Goal: Task Accomplishment & Management: Manage account settings

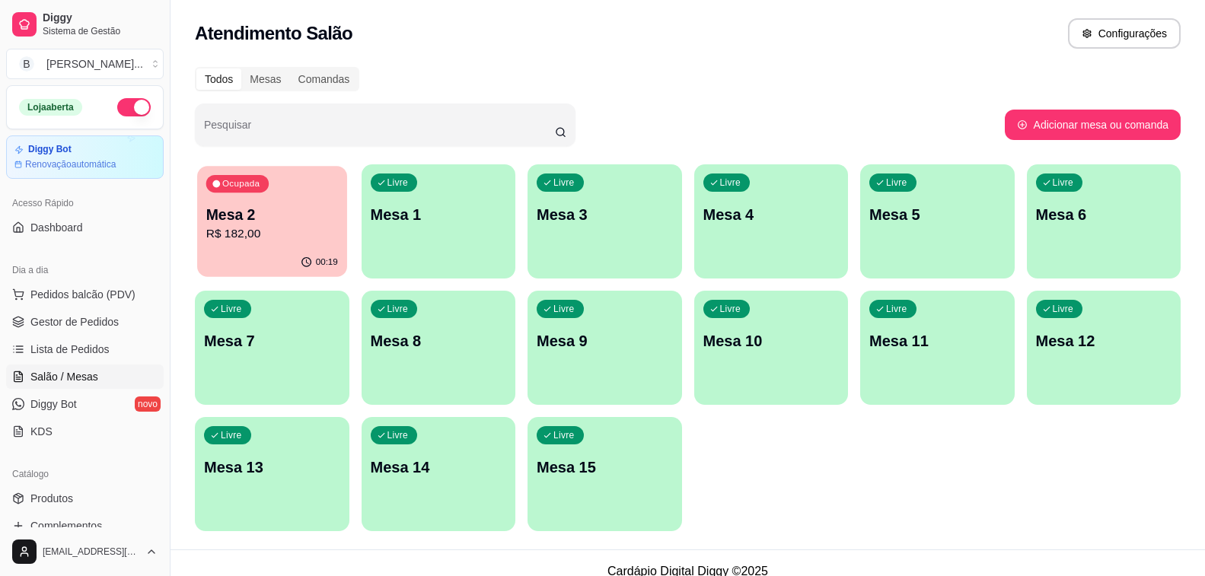
click at [228, 252] on div "00:19" at bounding box center [271, 262] width 149 height 29
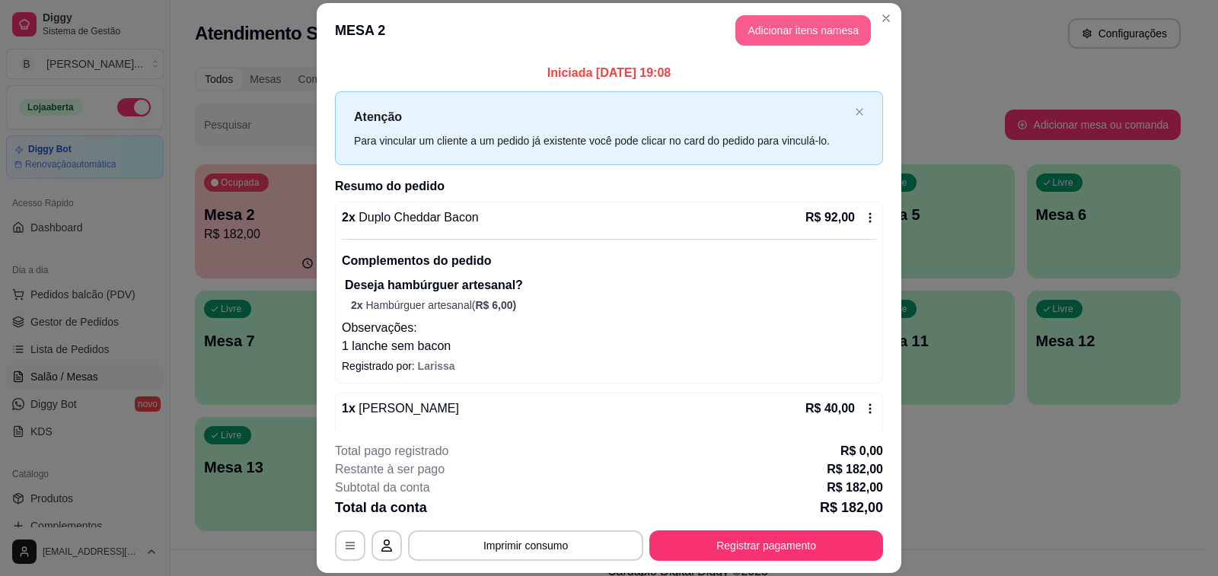
click at [812, 31] on button "Adicionar itens na mesa" at bounding box center [802, 30] width 135 height 30
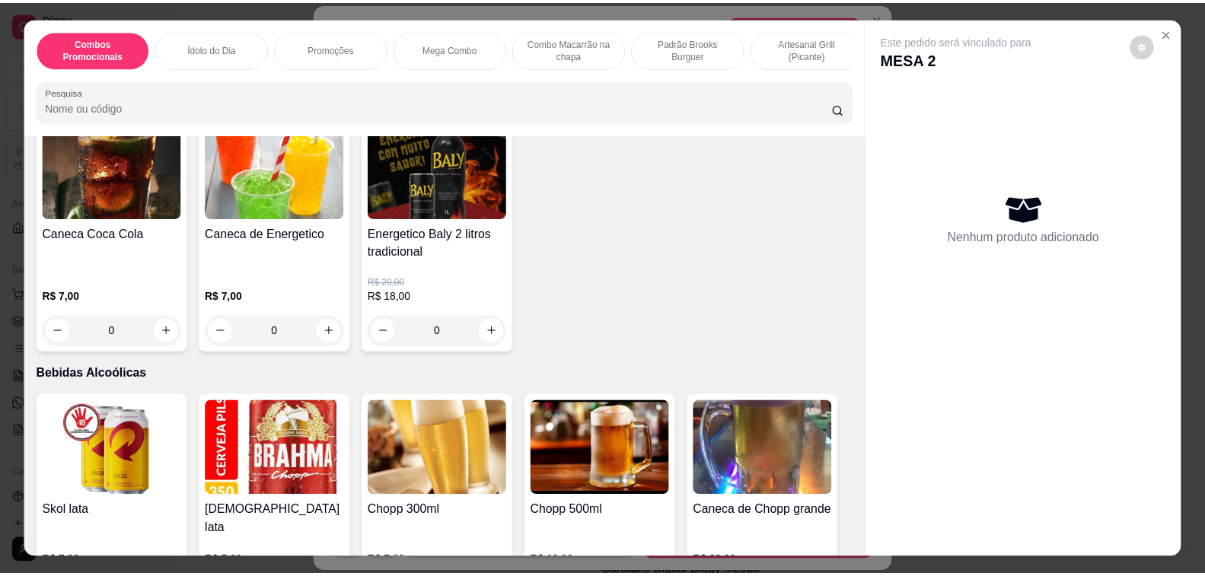
scroll to position [7106, 0]
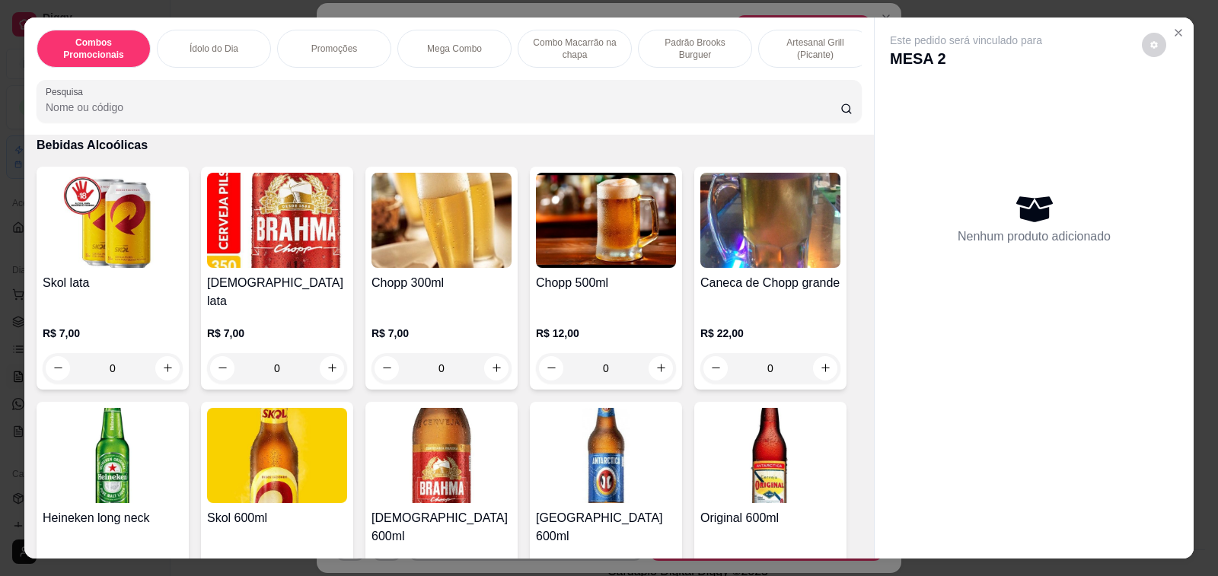
type input "1"
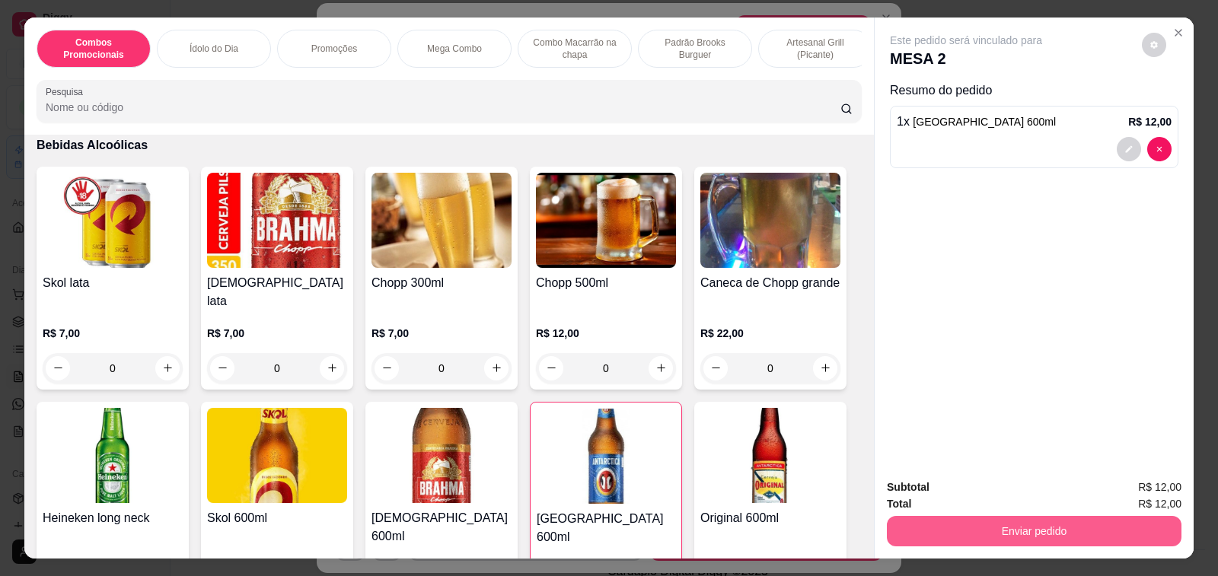
click at [1115, 516] on button "Enviar pedido" at bounding box center [1034, 531] width 295 height 30
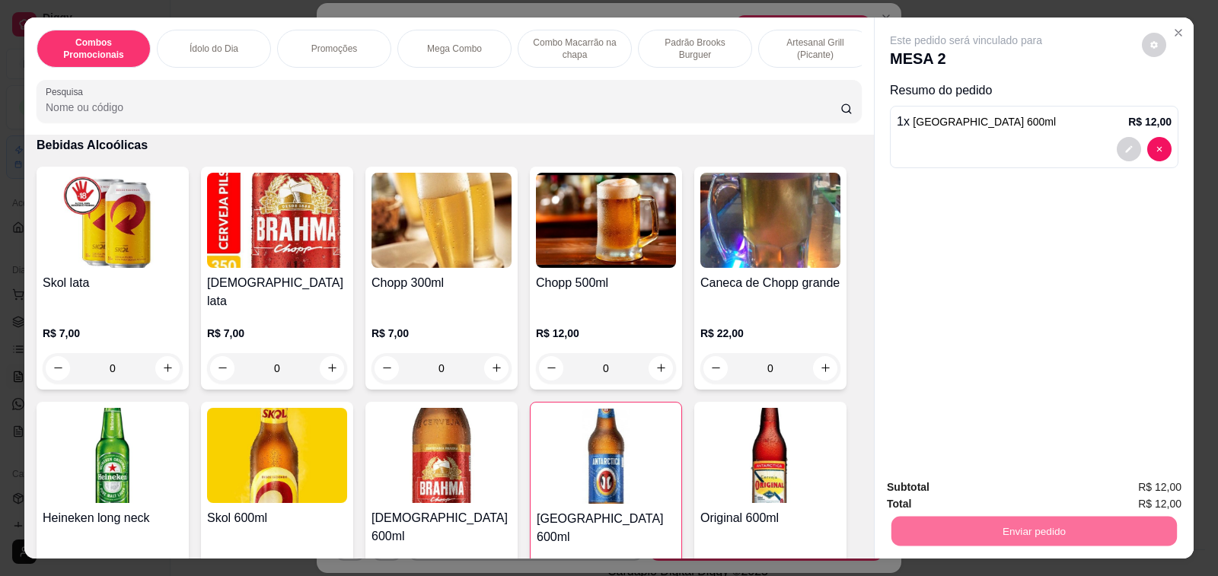
click at [1132, 474] on button "Sim, quero registrar" at bounding box center [1127, 487] width 110 height 28
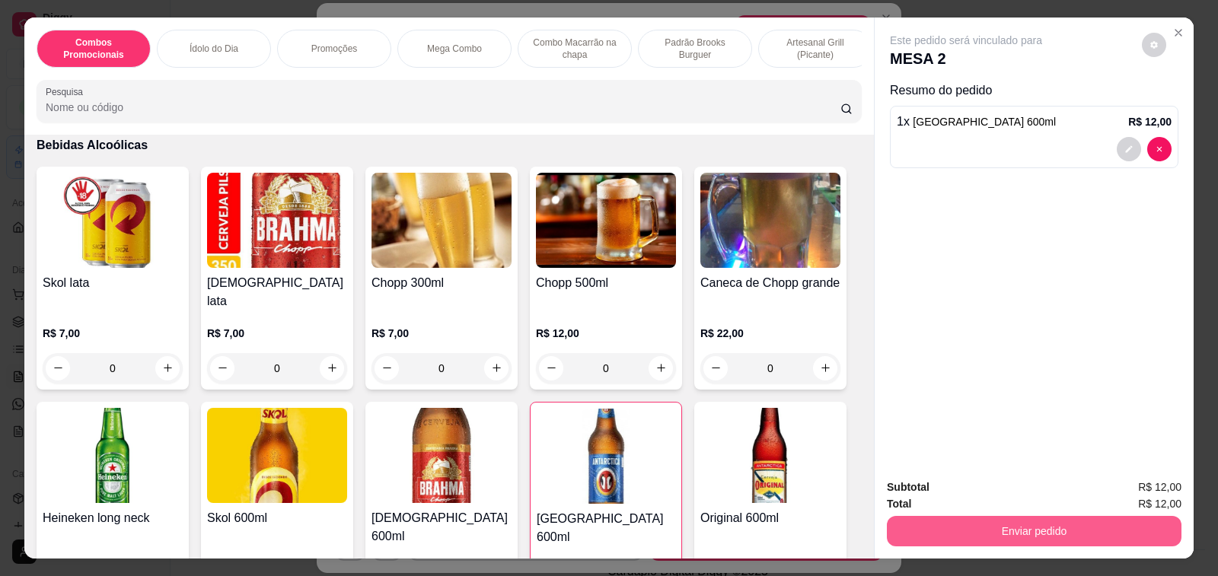
click at [1028, 528] on button "Enviar pedido" at bounding box center [1034, 531] width 295 height 30
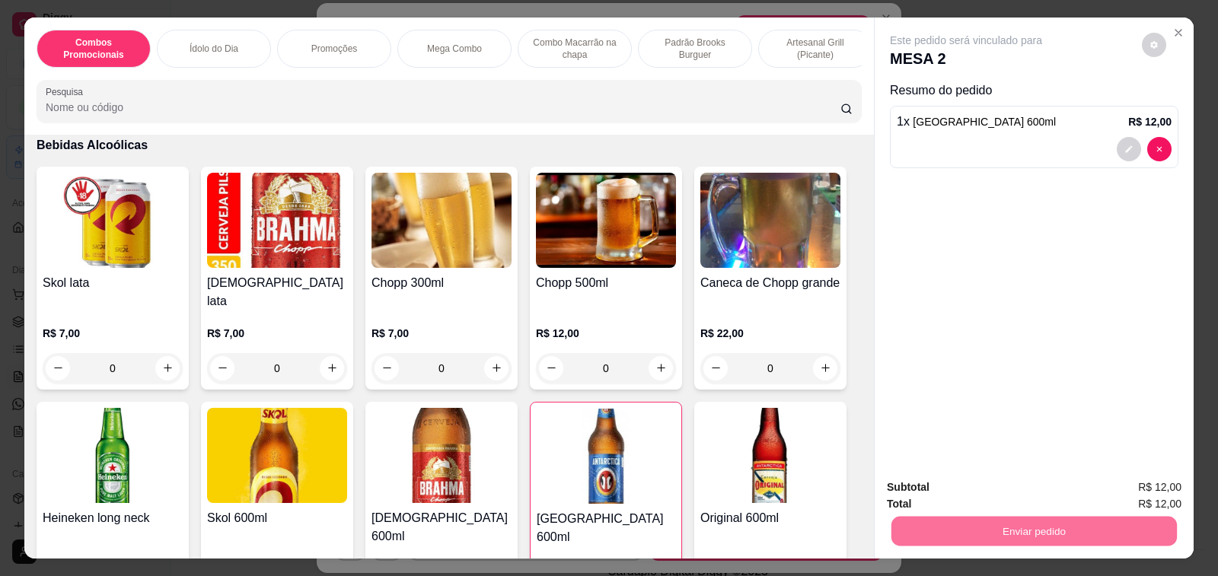
click at [993, 489] on button "Não registrar e enviar pedido" at bounding box center [983, 487] width 154 height 28
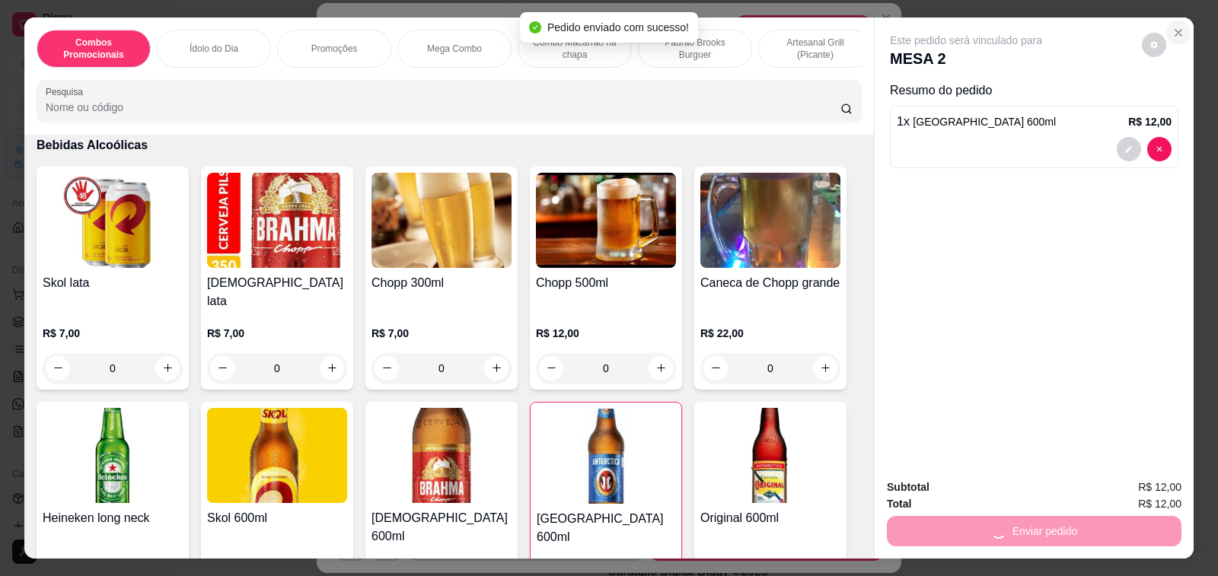
click at [1174, 30] on icon "Close" at bounding box center [1178, 33] width 12 height 12
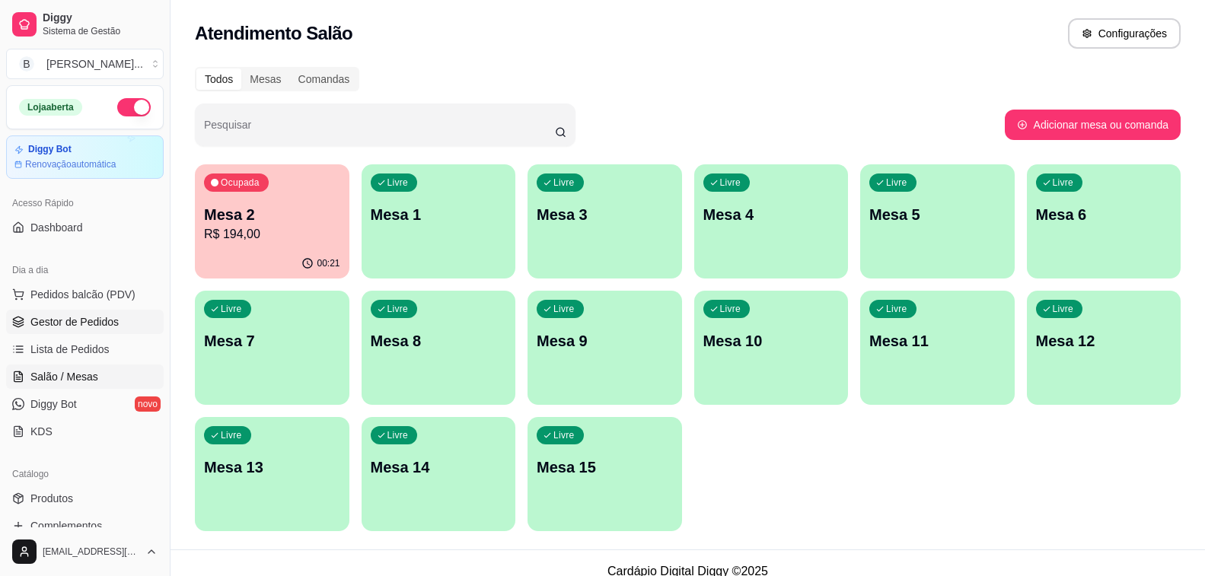
click at [97, 328] on span "Gestor de Pedidos" at bounding box center [74, 321] width 88 height 15
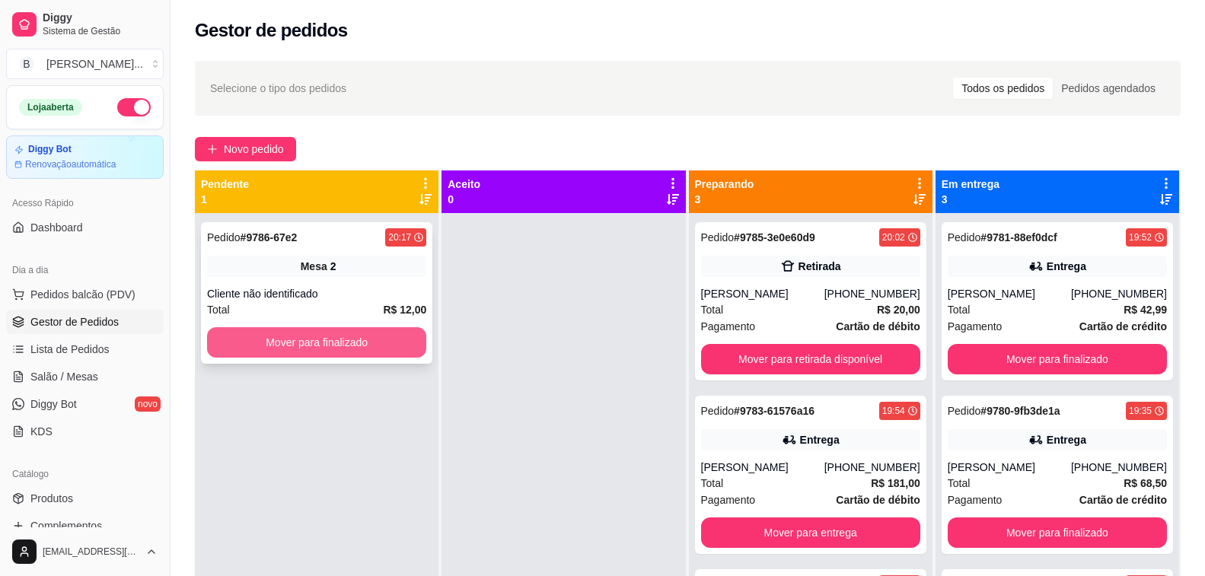
click at [315, 351] on button "Mover para finalizado" at bounding box center [316, 342] width 219 height 30
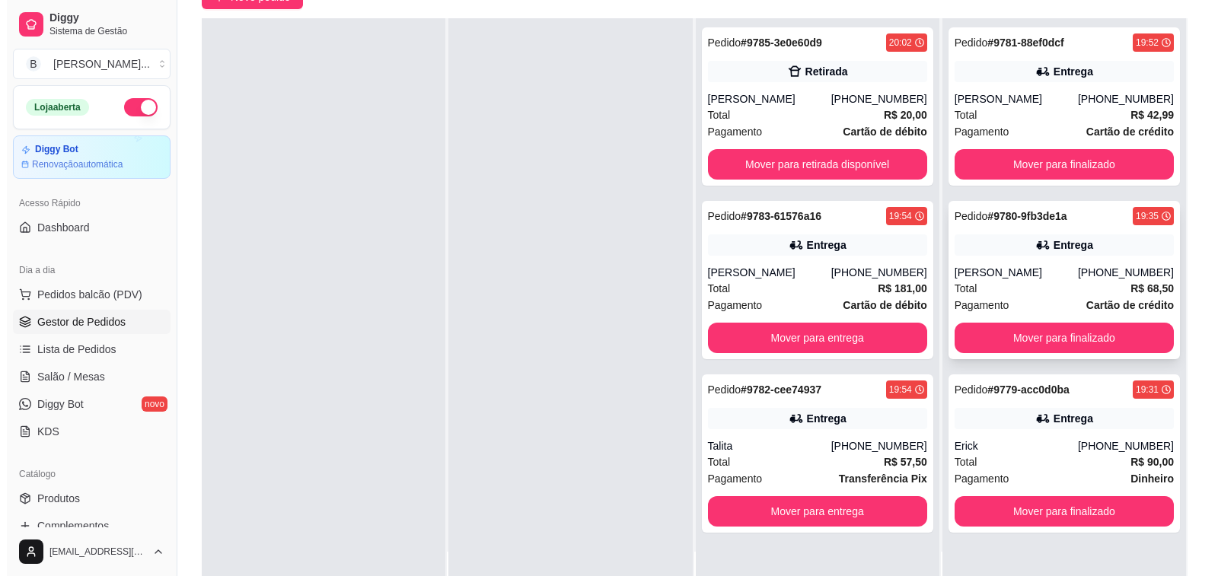
scroll to position [228, 0]
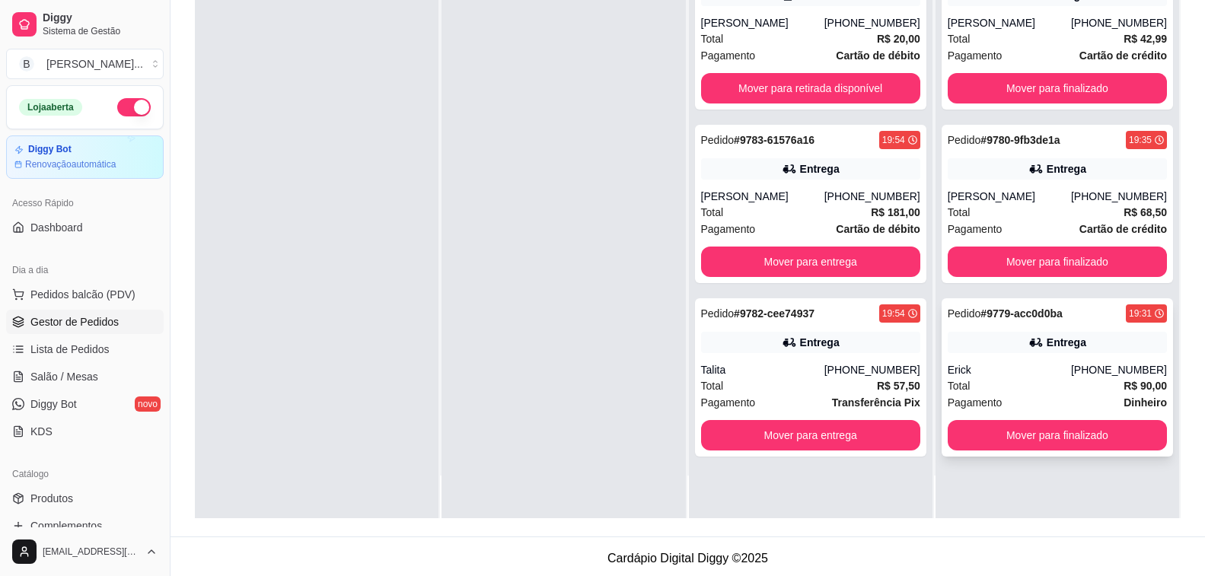
click at [1040, 372] on div "Erick" at bounding box center [1008, 369] width 123 height 15
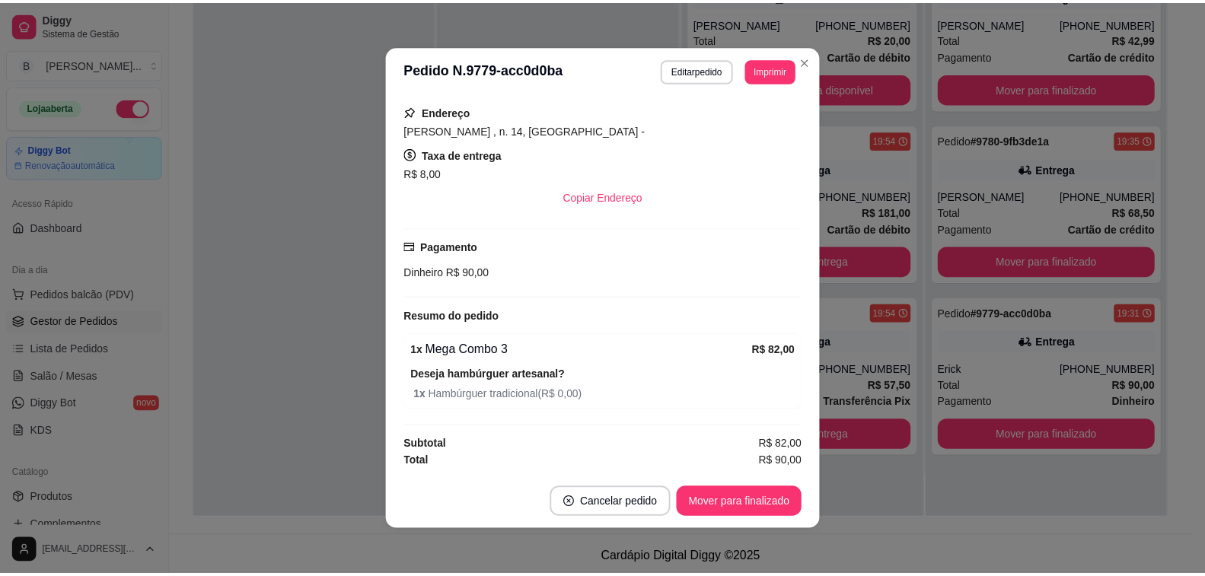
scroll to position [3, 0]
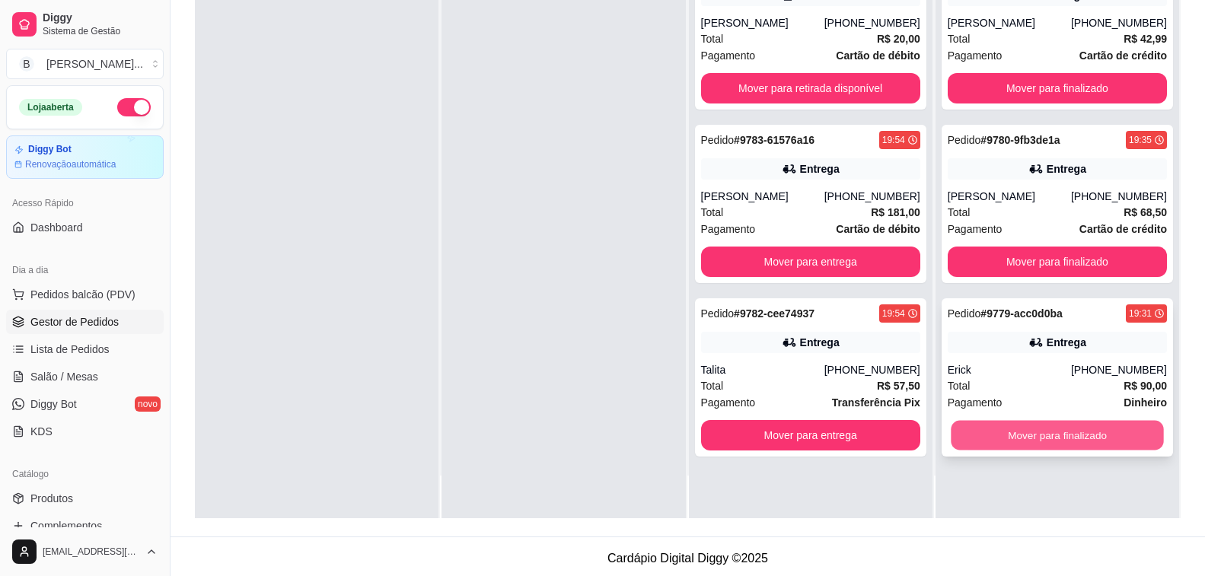
click at [1110, 444] on button "Mover para finalizado" at bounding box center [1057, 436] width 213 height 30
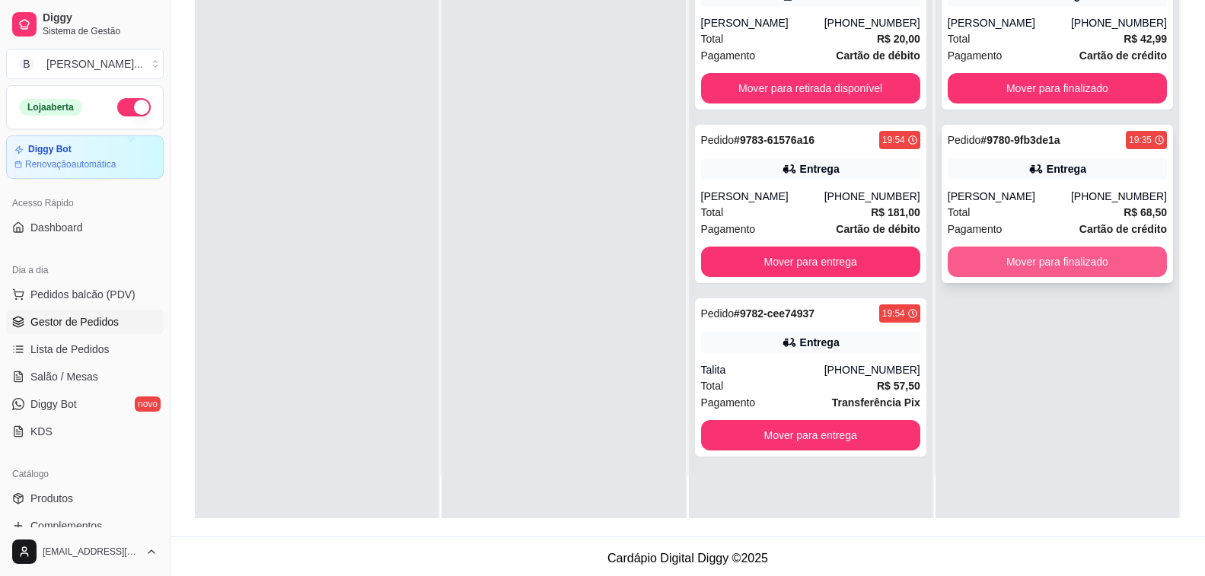
click at [1100, 272] on button "Mover para finalizado" at bounding box center [1056, 262] width 219 height 30
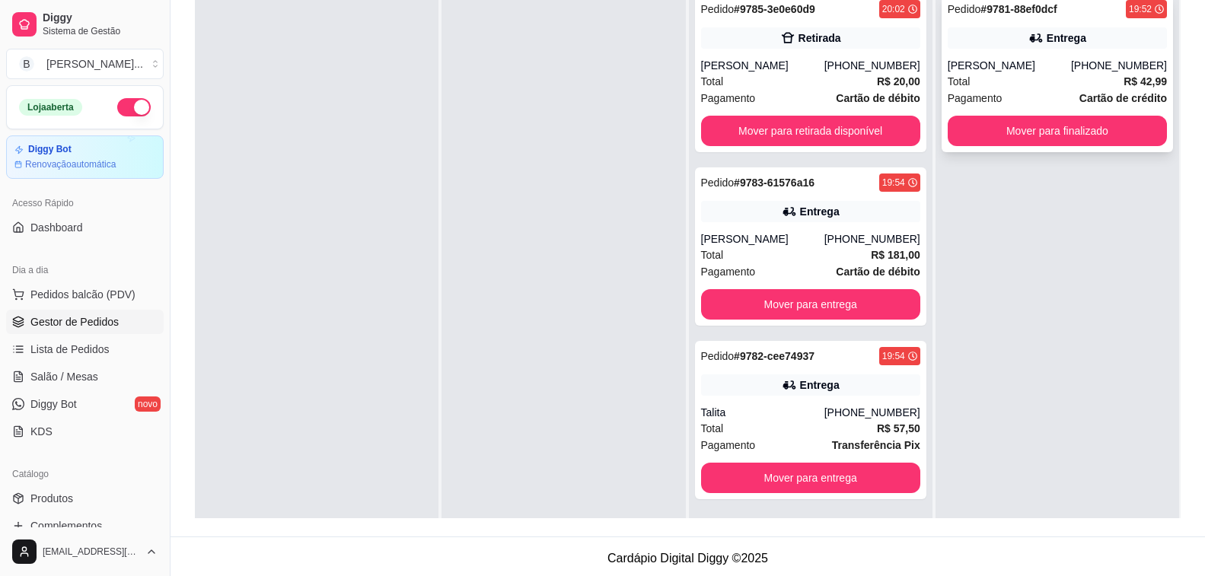
scroll to position [0, 0]
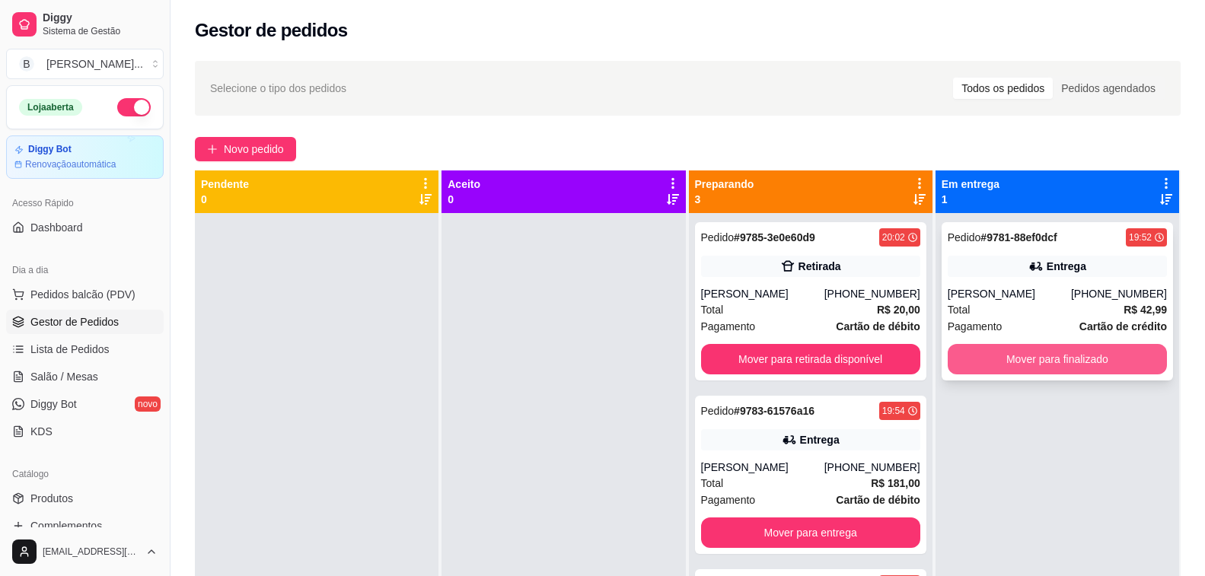
click at [1038, 360] on button "Mover para finalizado" at bounding box center [1056, 359] width 219 height 30
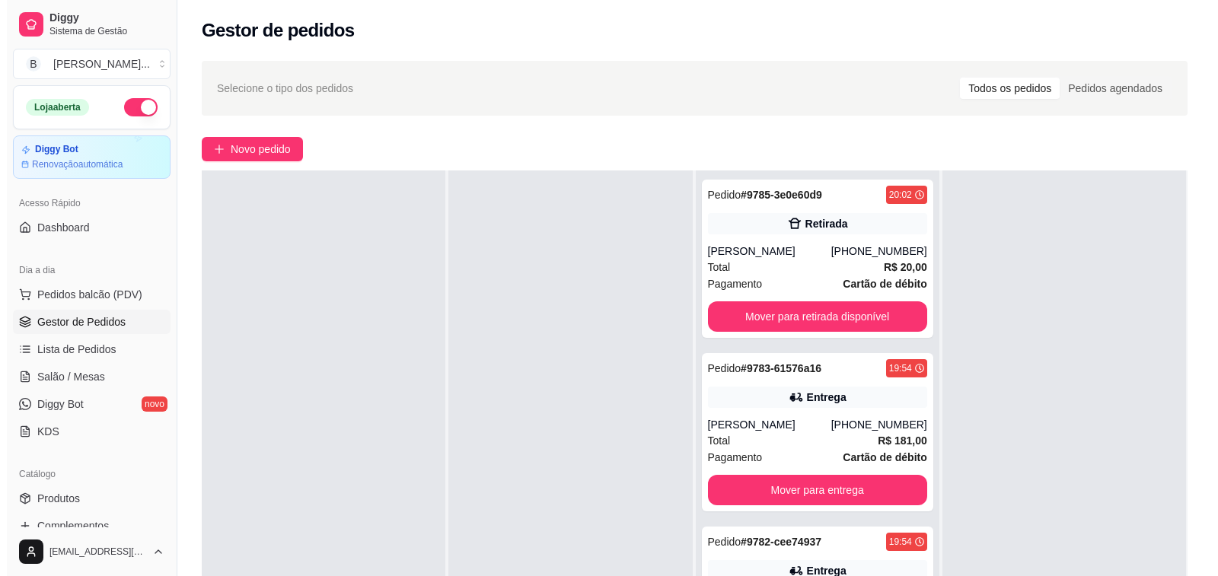
scroll to position [228, 0]
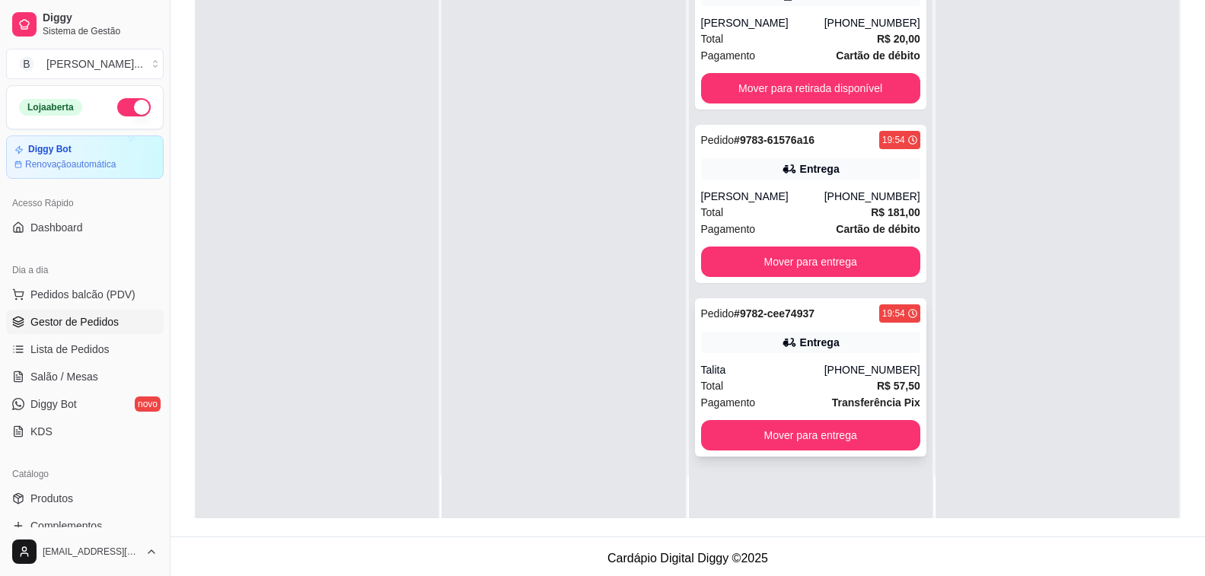
click at [906, 358] on div "Pedido # 9782-cee74937 19:54 Entrega Talita [PHONE_NUMBER] Total R$ 57,50 Pagam…" at bounding box center [810, 377] width 231 height 158
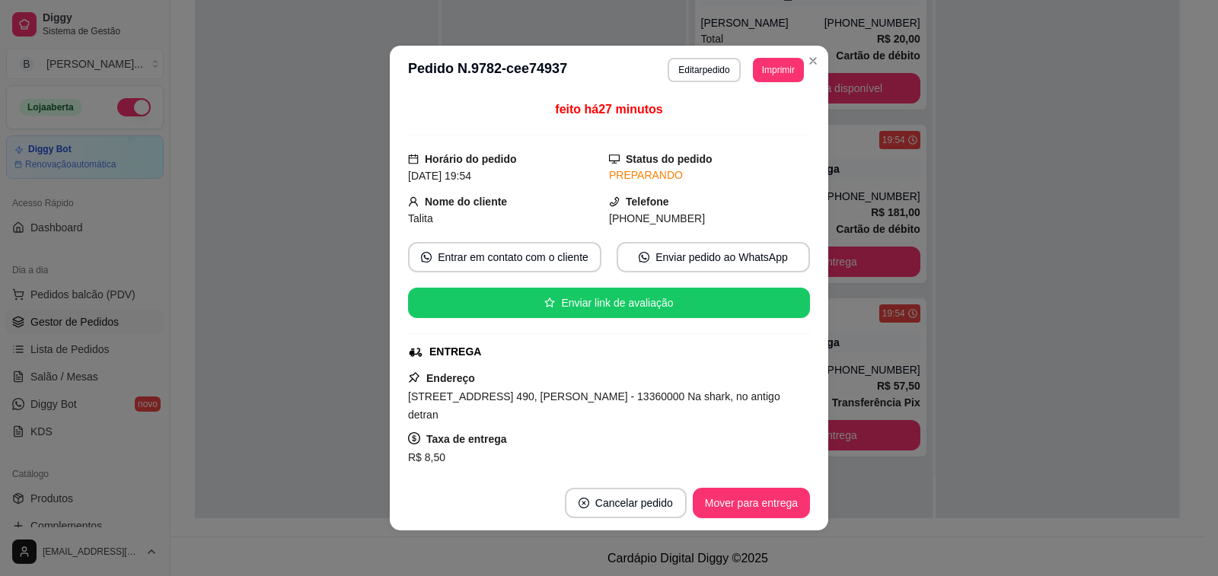
click at [820, 59] on header "**********" at bounding box center [609, 70] width 438 height 49
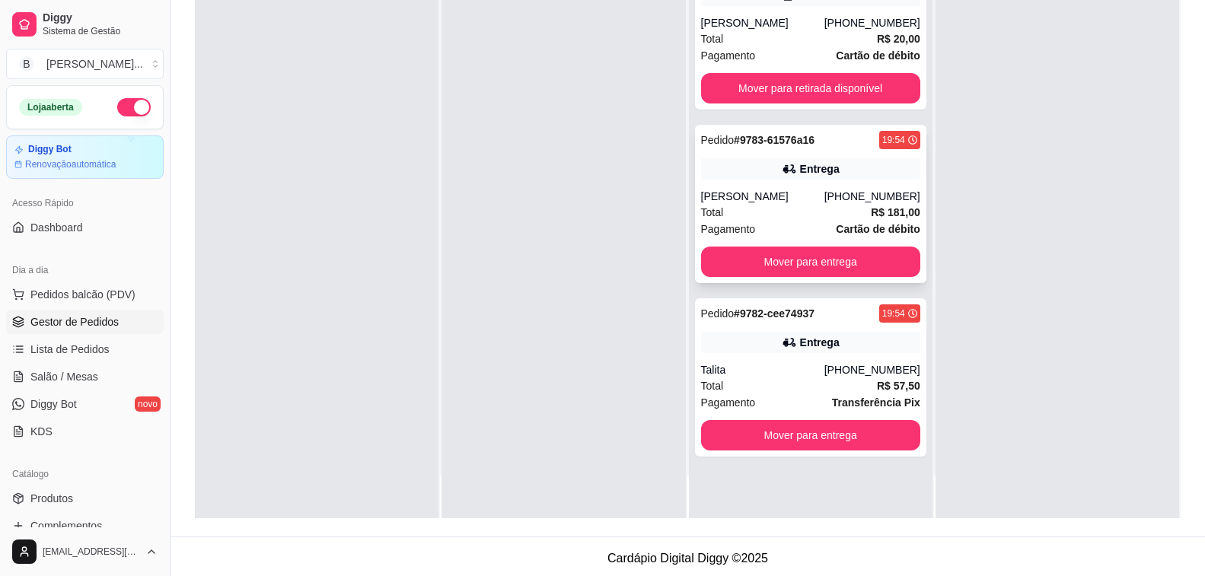
click at [823, 170] on div "Entrega" at bounding box center [820, 168] width 40 height 15
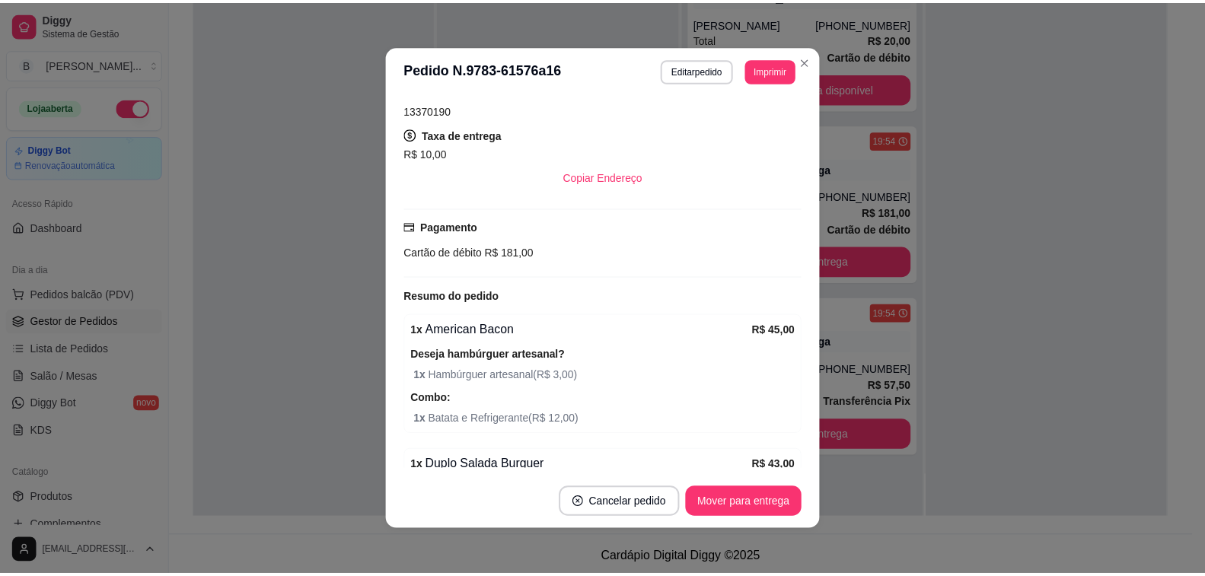
scroll to position [381, 0]
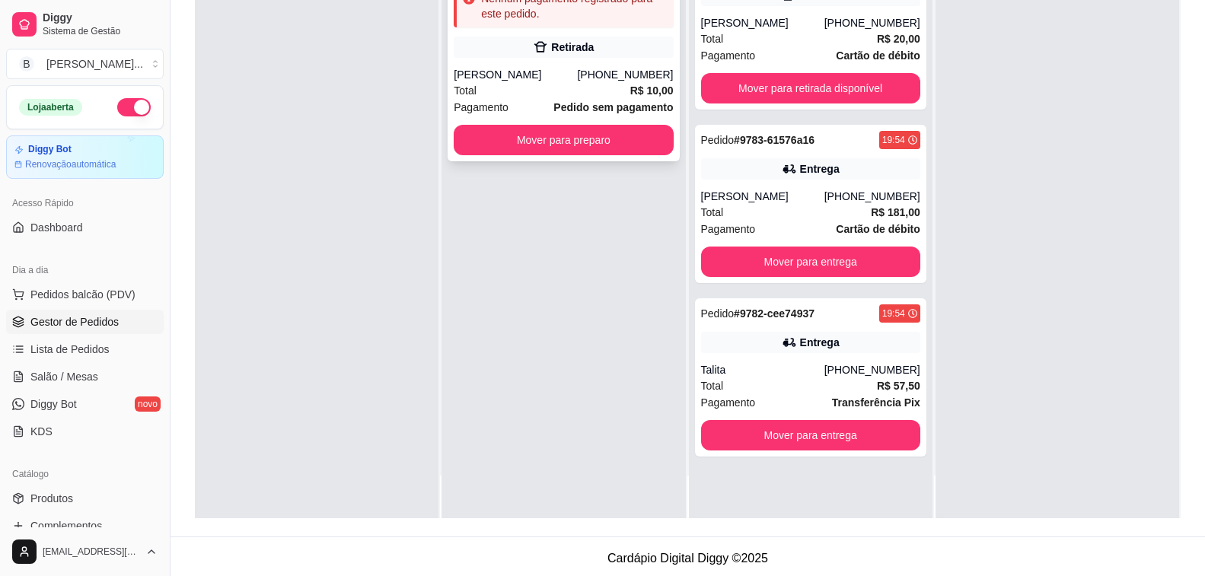
click at [527, 49] on div "Retirada" at bounding box center [563, 47] width 219 height 21
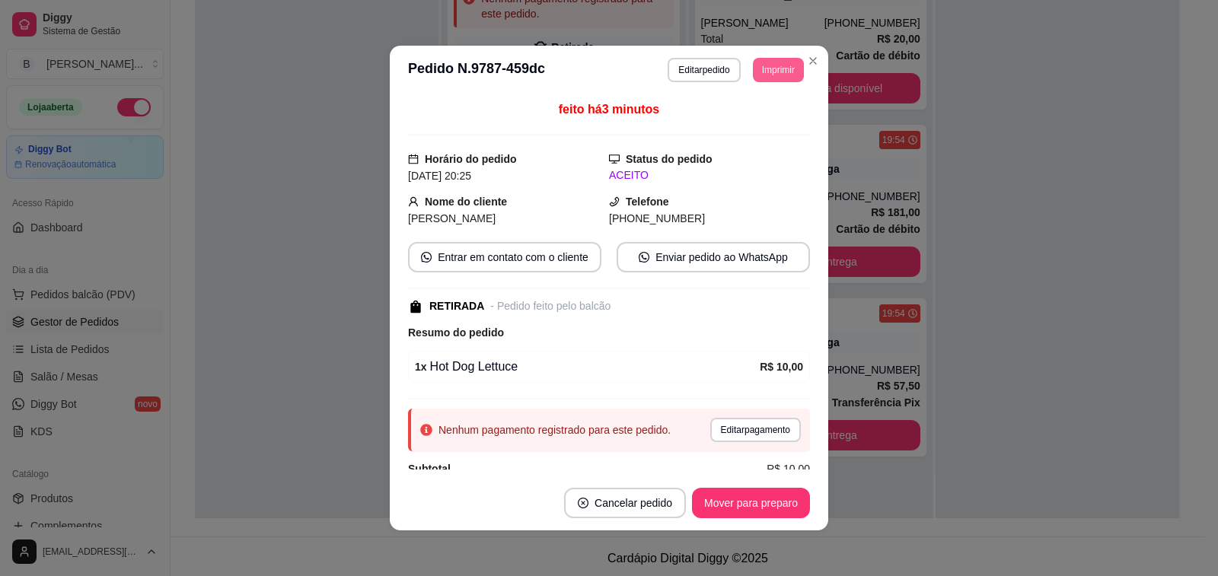
click at [767, 68] on button "Imprimir" at bounding box center [778, 70] width 51 height 24
click at [751, 116] on button "Impressora" at bounding box center [744, 124] width 110 height 24
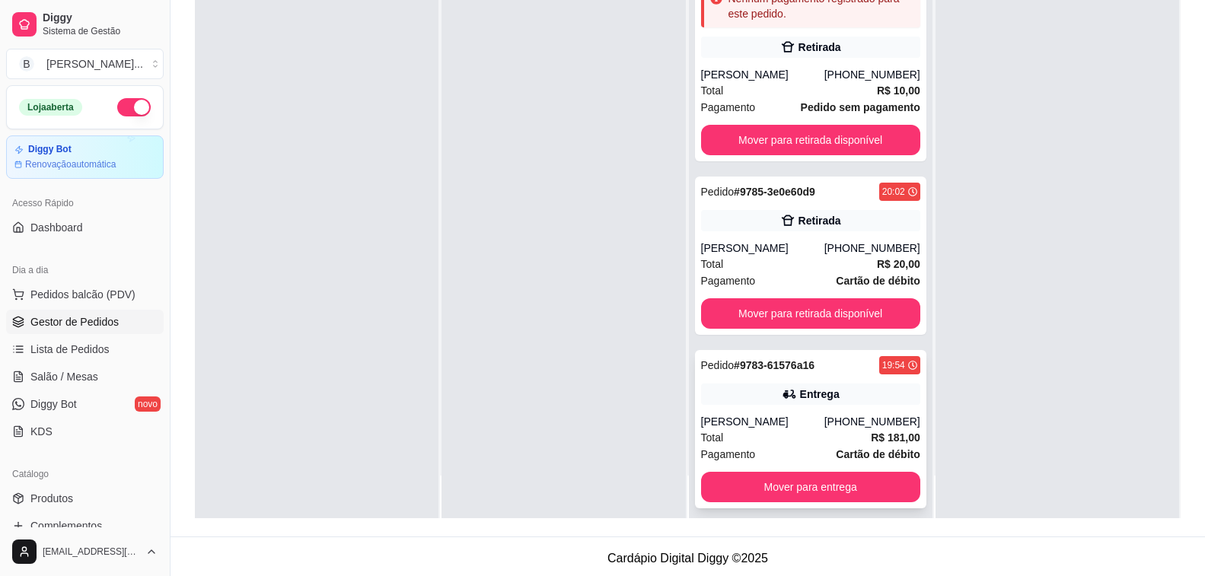
scroll to position [185, 0]
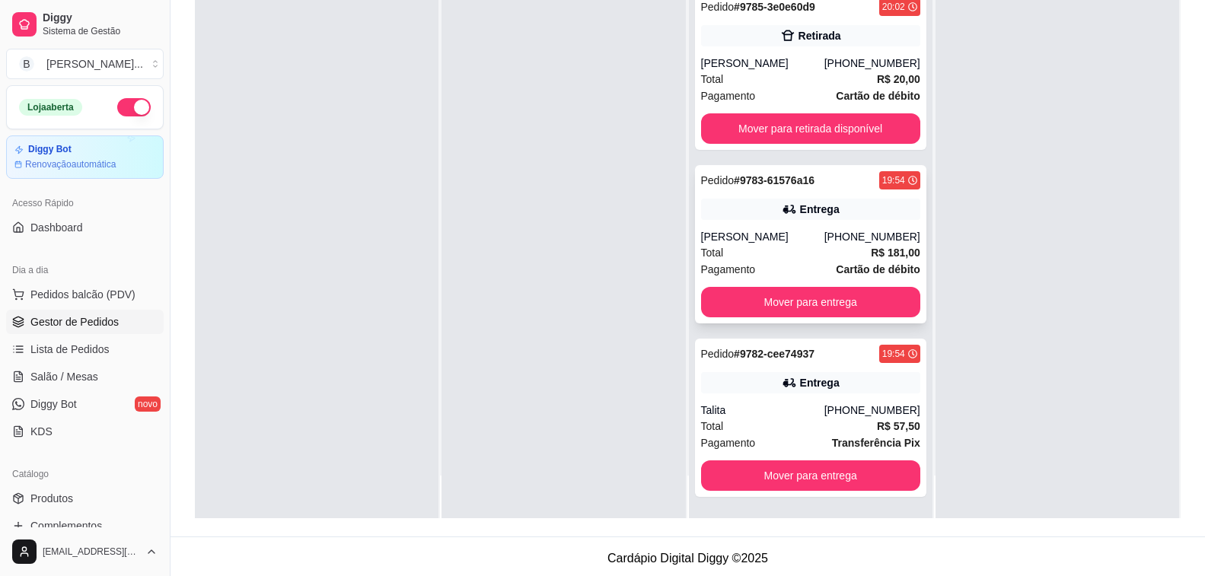
click at [803, 246] on div "Total R$ 181,00" at bounding box center [810, 252] width 219 height 17
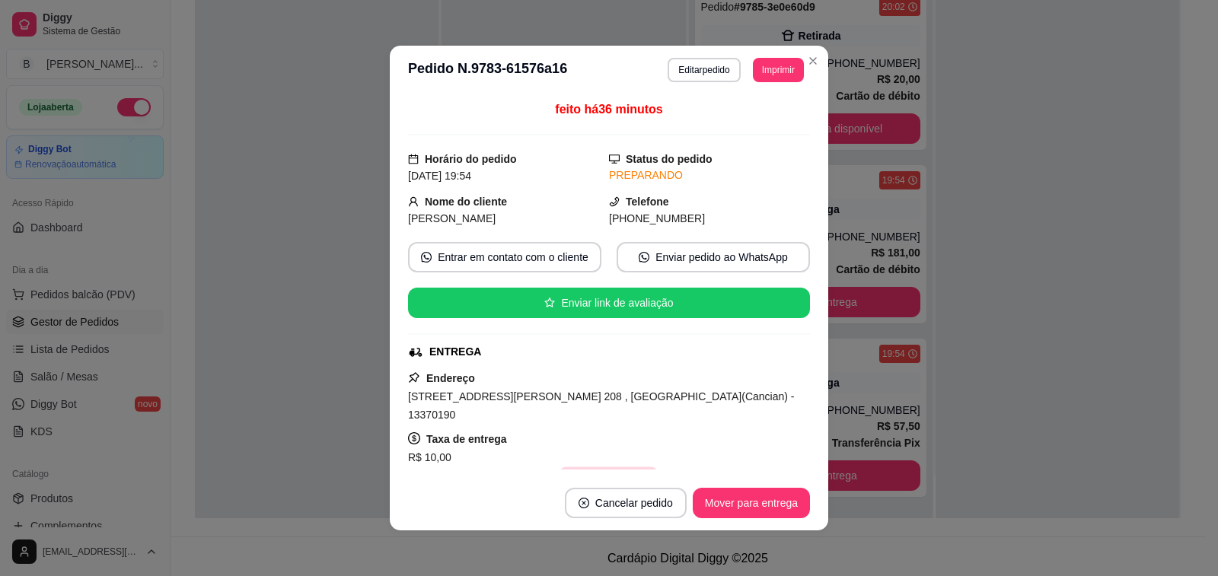
click at [617, 467] on button "Copiar Endereço" at bounding box center [609, 482] width 101 height 30
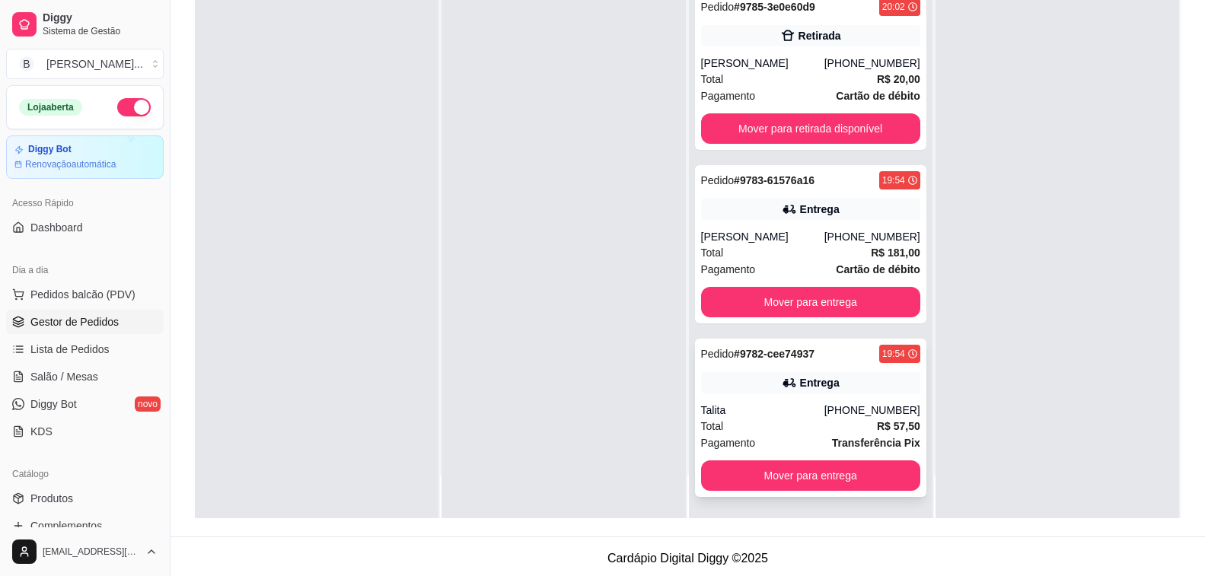
click at [789, 402] on div "Pedido # 9782-cee74937 19:54 Entrega Talita [PHONE_NUMBER] Total R$ 57,50 Pagam…" at bounding box center [810, 418] width 231 height 158
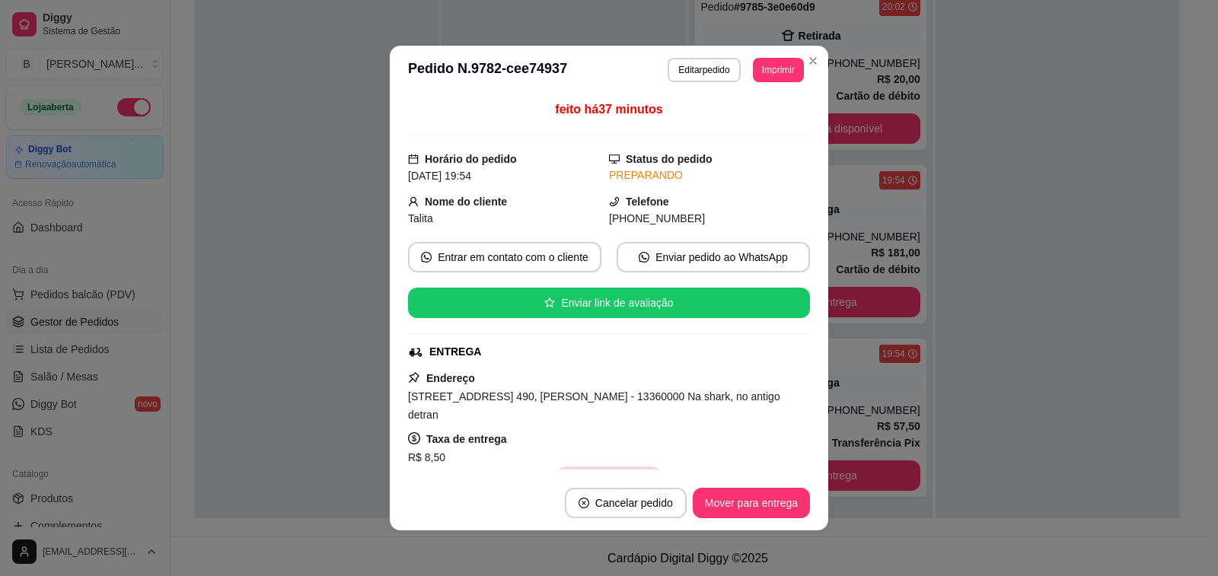
click at [587, 467] on button "Copiar Endereço" at bounding box center [608, 482] width 104 height 30
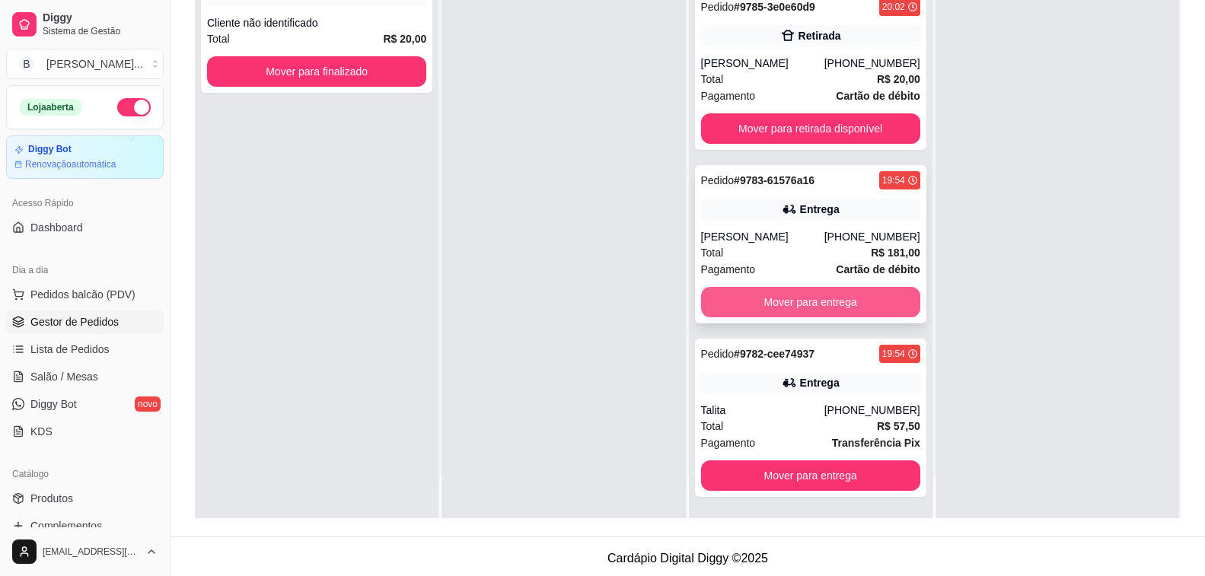
click at [798, 301] on button "Mover para entrega" at bounding box center [810, 302] width 219 height 30
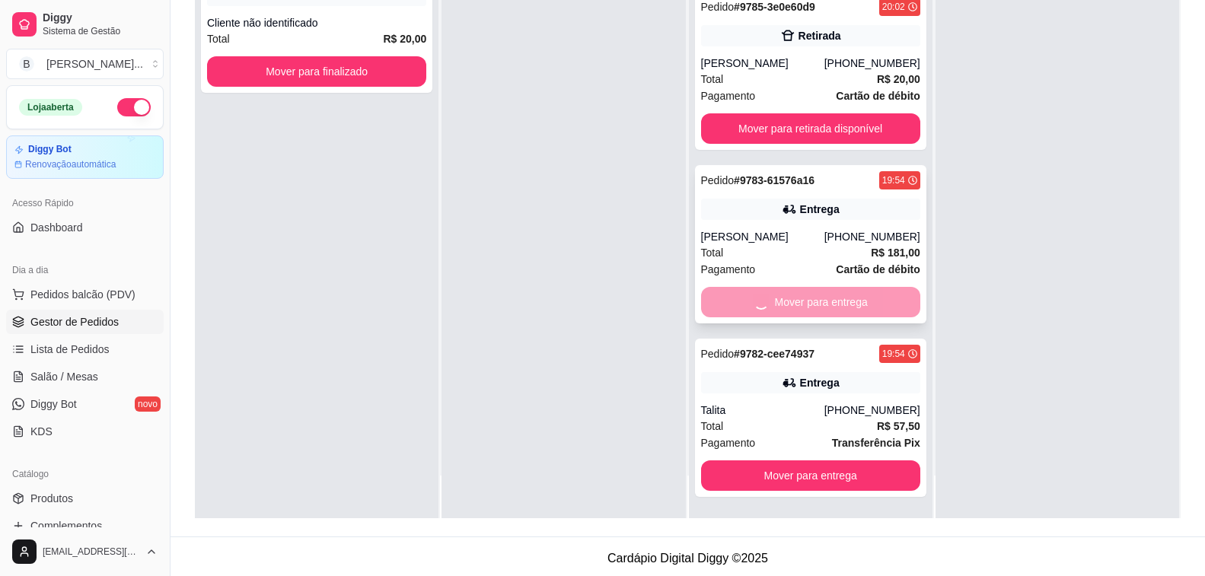
scroll to position [11, 0]
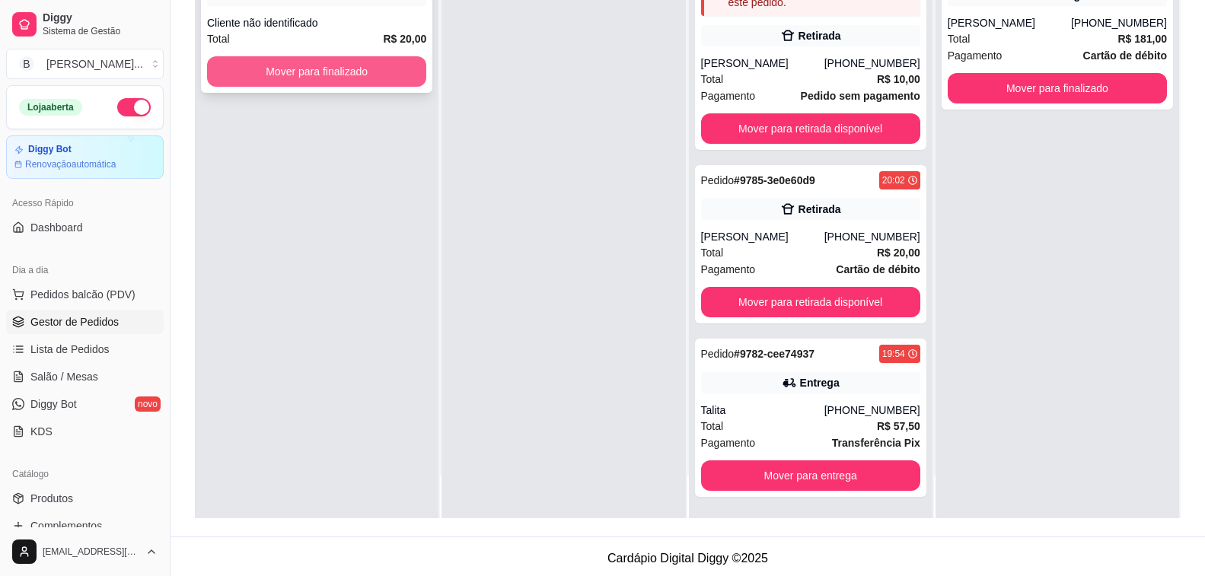
click at [314, 62] on button "Mover para finalizado" at bounding box center [316, 71] width 219 height 30
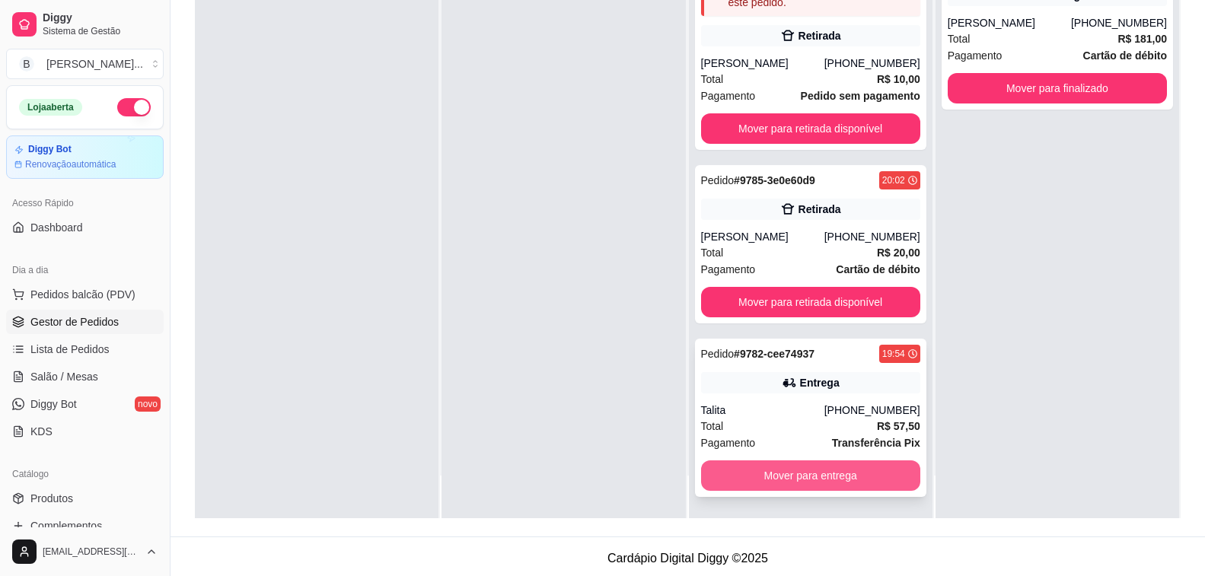
click at [846, 486] on button "Mover para entrega" at bounding box center [810, 475] width 219 height 30
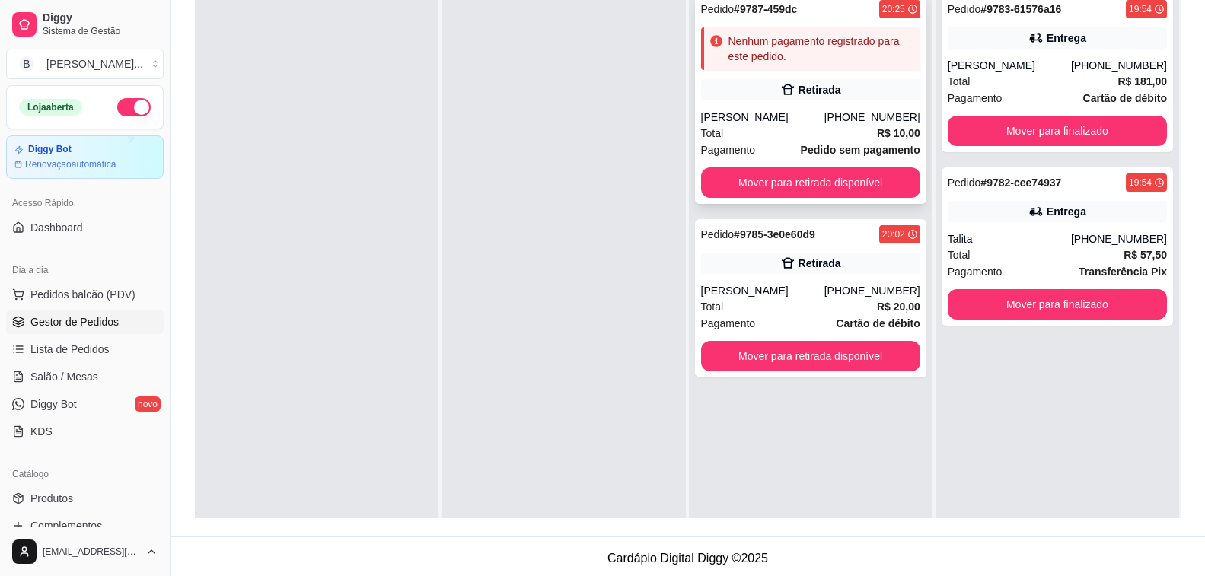
scroll to position [152, 0]
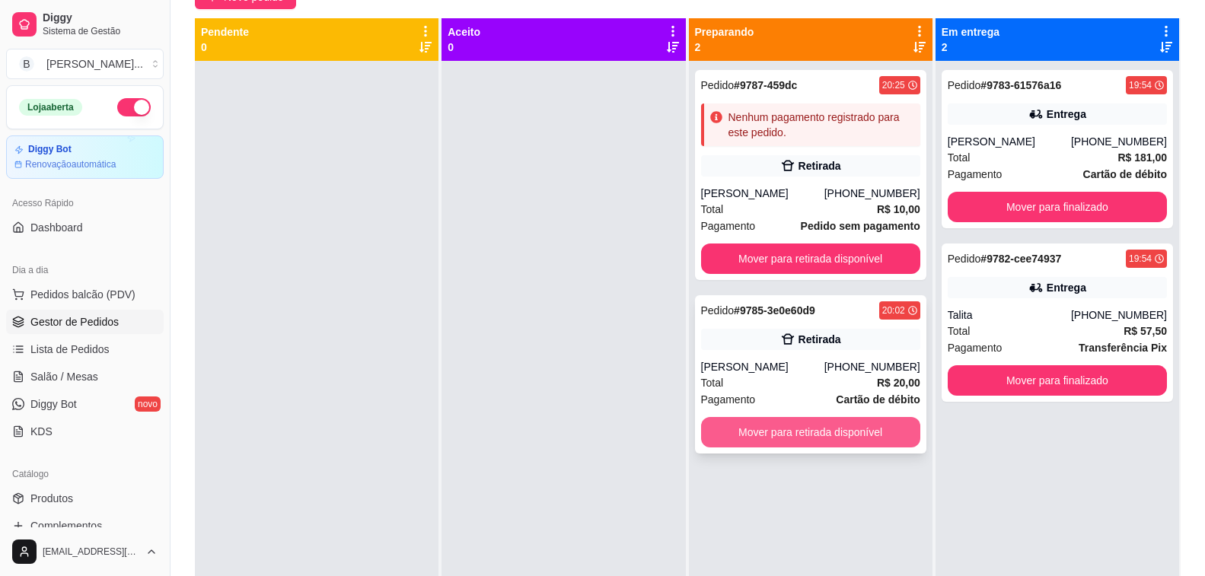
click at [730, 428] on button "Mover para retirada disponível" at bounding box center [810, 432] width 219 height 30
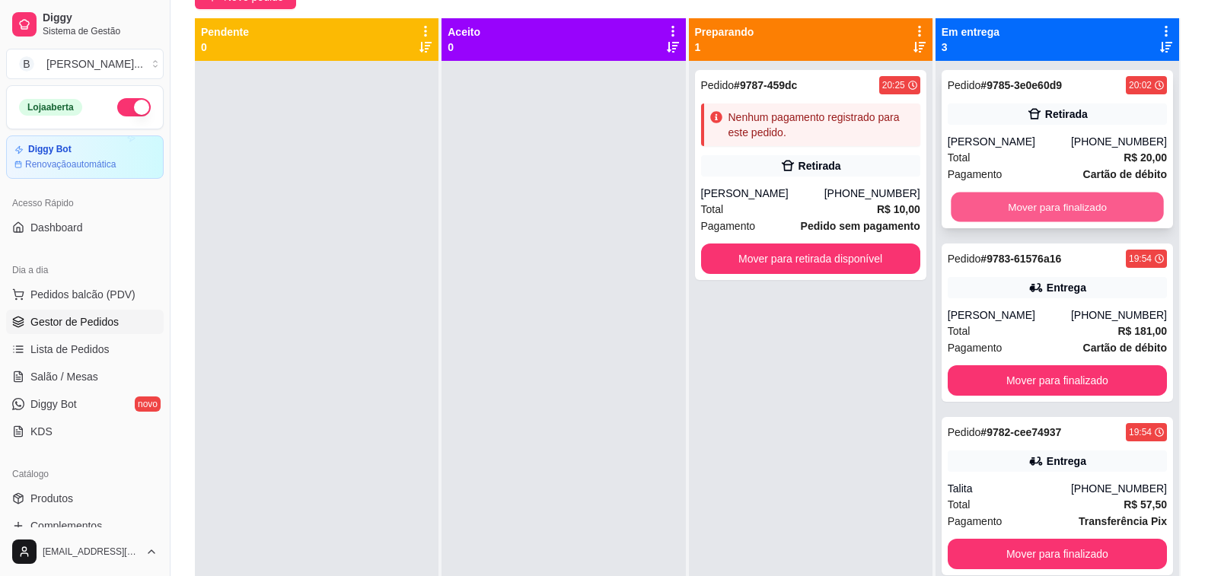
click at [1091, 204] on button "Mover para finalizado" at bounding box center [1057, 208] width 213 height 30
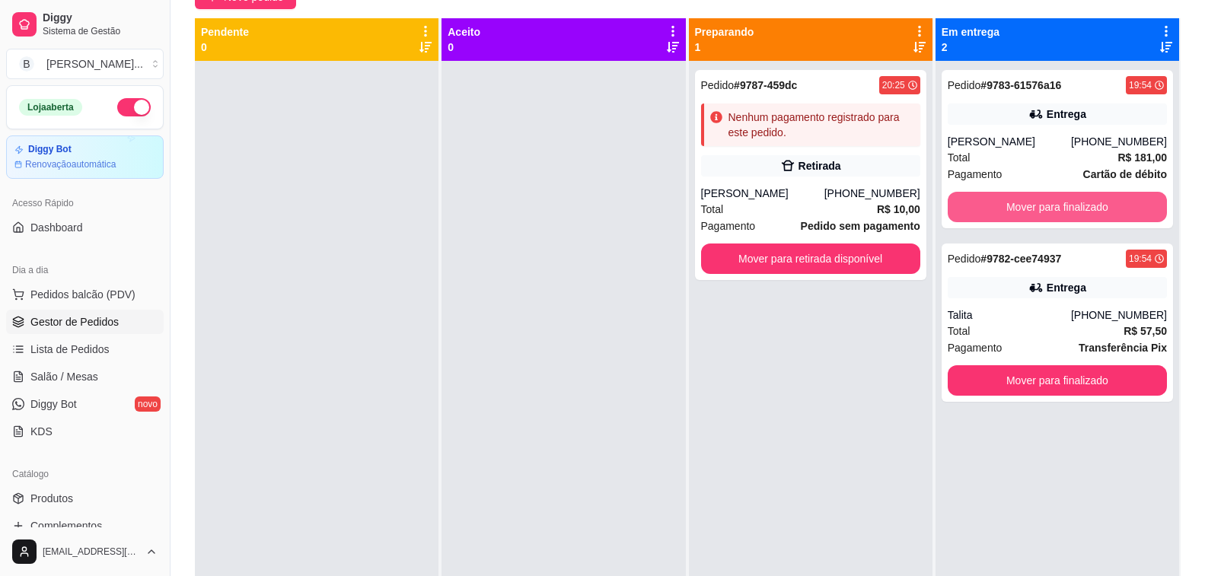
click at [1091, 204] on button "Mover para finalizado" at bounding box center [1056, 207] width 219 height 30
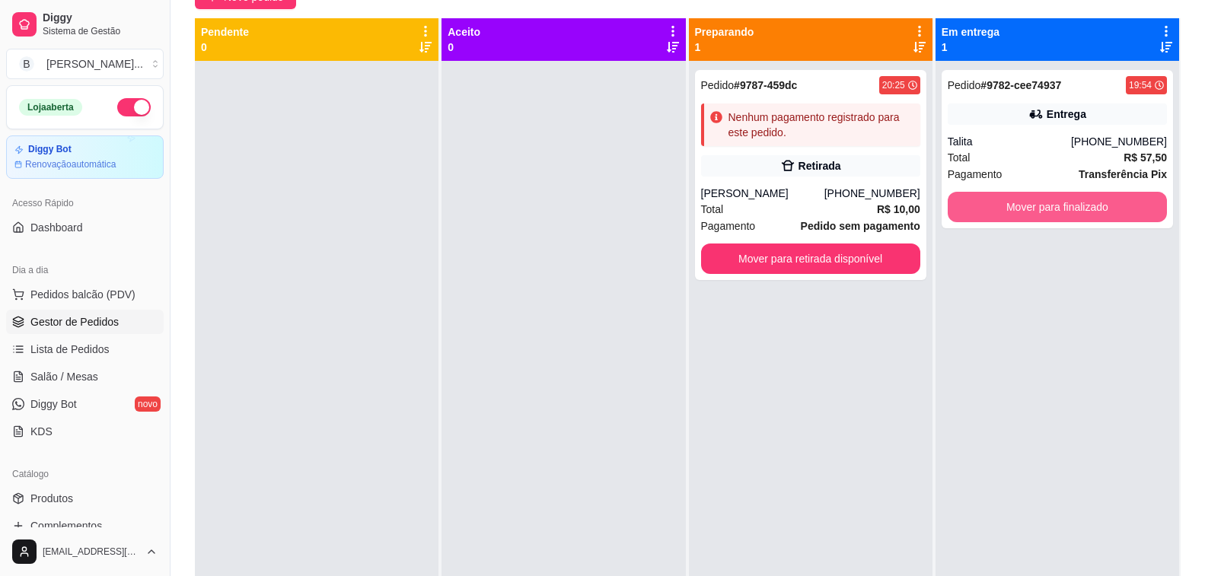
click at [1091, 204] on button "Mover para finalizado" at bounding box center [1056, 207] width 219 height 30
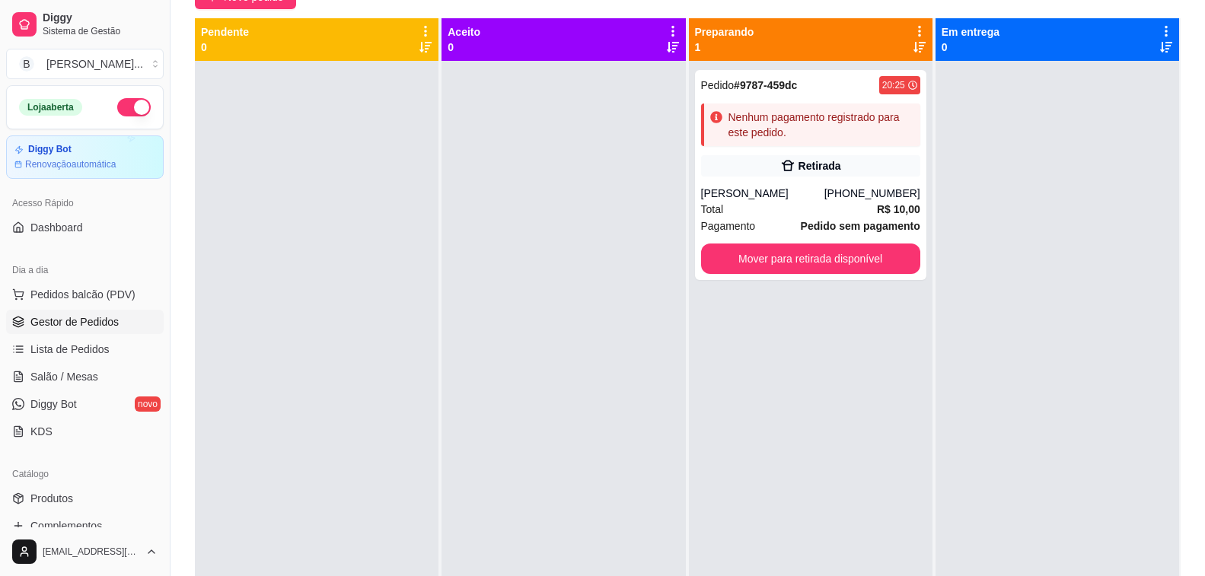
scroll to position [30, 0]
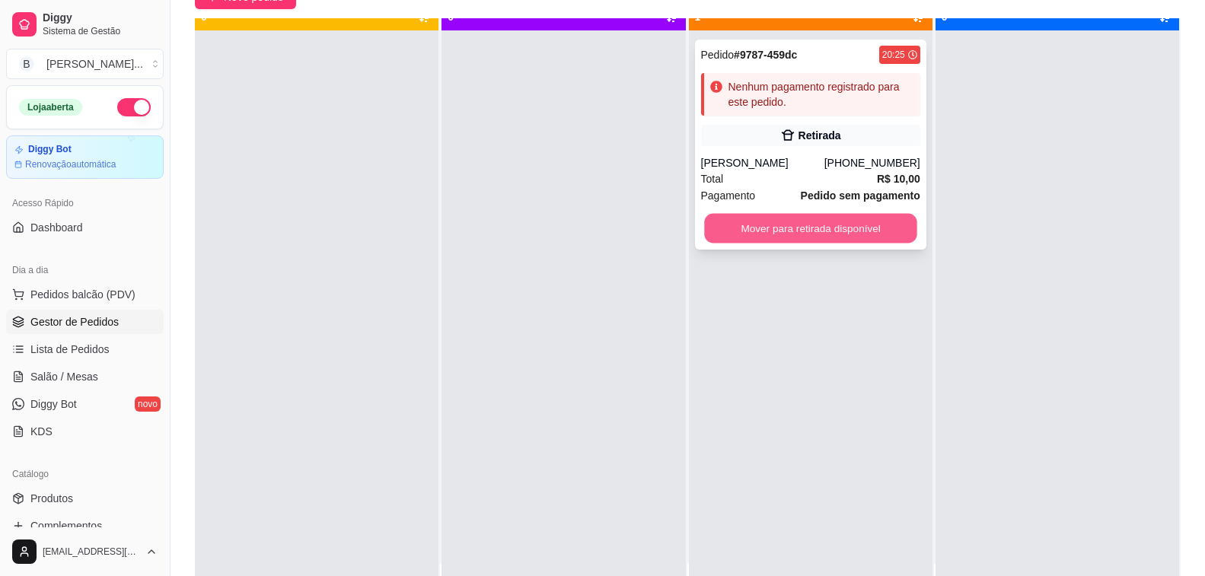
click at [806, 225] on button "Mover para retirada disponível" at bounding box center [810, 229] width 213 height 30
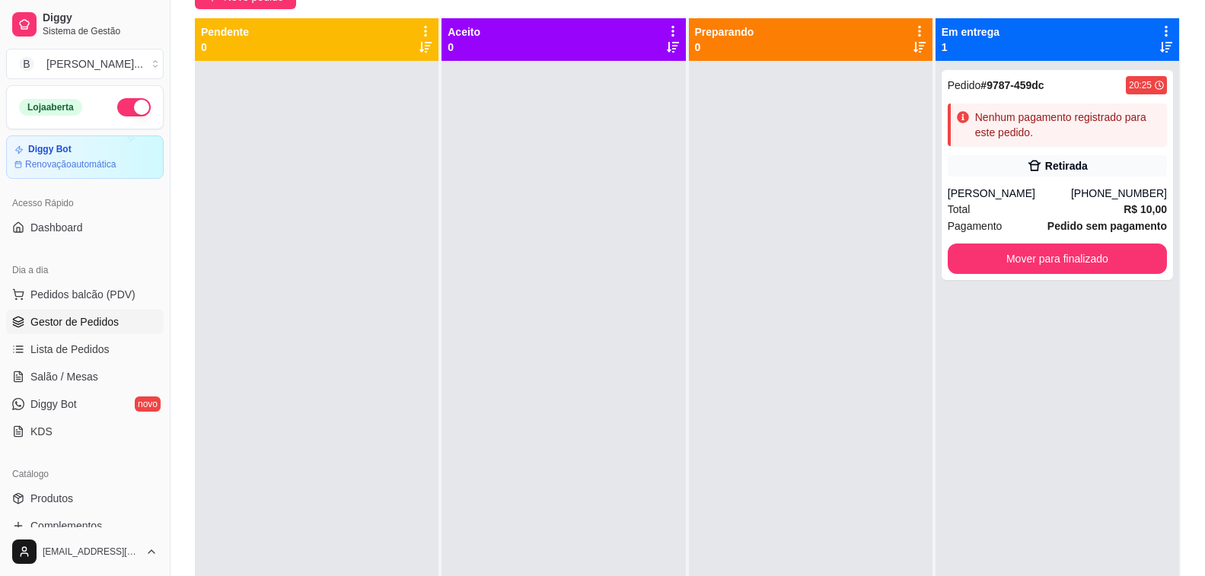
scroll to position [0, 0]
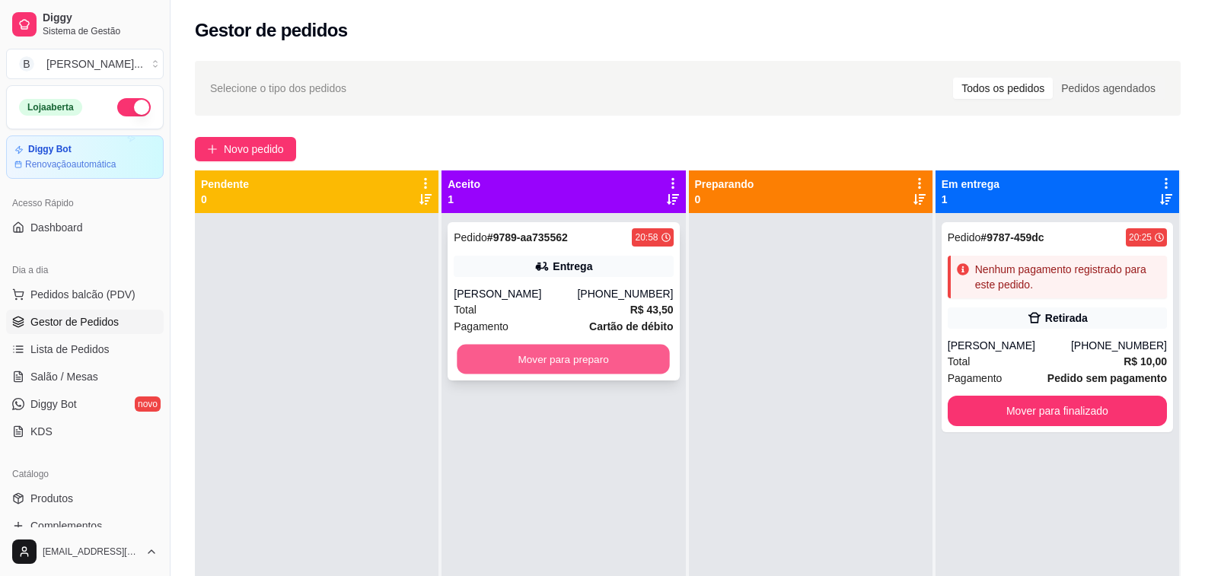
click at [542, 365] on button "Mover para preparo" at bounding box center [563, 360] width 213 height 30
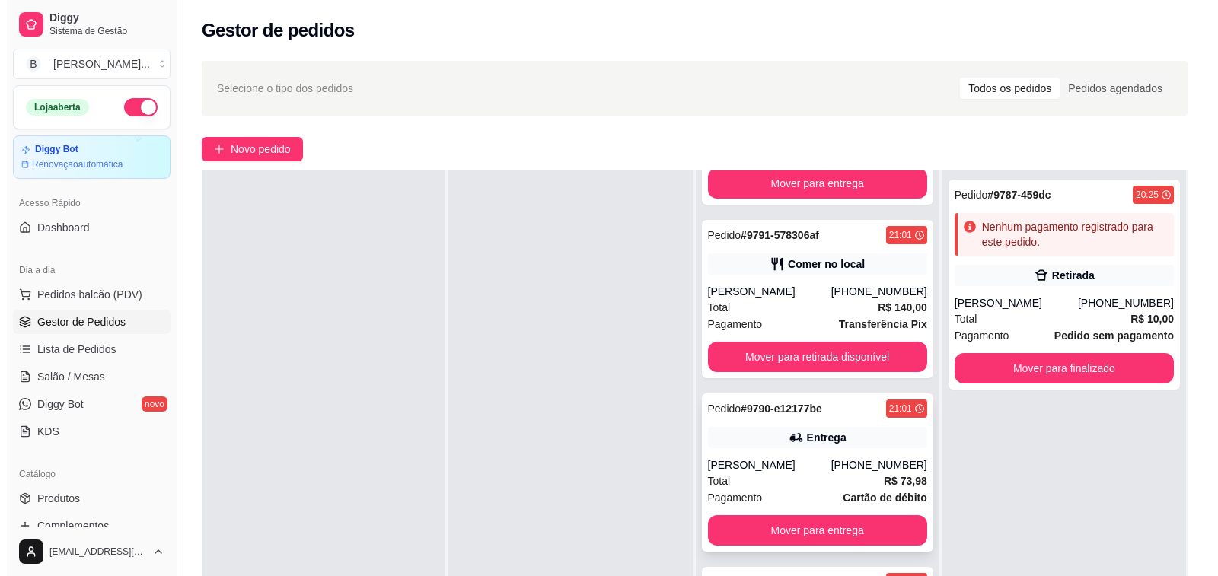
scroll to position [232, 0]
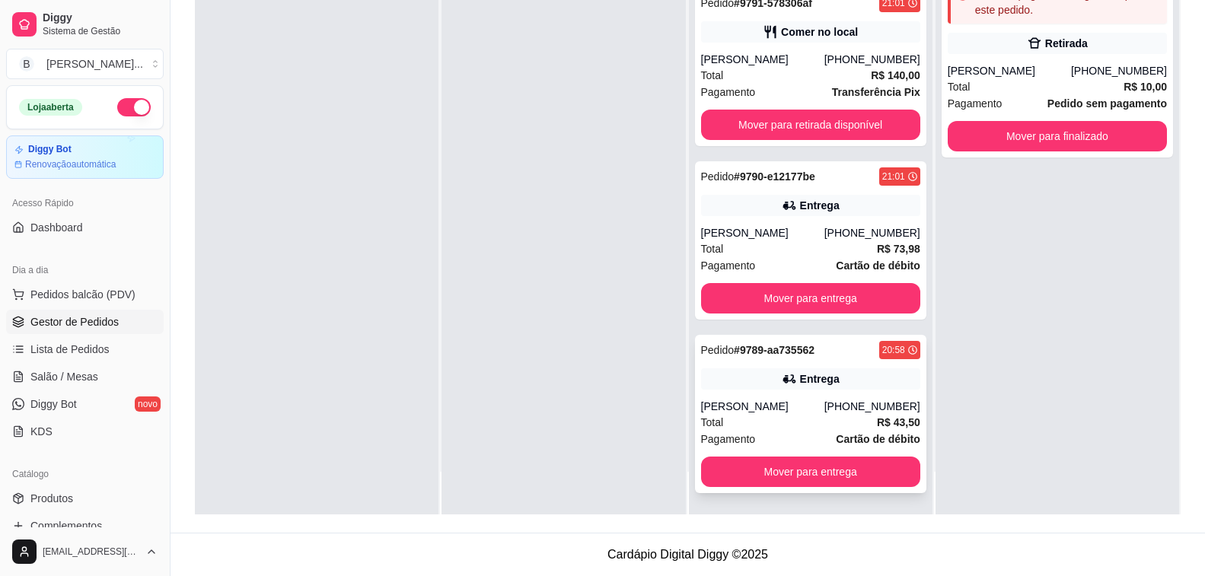
click at [847, 403] on div "[PHONE_NUMBER]" at bounding box center [872, 406] width 96 height 15
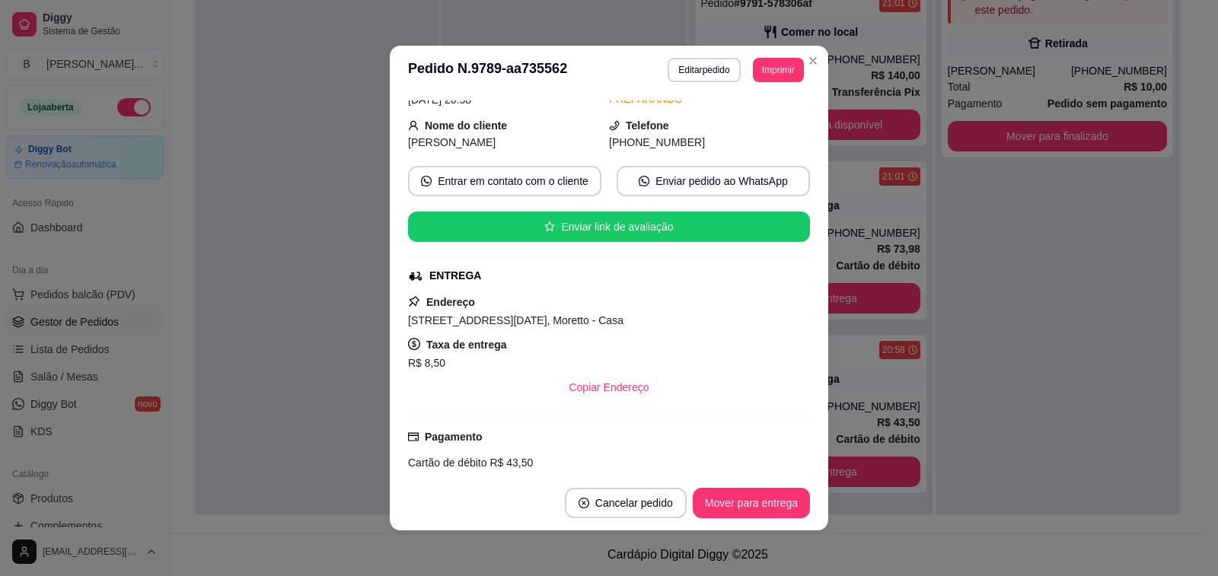
scroll to position [152, 0]
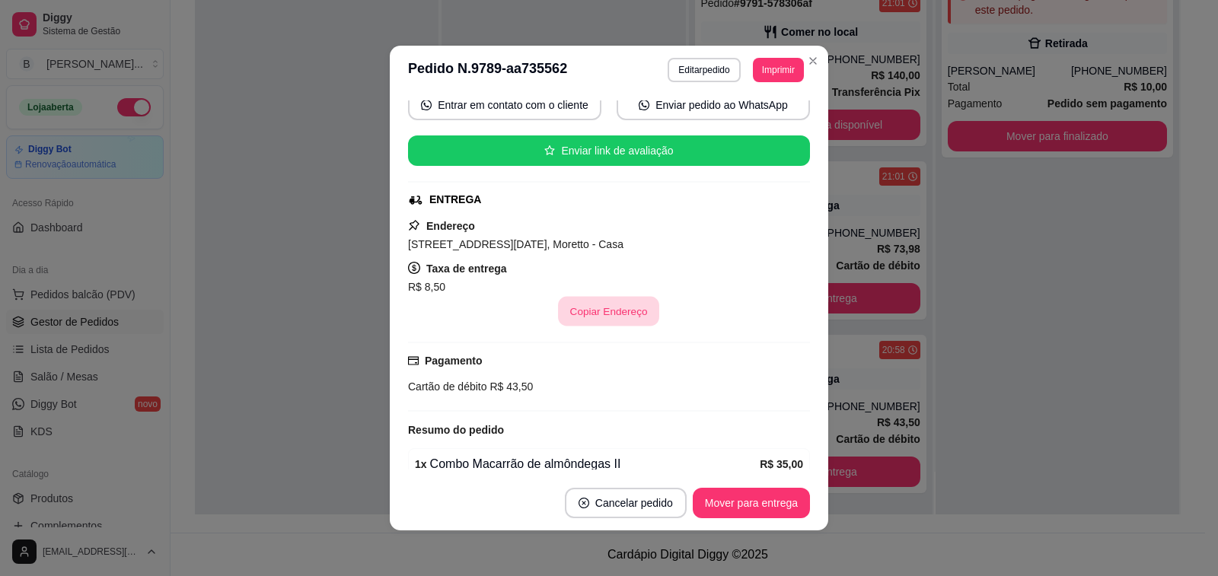
click at [608, 308] on button "Copiar Endereço" at bounding box center [609, 312] width 101 height 30
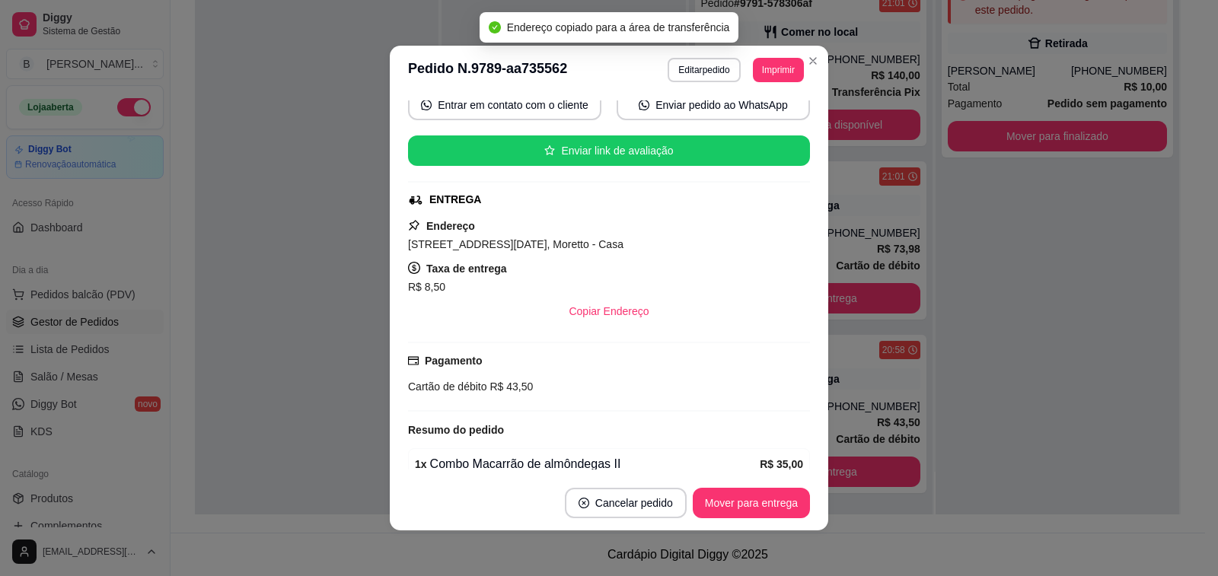
scroll to position [228, 0]
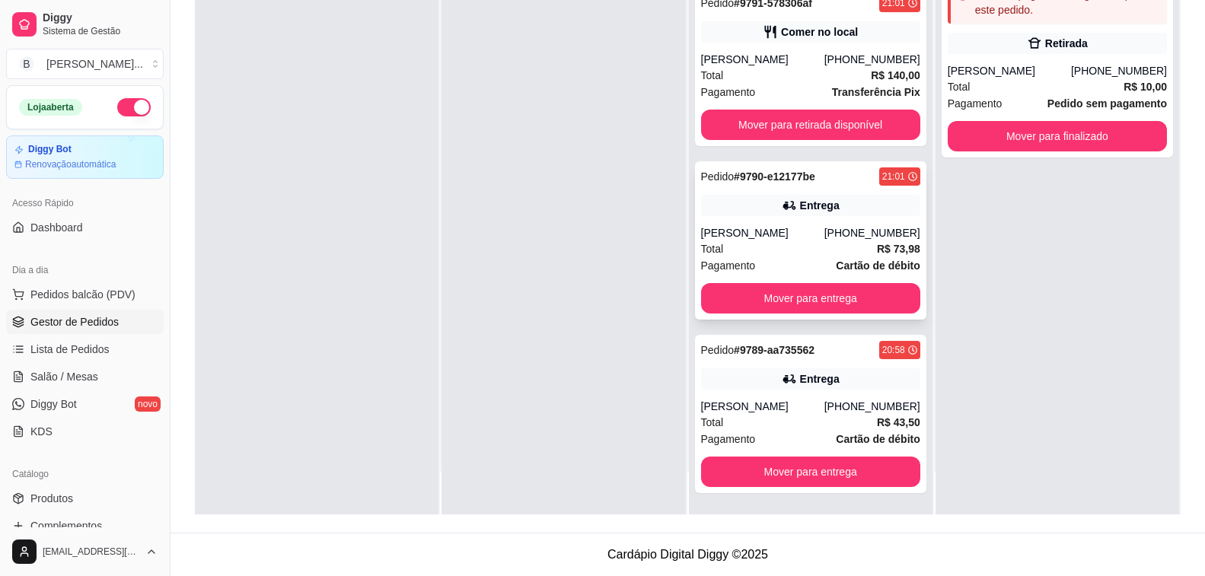
click at [782, 218] on div "Pedido # 9790-e12177be 21:01 Entrega [PERSON_NAME] [PHONE_NUMBER] Total R$ 73,9…" at bounding box center [810, 240] width 231 height 158
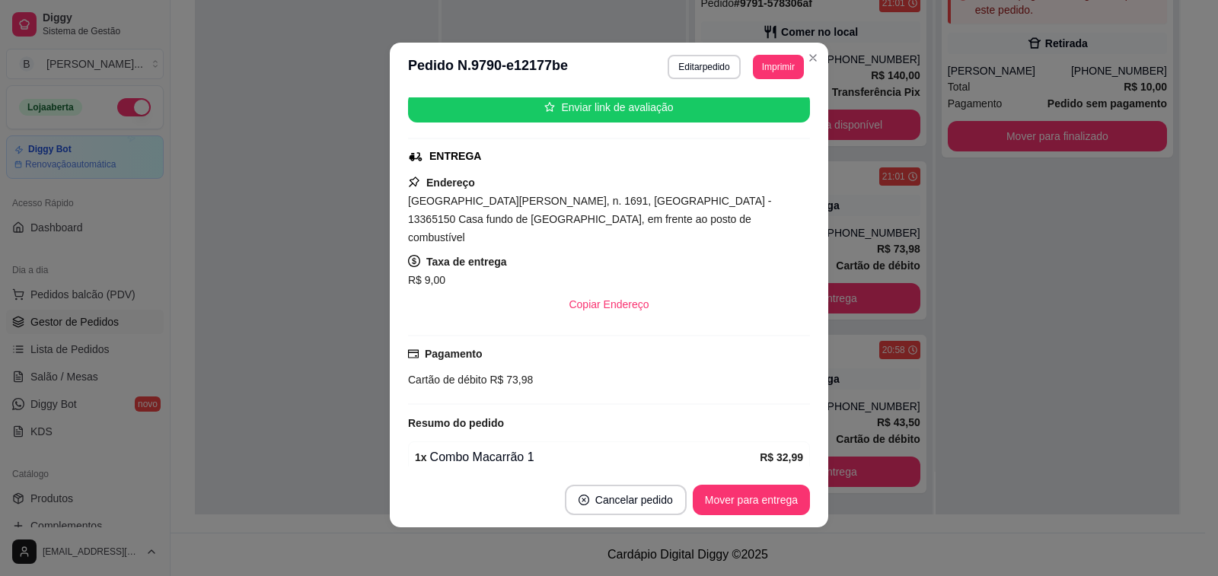
scroll to position [0, 0]
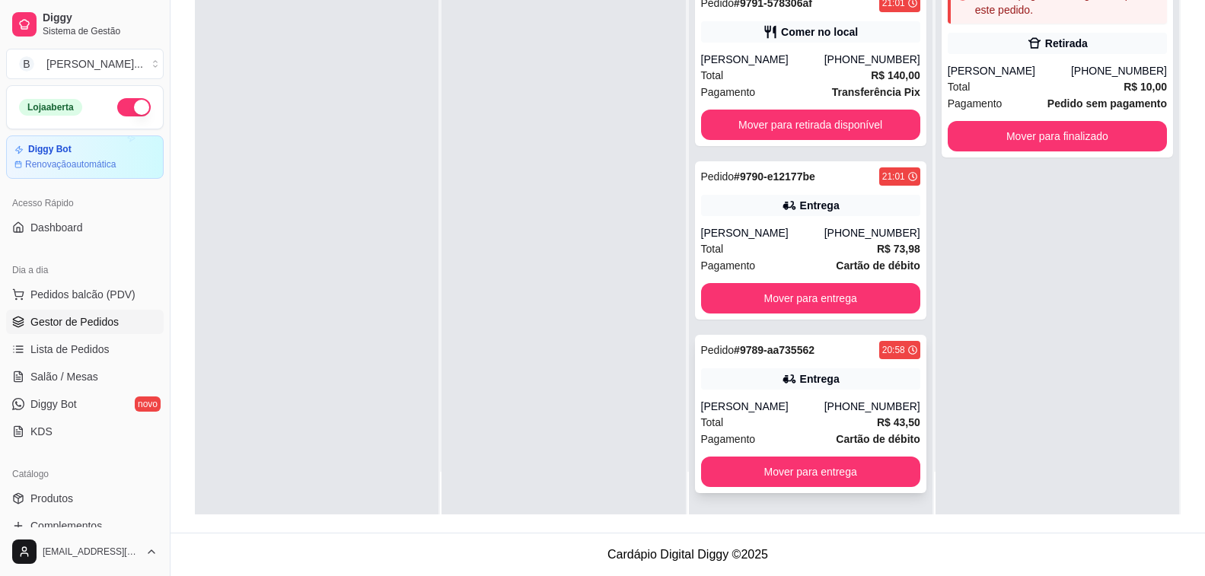
click at [847, 393] on div "Pedido # 9789-aa735562 20:58 Entrega Thalita [PHONE_NUMBER] Total R$ 43,50 Paga…" at bounding box center [810, 414] width 231 height 158
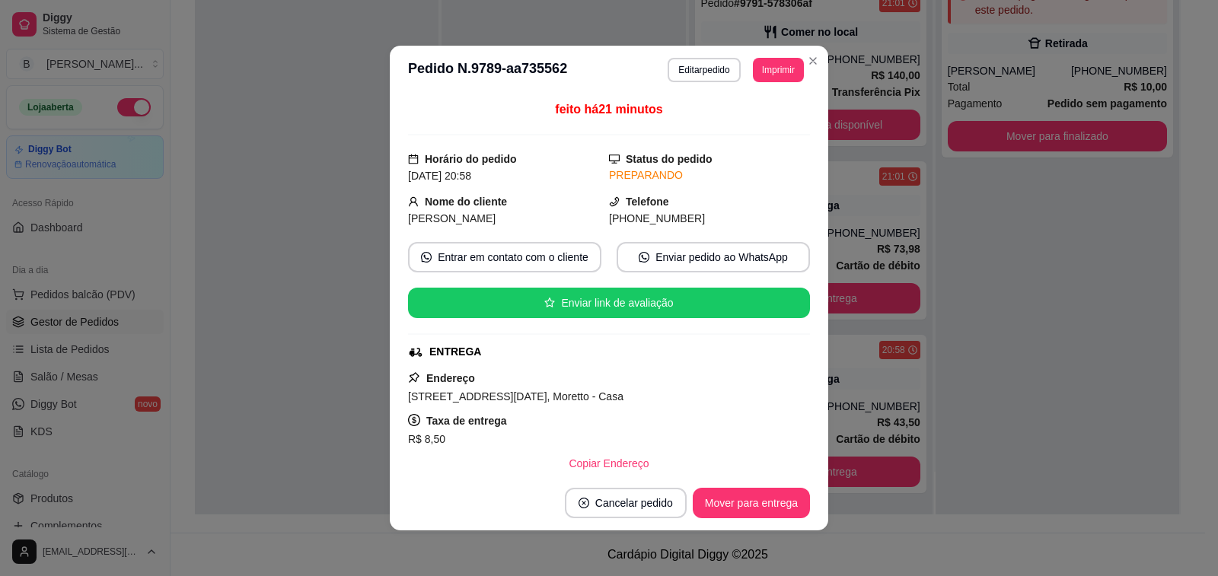
scroll to position [152, 0]
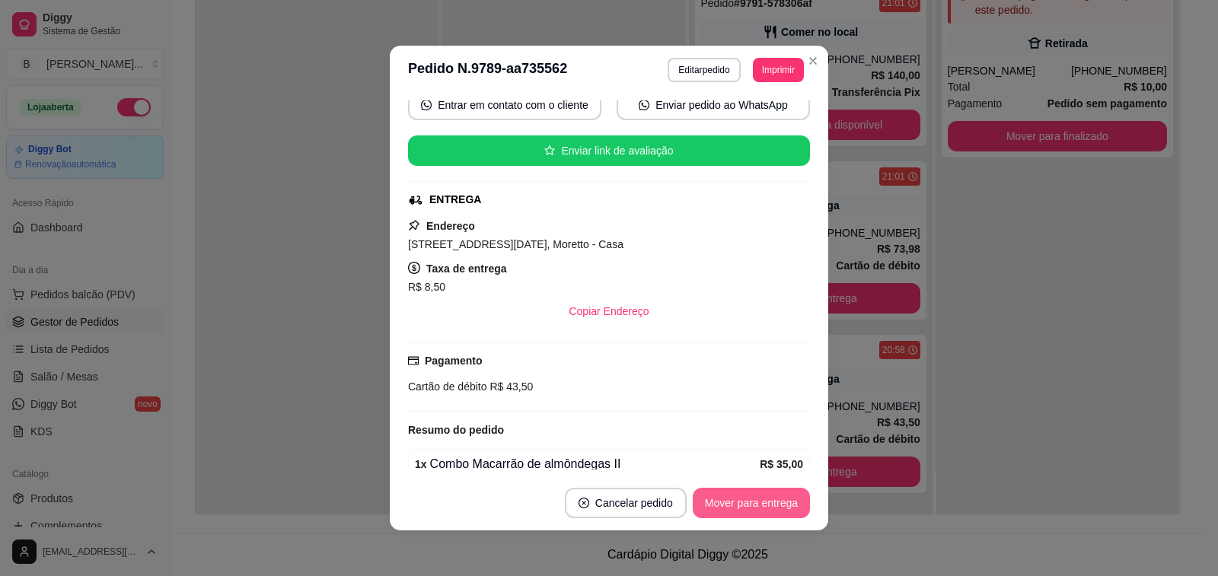
click at [787, 504] on button "Mover para entrega" at bounding box center [751, 503] width 117 height 30
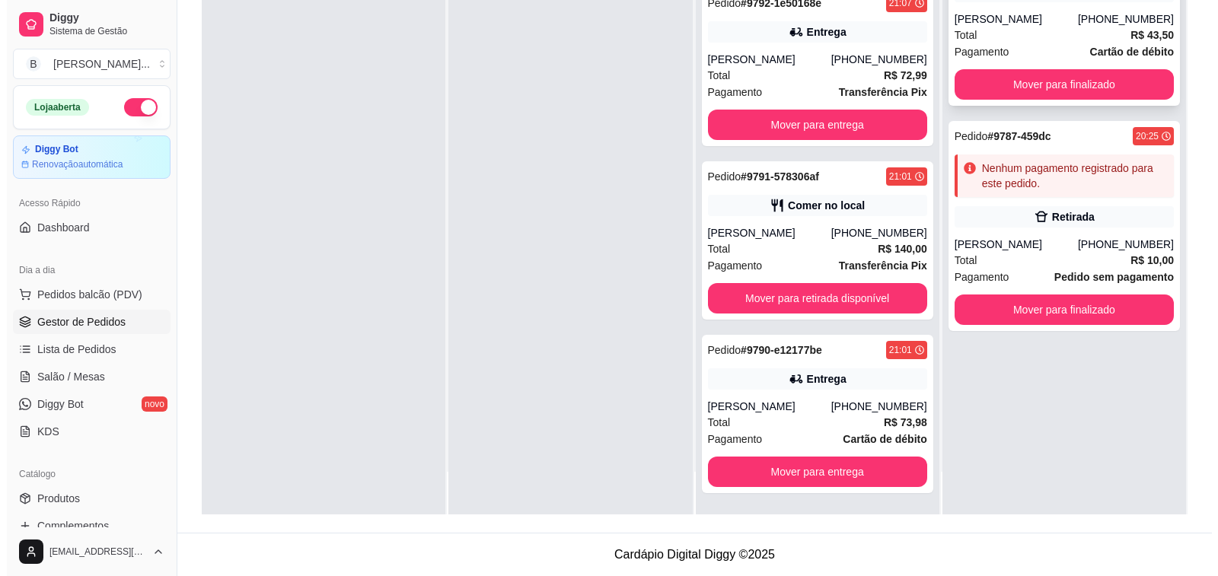
scroll to position [0, 0]
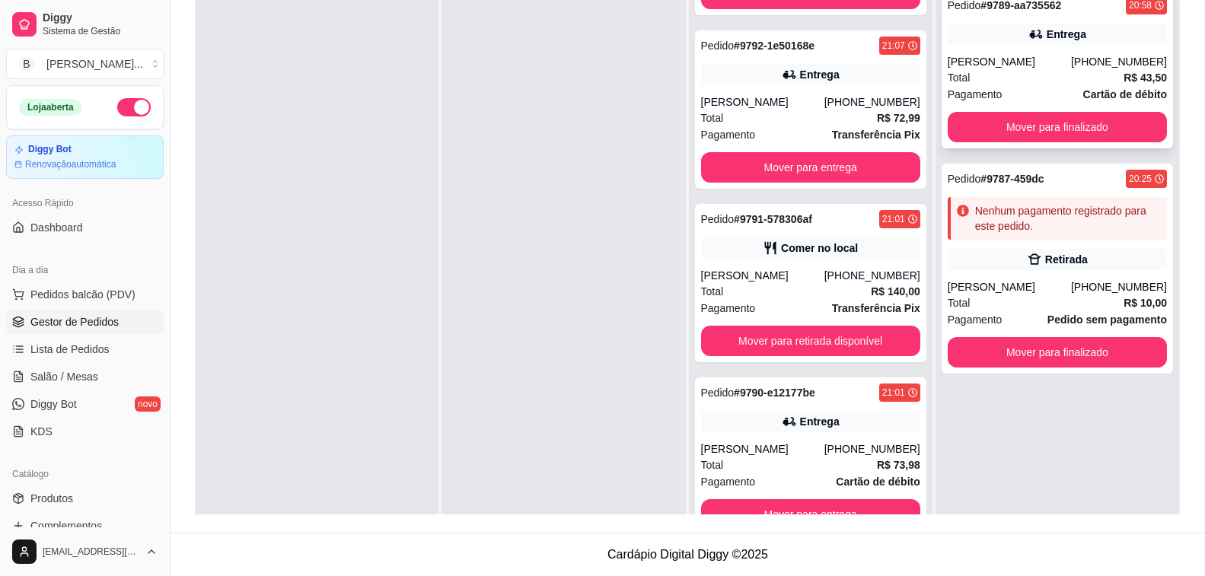
click at [1048, 74] on div "Total R$ 43,50" at bounding box center [1056, 77] width 219 height 17
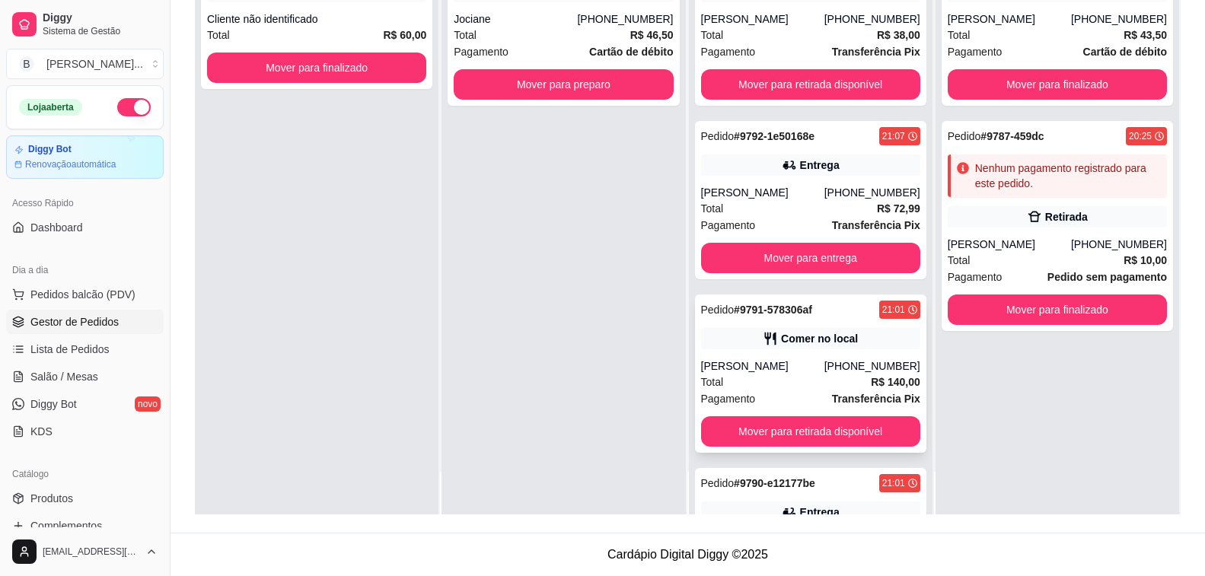
click at [848, 193] on div "[PHONE_NUMBER]" at bounding box center [872, 192] width 96 height 15
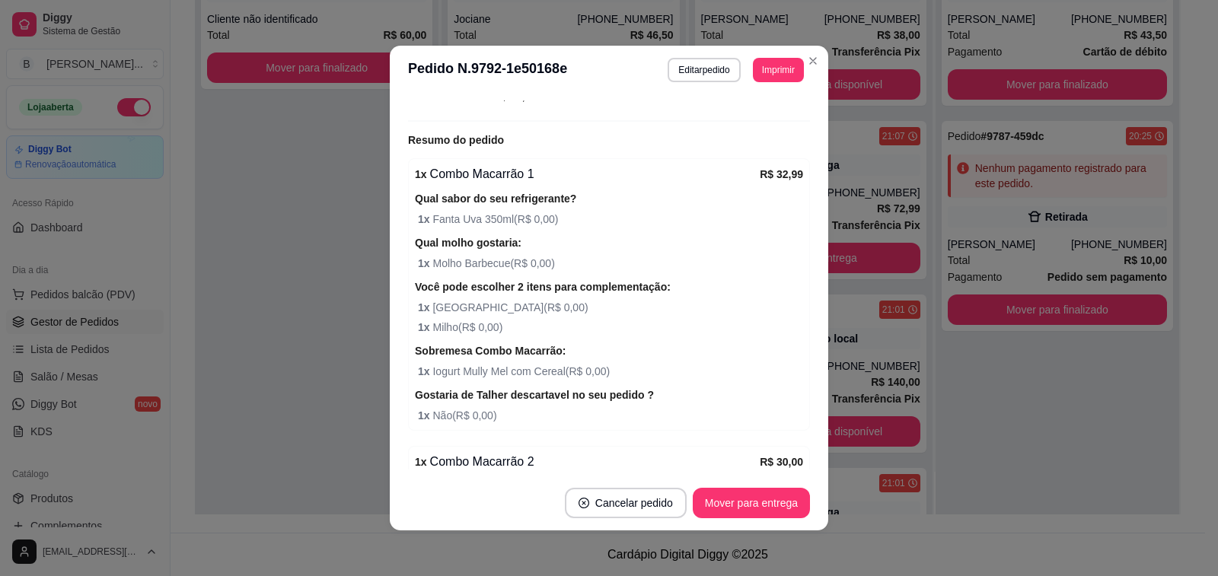
scroll to position [156, 0]
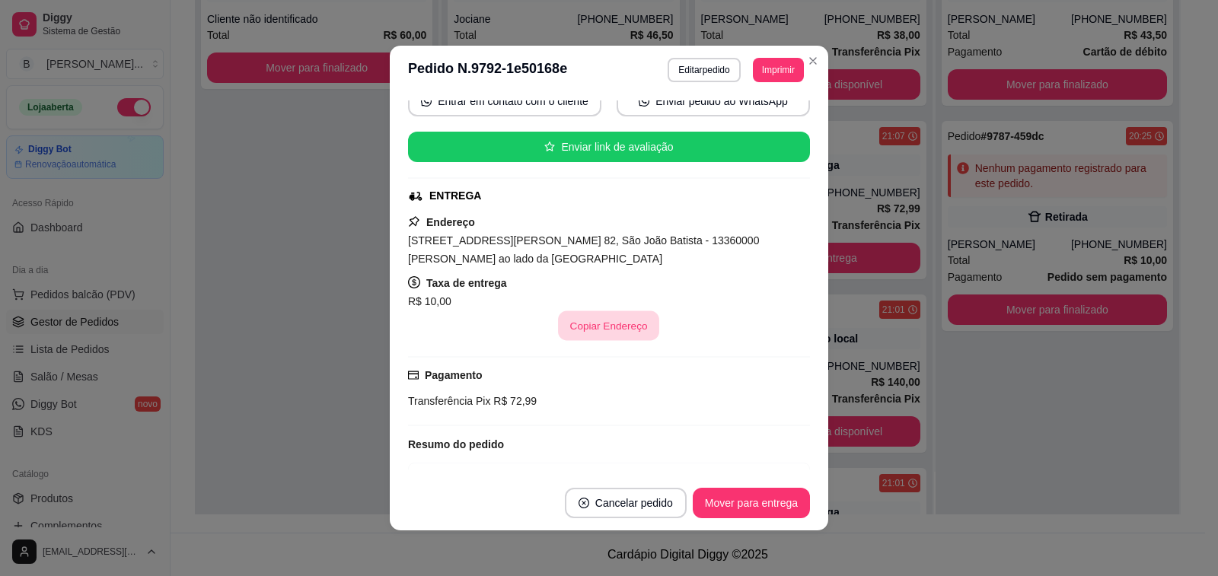
click at [619, 320] on button "Copiar Endereço" at bounding box center [609, 326] width 101 height 30
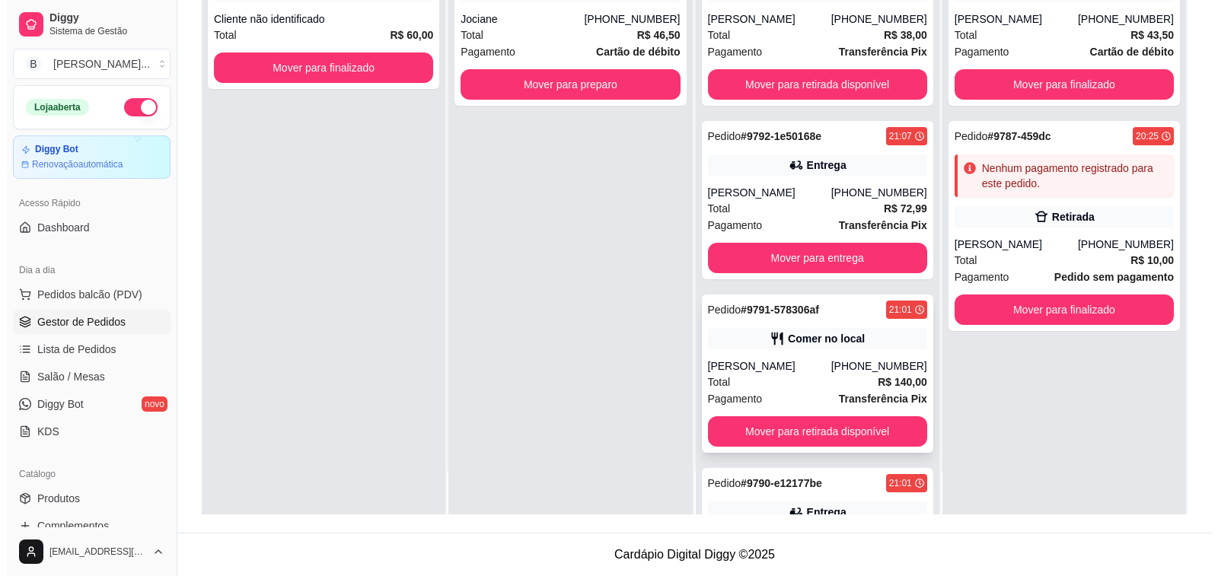
scroll to position [133, 0]
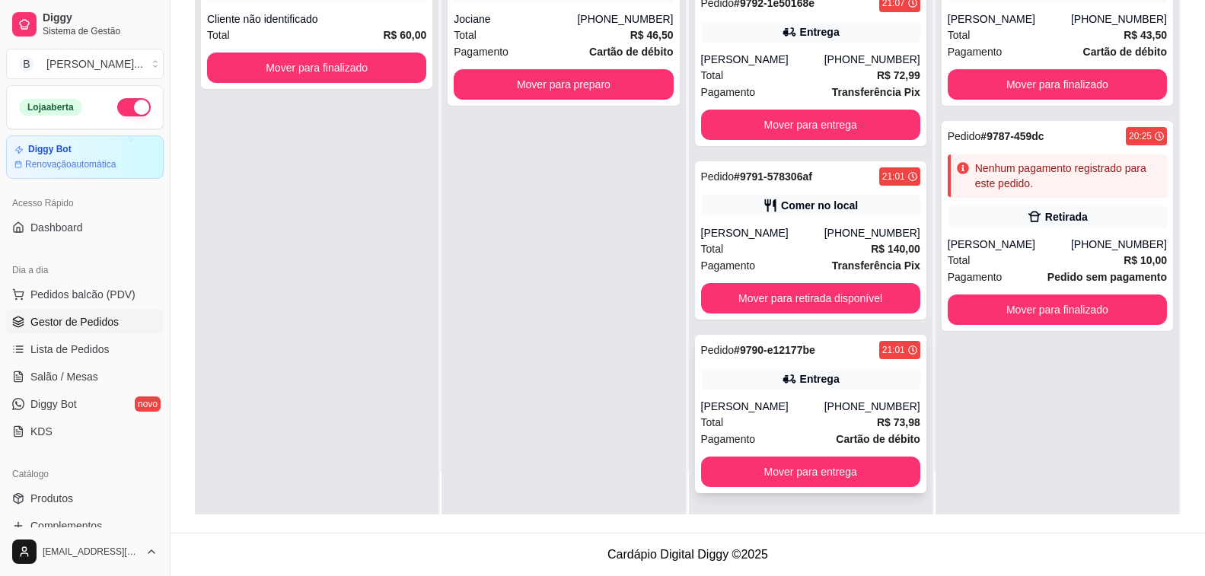
click at [810, 368] on div "Pedido # 9790-e12177be 21:01 Entrega [PERSON_NAME] [PHONE_NUMBER] Total R$ 73,9…" at bounding box center [810, 414] width 231 height 158
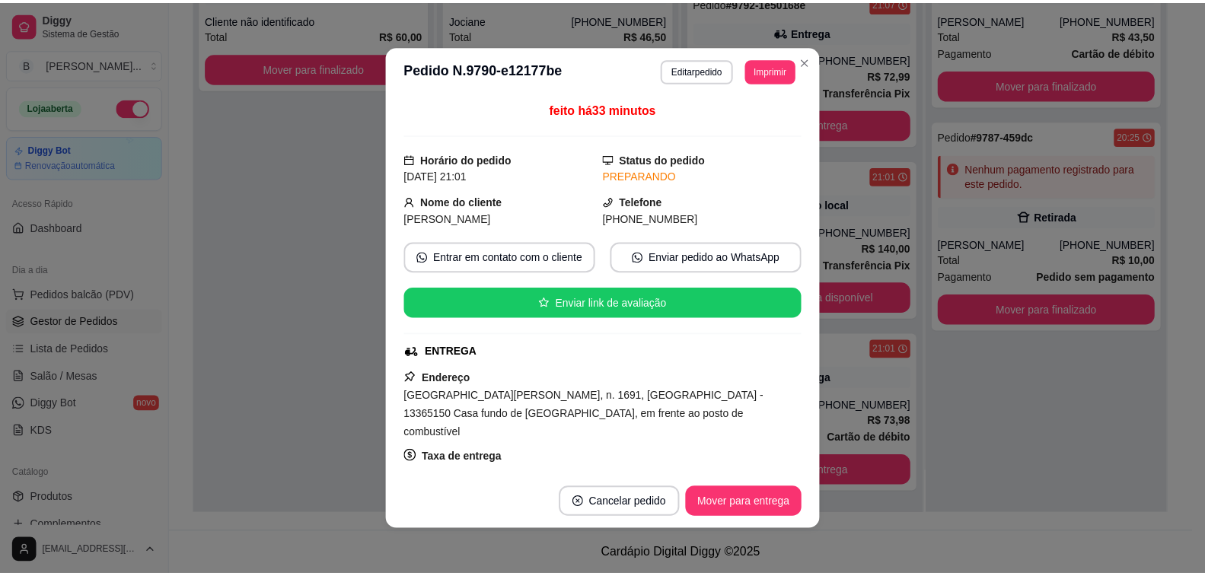
scroll to position [152, 0]
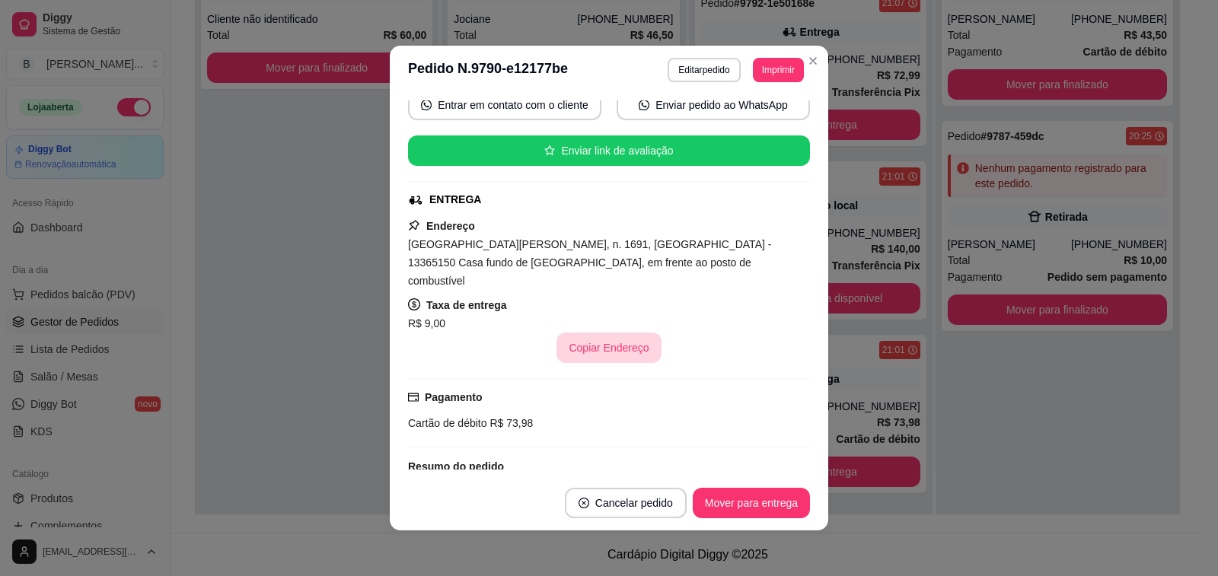
click at [579, 333] on button "Copiar Endereço" at bounding box center [608, 348] width 104 height 30
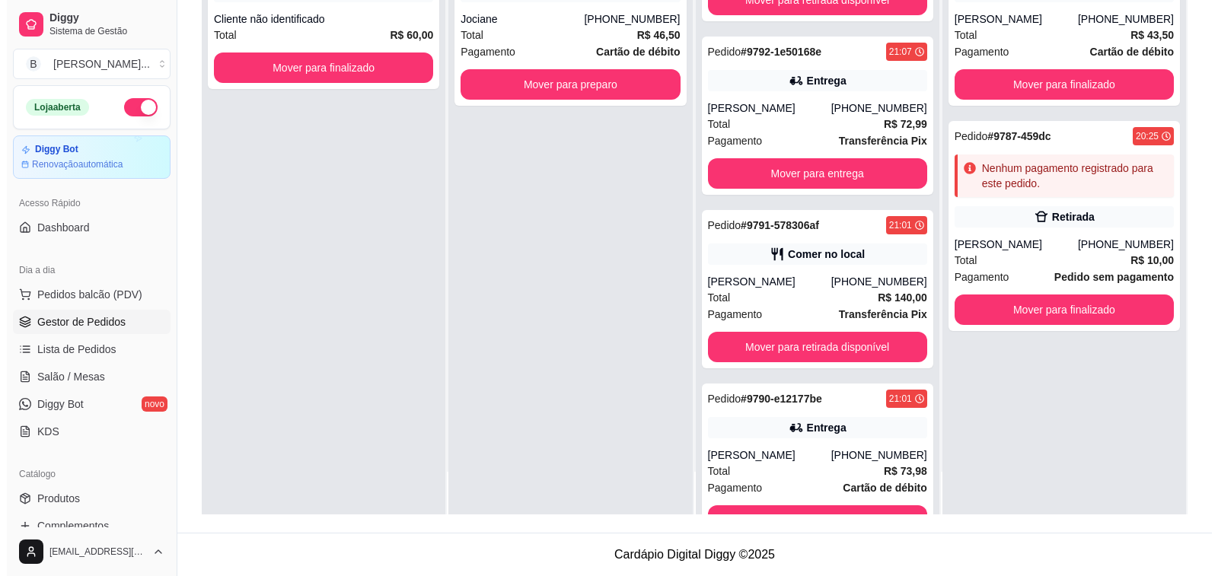
scroll to position [51, 0]
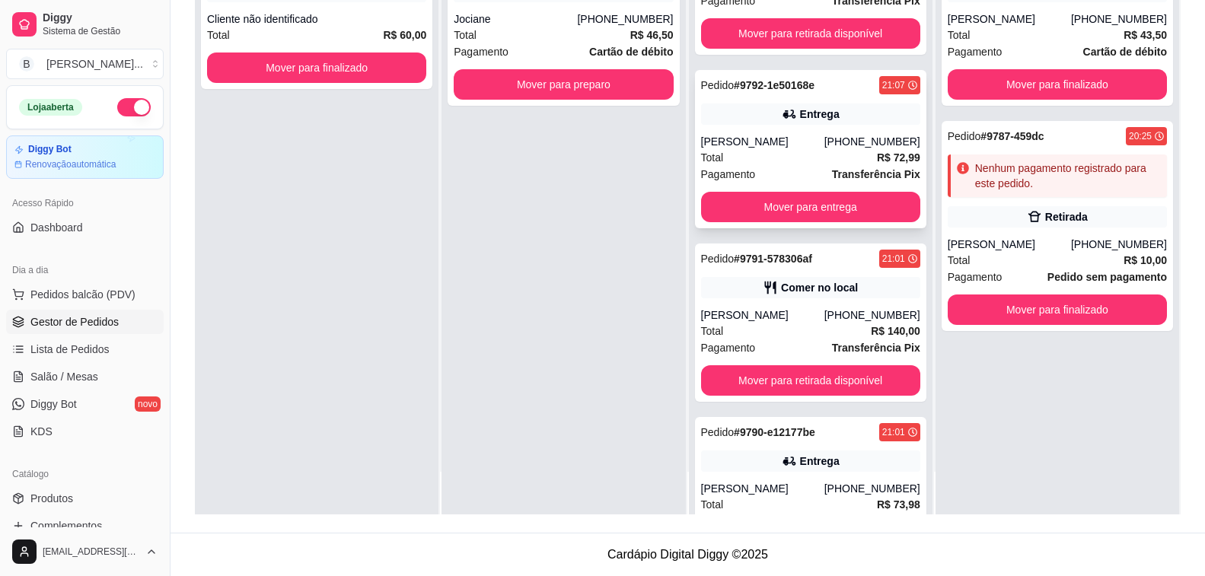
click at [843, 132] on div "Pedido # 9792-1e50168e 21:07 Entrega [PERSON_NAME] [PHONE_NUMBER] Total R$ 72,9…" at bounding box center [810, 149] width 231 height 158
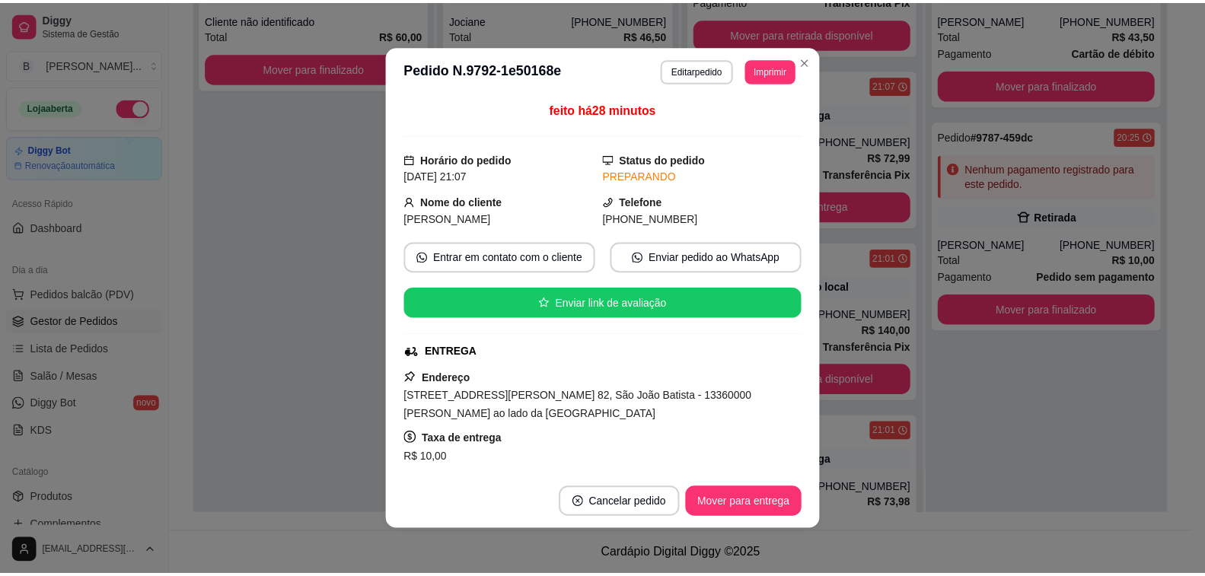
scroll to position [152, 0]
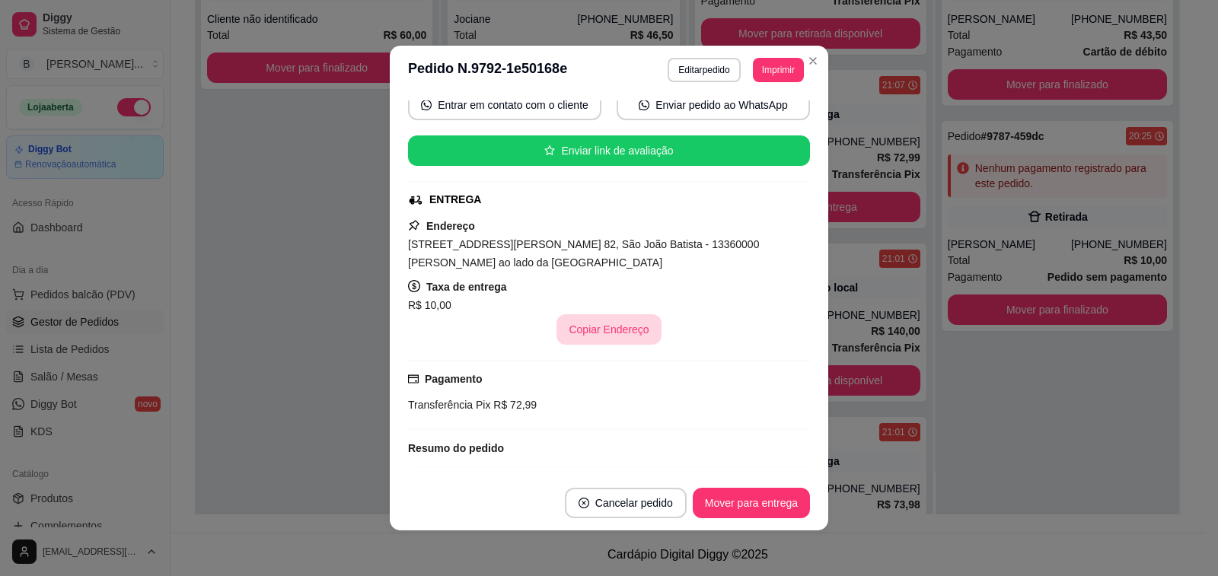
click at [610, 323] on button "Copiar Endereço" at bounding box center [608, 329] width 104 height 30
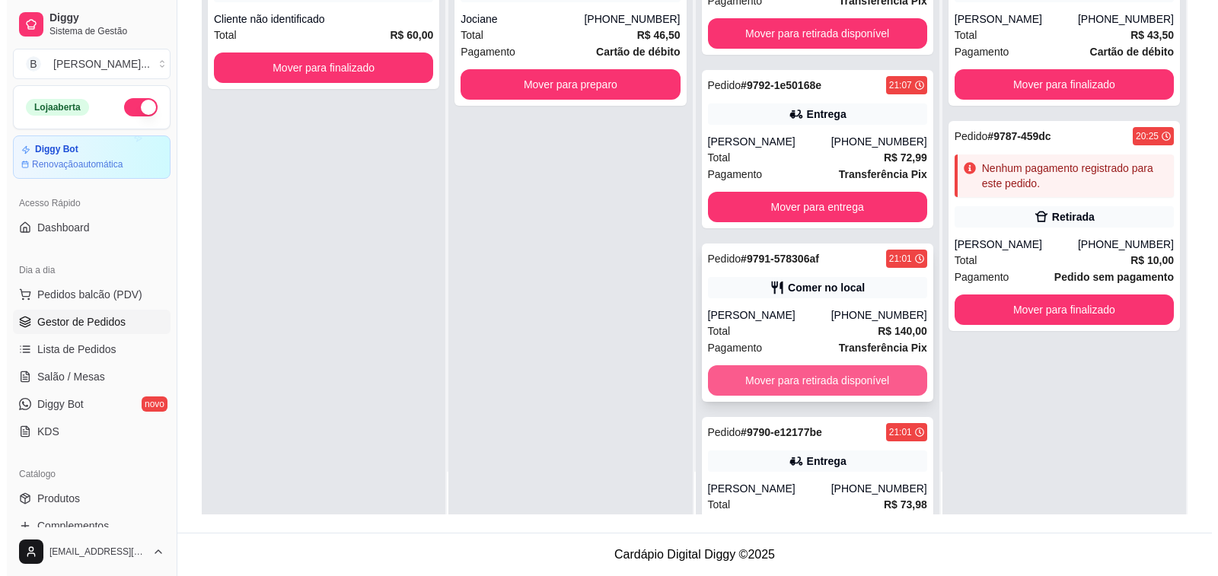
scroll to position [133, 0]
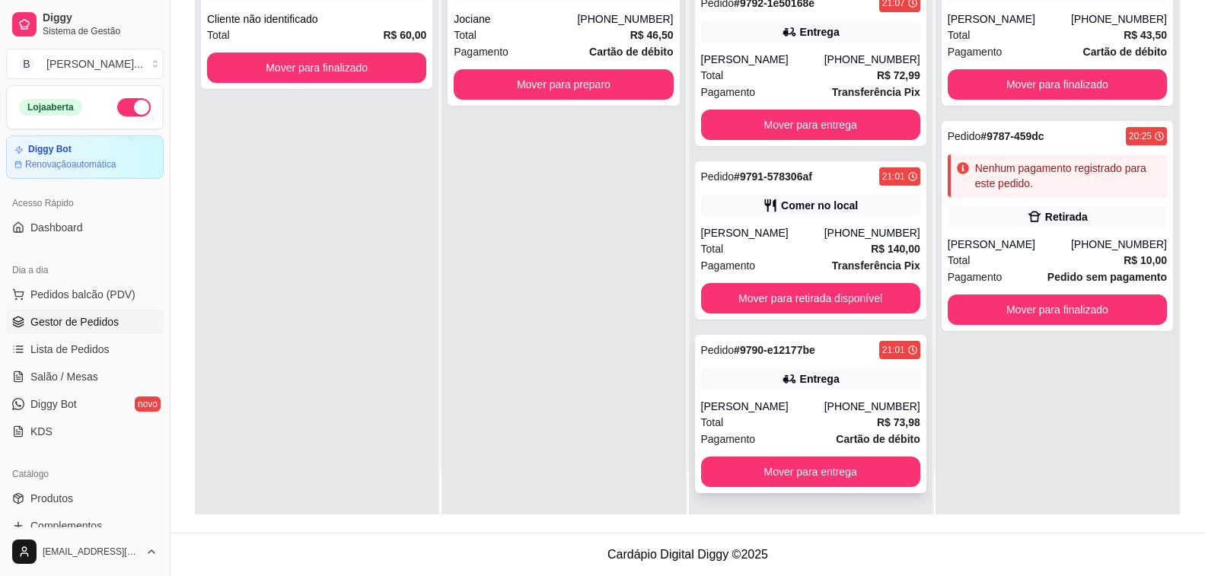
drag, startPoint x: 793, startPoint y: 401, endPoint x: 726, endPoint y: 419, distance: 69.2
click at [726, 419] on div "Total R$ 73,98" at bounding box center [810, 422] width 219 height 17
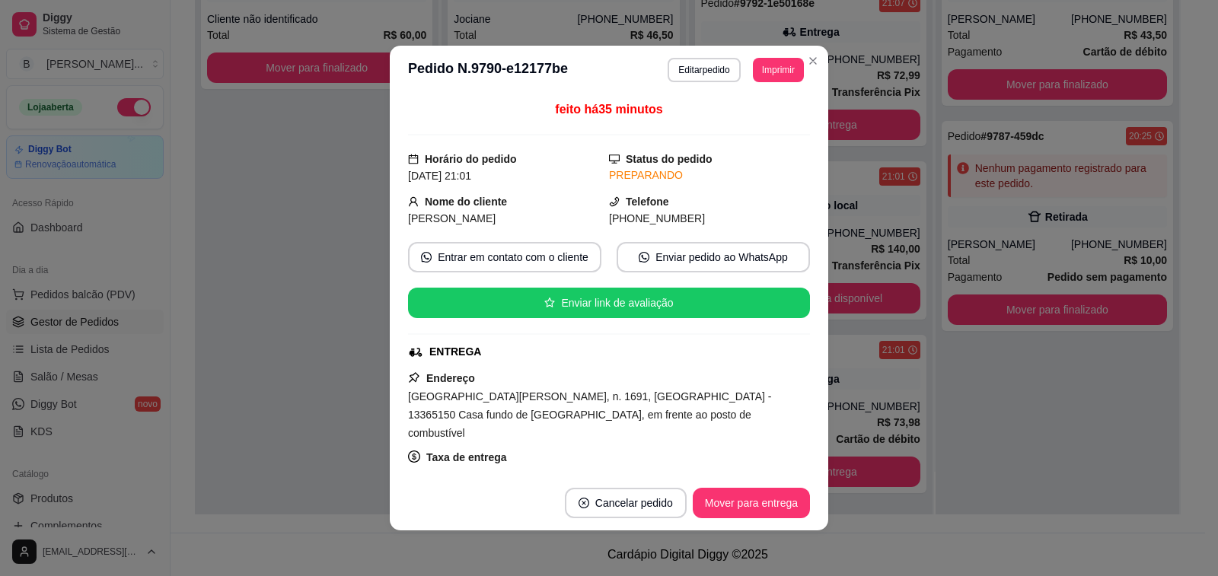
scroll to position [76, 0]
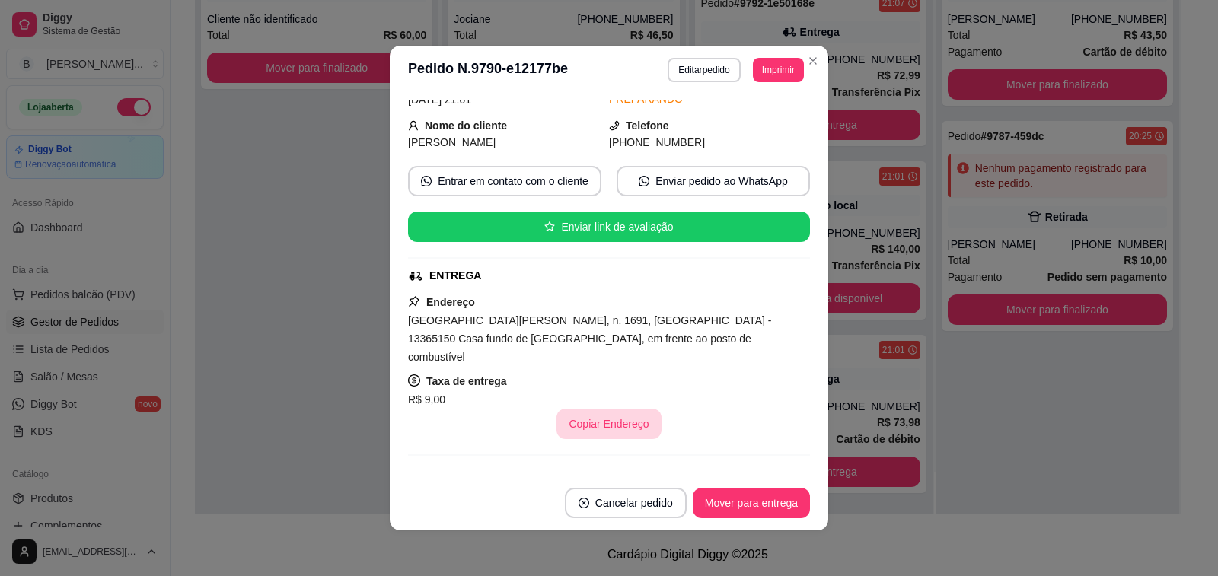
click at [603, 409] on button "Copiar Endereço" at bounding box center [608, 424] width 104 height 30
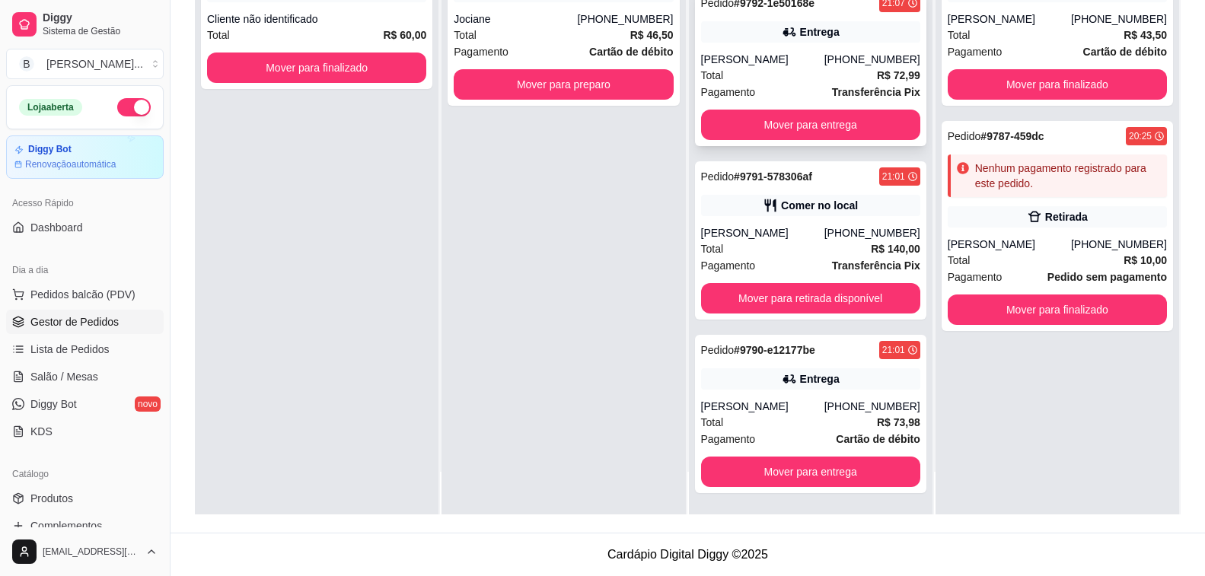
click at [800, 39] on div "Entrega" at bounding box center [820, 31] width 40 height 15
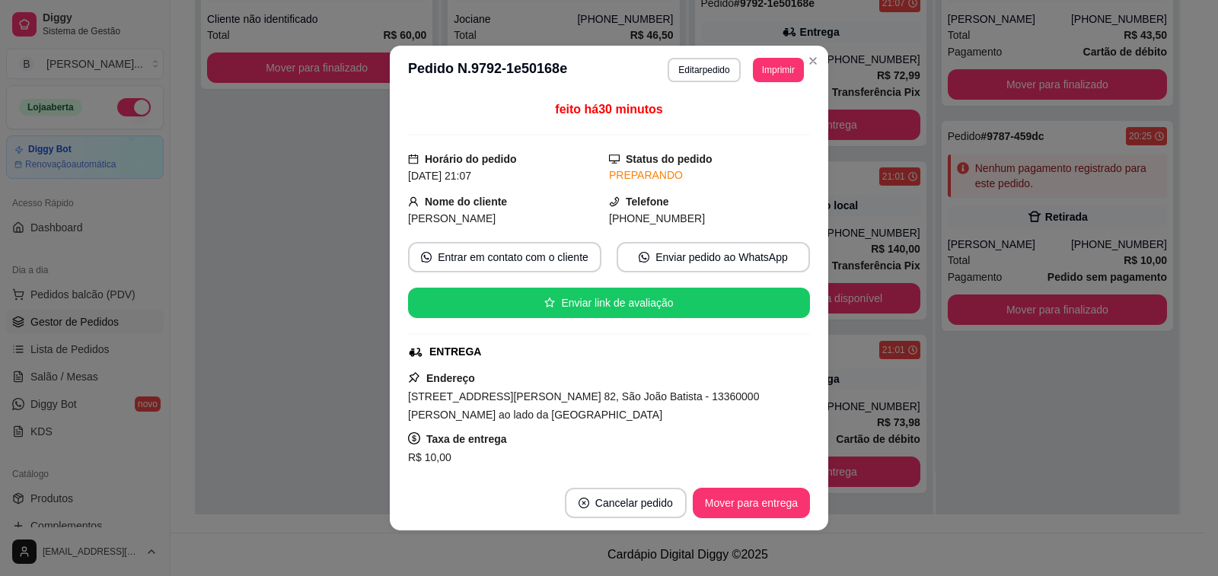
scroll to position [152, 0]
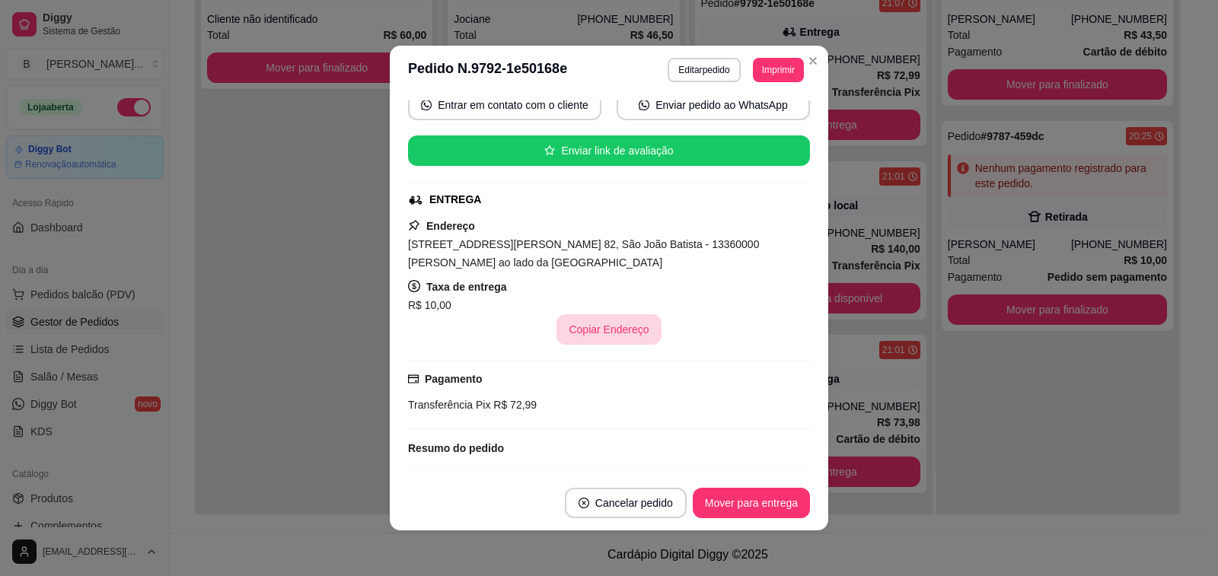
click at [609, 321] on button "Copiar Endereço" at bounding box center [608, 329] width 104 height 30
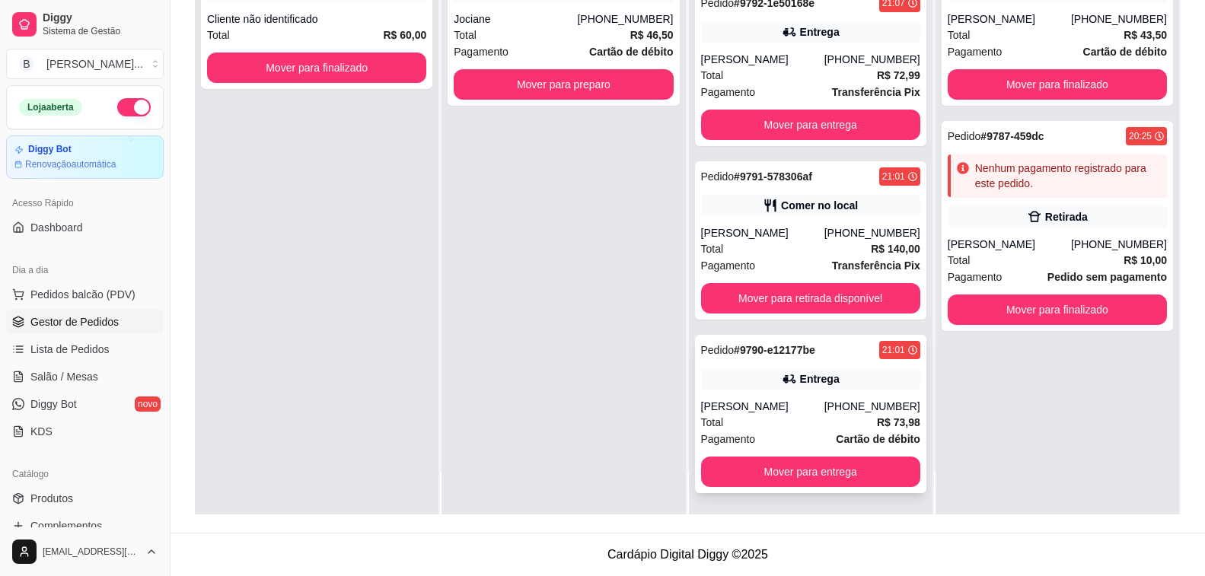
click at [824, 410] on div "[PHONE_NUMBER]" at bounding box center [872, 406] width 96 height 15
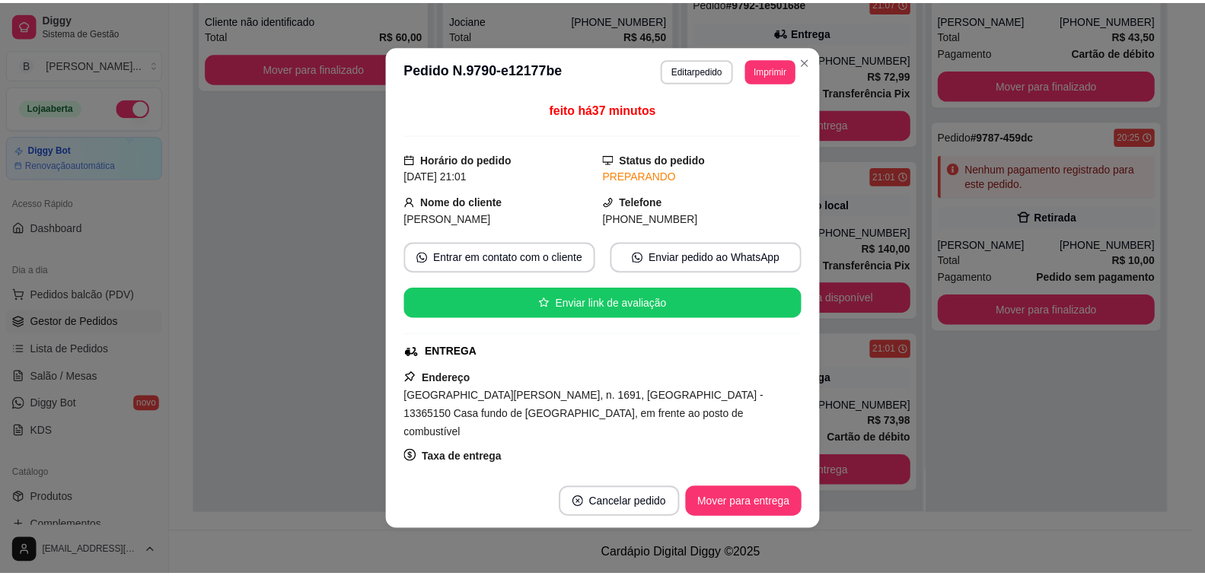
scroll to position [228, 0]
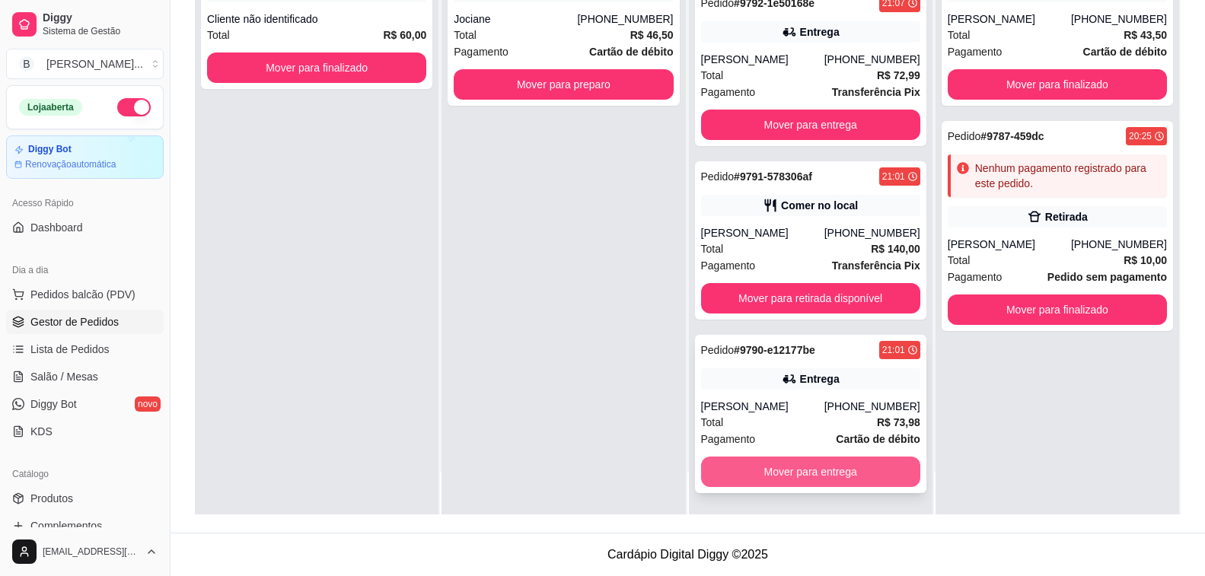
click at [779, 470] on button "Mover para entrega" at bounding box center [810, 472] width 219 height 30
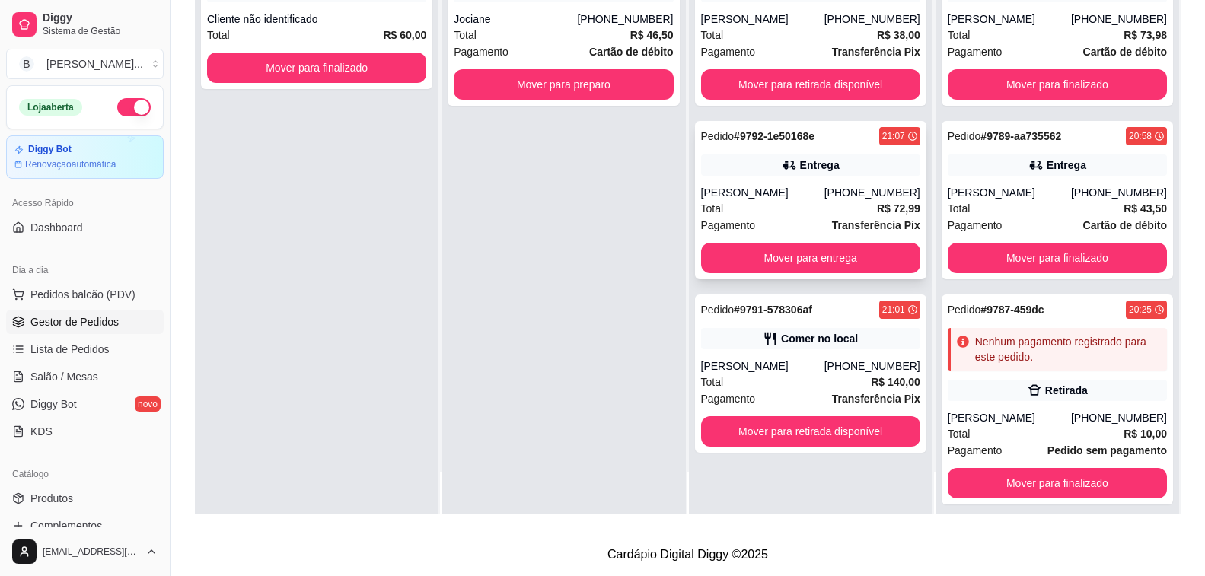
scroll to position [0, 0]
click at [830, 263] on button "Mover para entrega" at bounding box center [810, 259] width 213 height 30
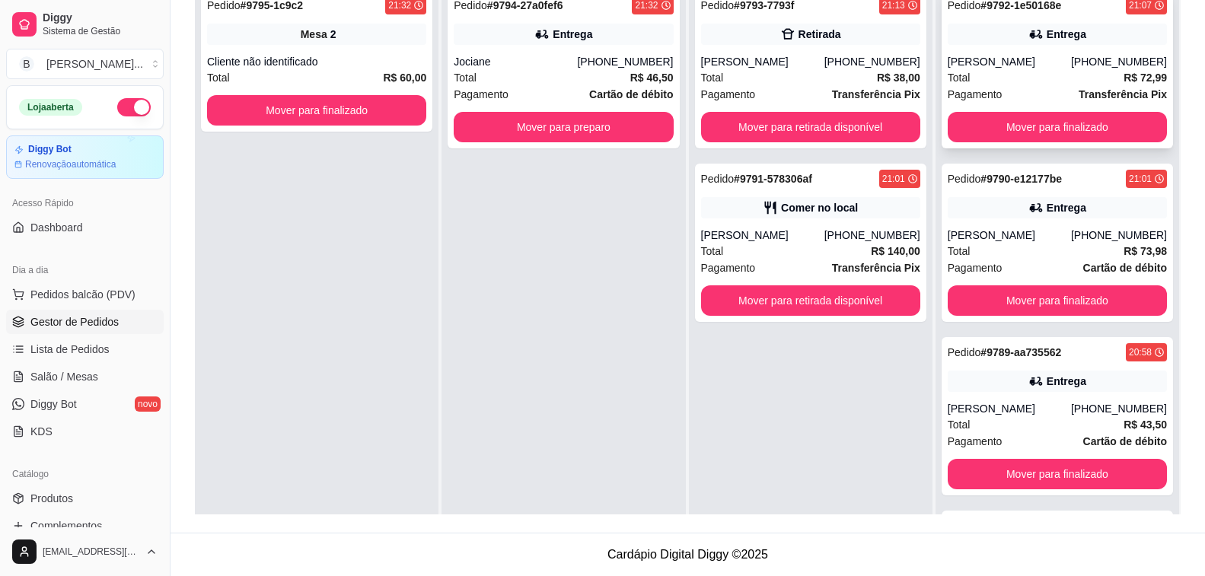
click at [980, 33] on div "Entrega" at bounding box center [1056, 34] width 219 height 21
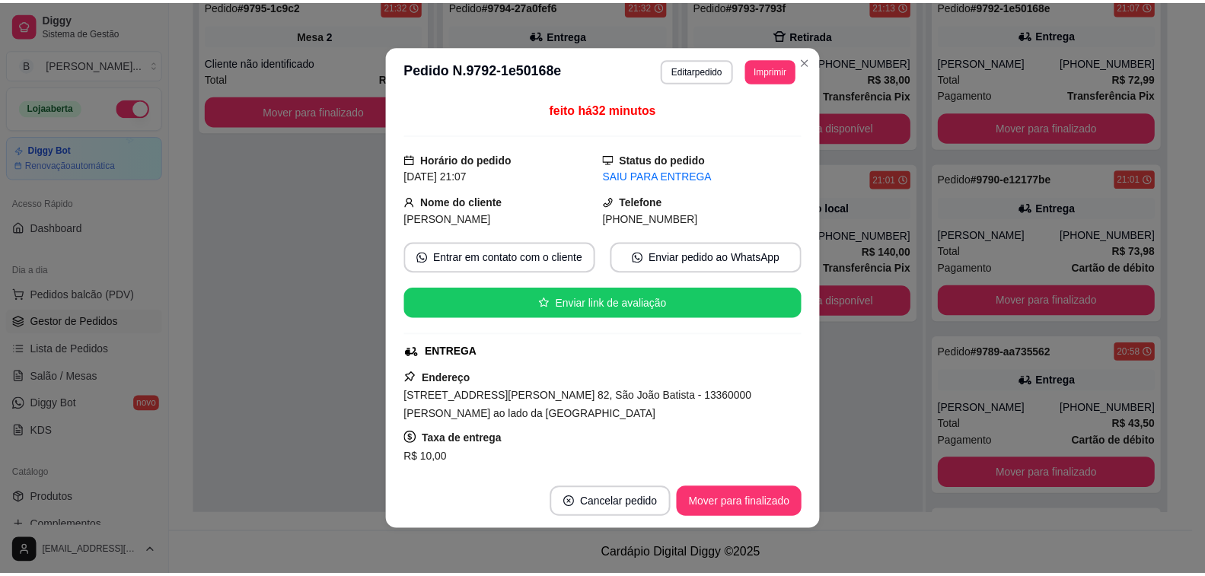
scroll to position [152, 0]
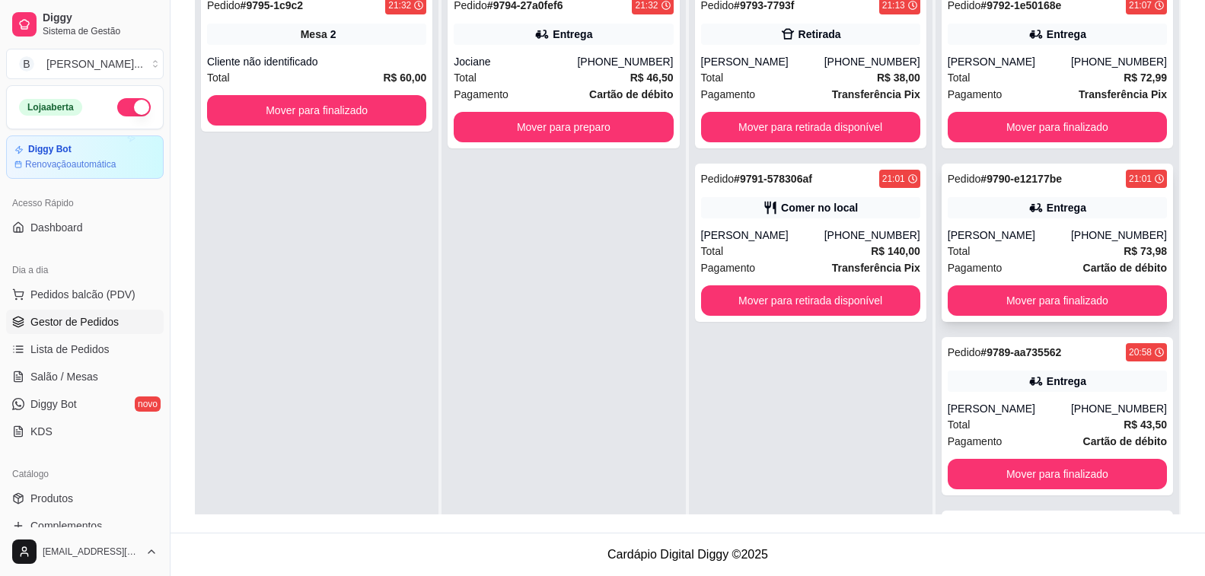
click at [1009, 223] on div "Pedido # 9790-e12177be 21:01 [PERSON_NAME] [PHONE_NUMBER] Total R$ 73,98 Pagame…" at bounding box center [1056, 243] width 231 height 158
click at [815, 140] on button "Mover para retirada disponível" at bounding box center [810, 127] width 219 height 30
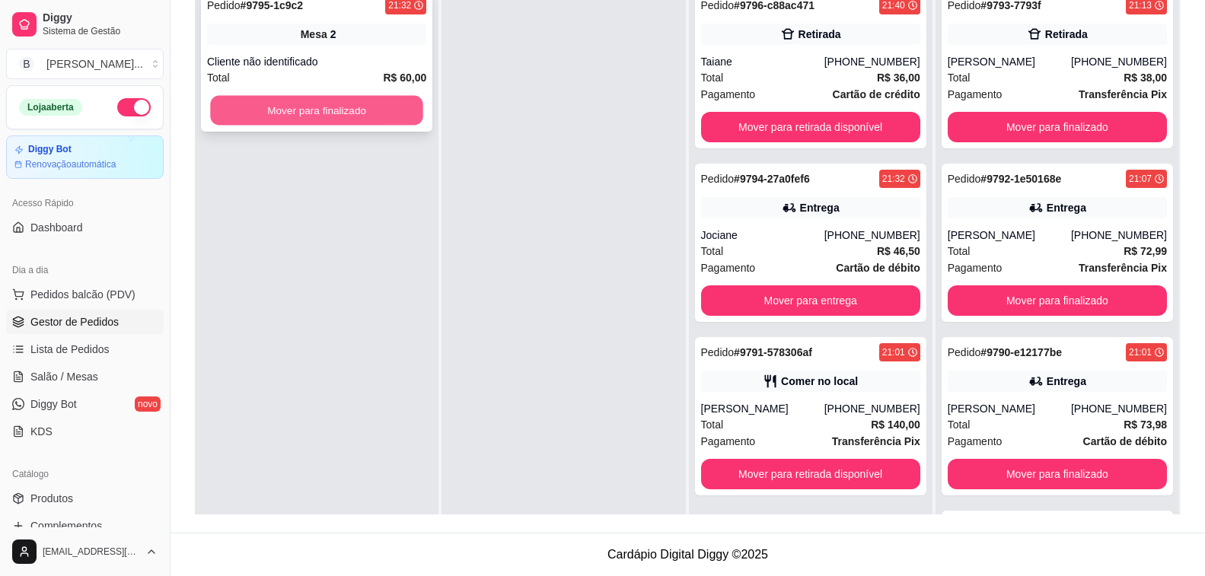
click at [397, 113] on button "Mover para finalizado" at bounding box center [316, 111] width 213 height 30
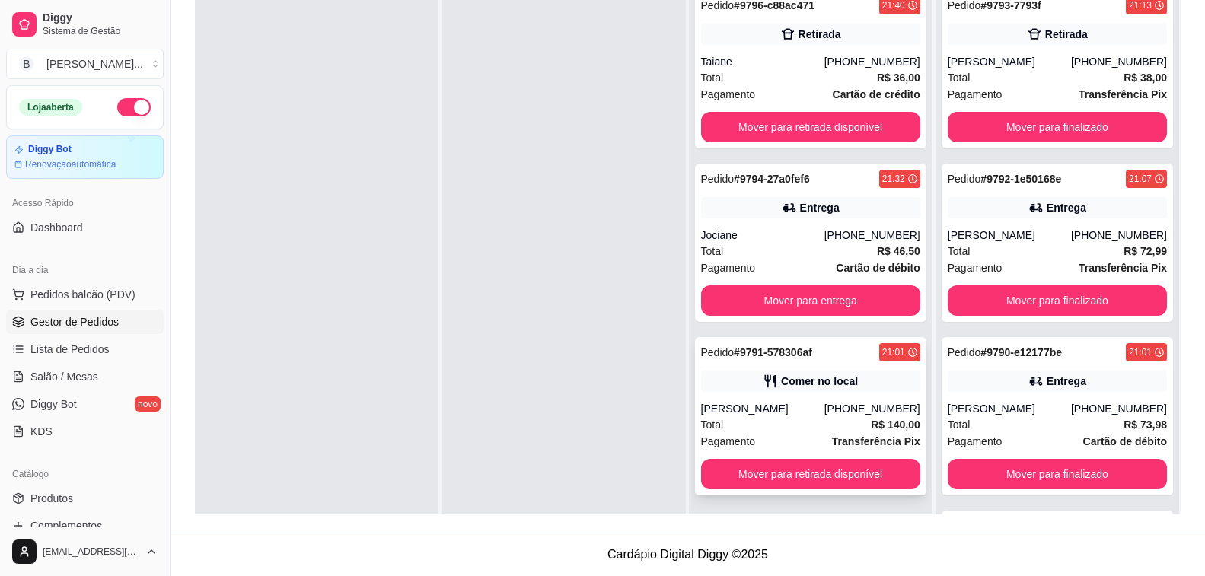
scroll to position [43, 0]
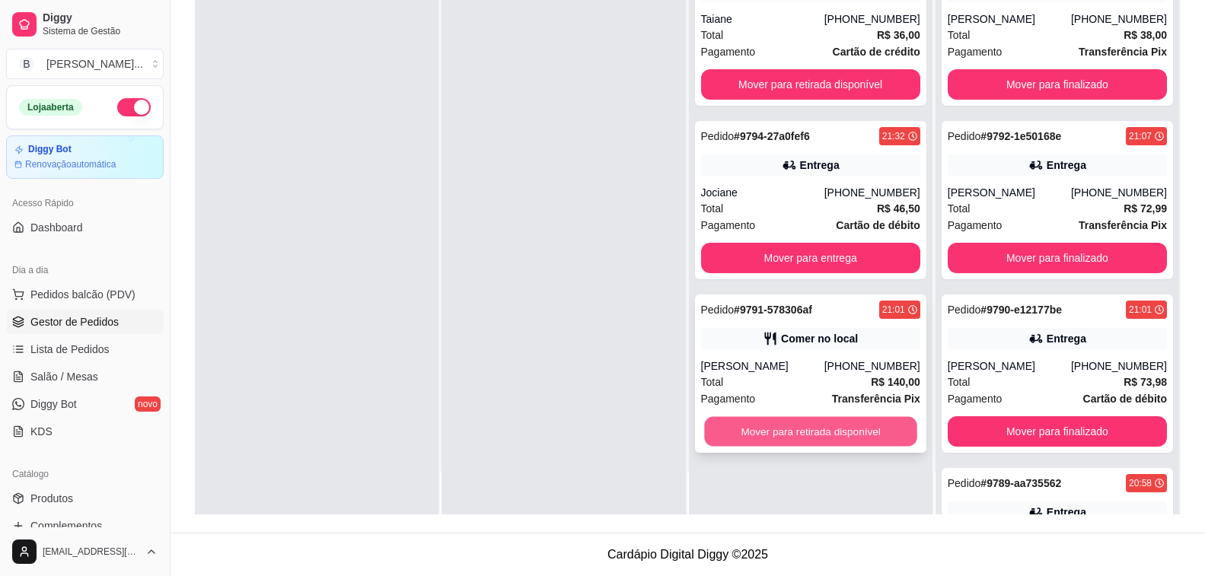
click at [817, 422] on button "Mover para retirada disponível" at bounding box center [810, 432] width 213 height 30
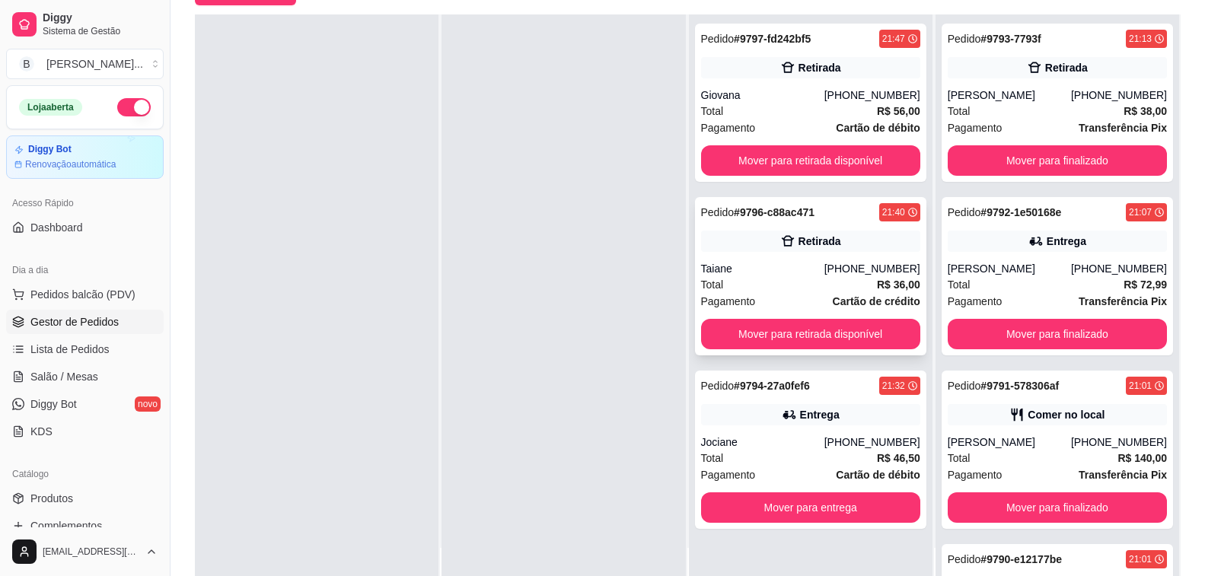
scroll to position [0, 0]
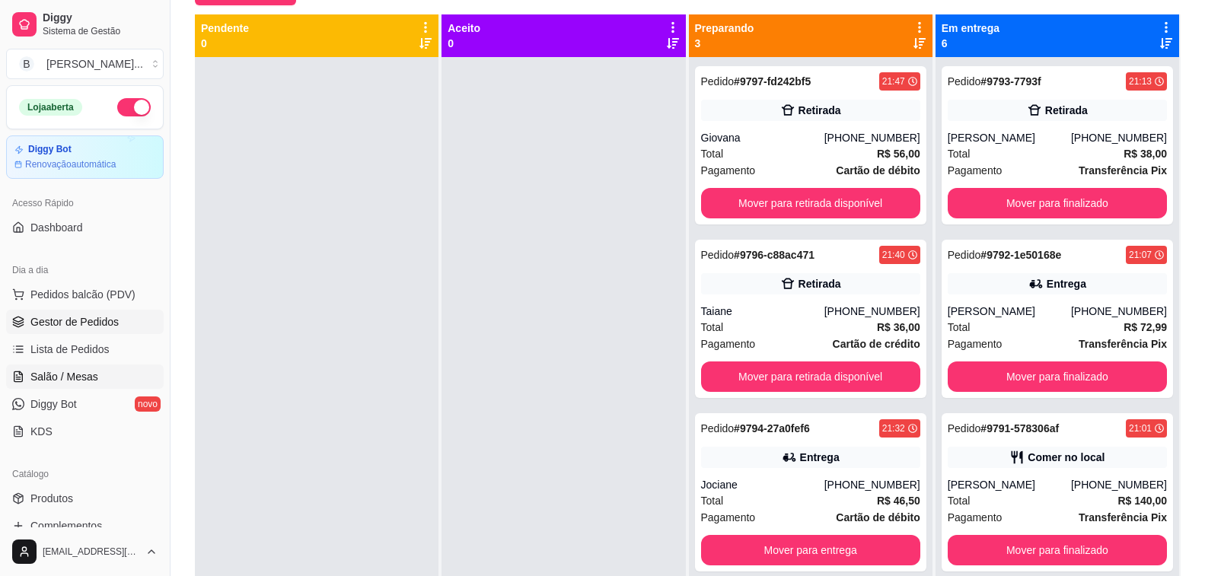
click at [89, 381] on span "Salão / Mesas" at bounding box center [64, 376] width 68 height 15
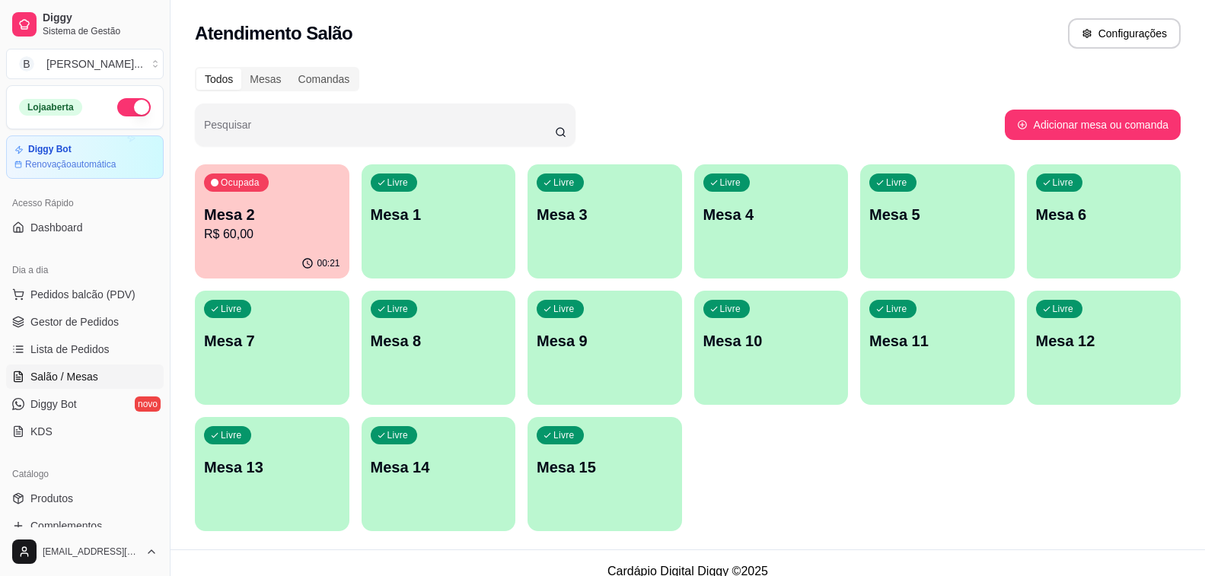
click at [311, 245] on div "Ocupada Mesa 2 R$ 60,00" at bounding box center [272, 206] width 154 height 84
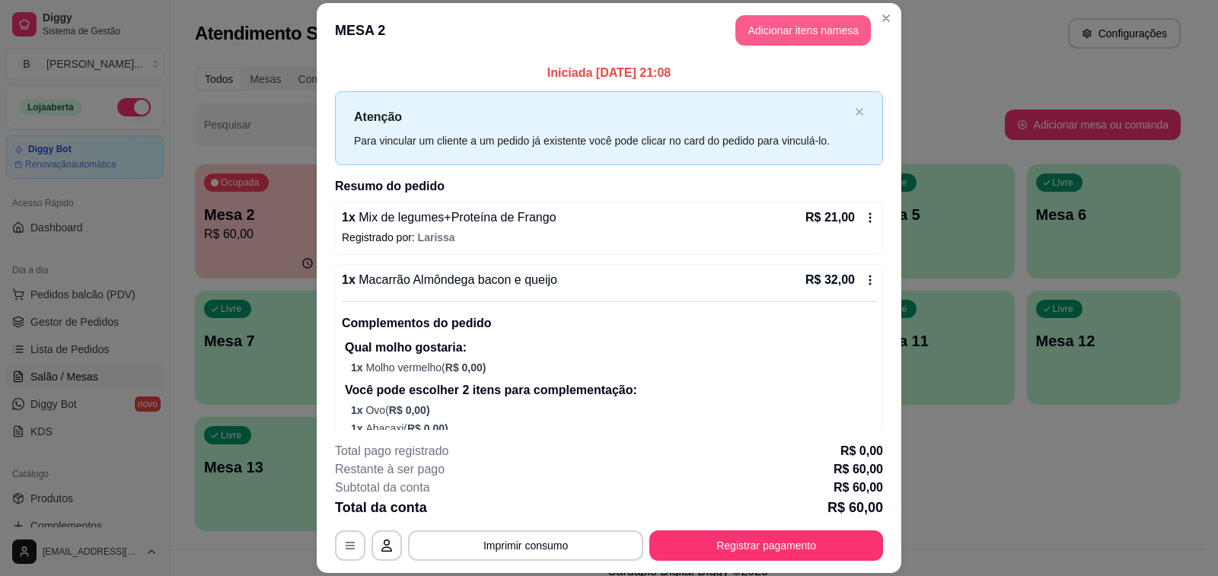
click at [788, 37] on button "Adicionar itens na mesa" at bounding box center [802, 30] width 135 height 30
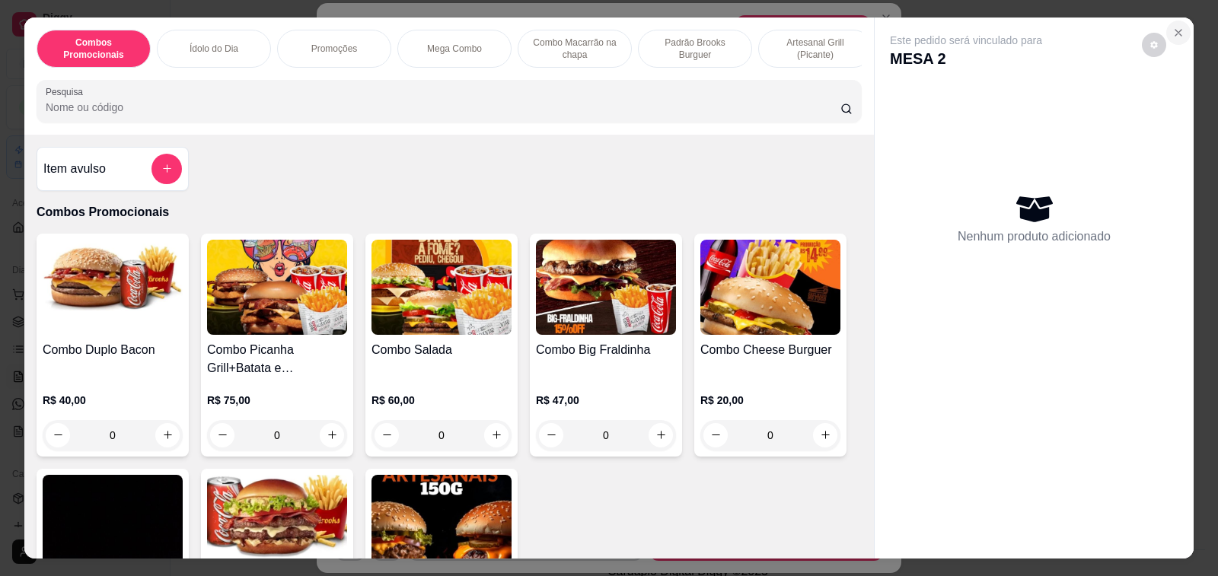
click at [1172, 29] on icon "Close" at bounding box center [1178, 33] width 12 height 12
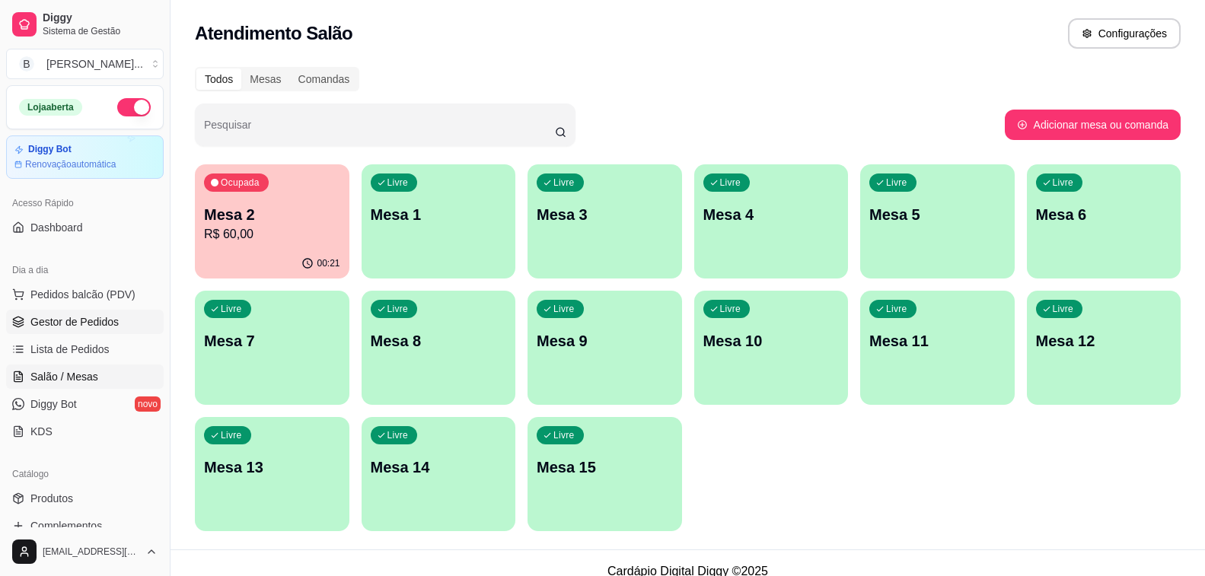
click at [113, 326] on span "Gestor de Pedidos" at bounding box center [74, 321] width 88 height 15
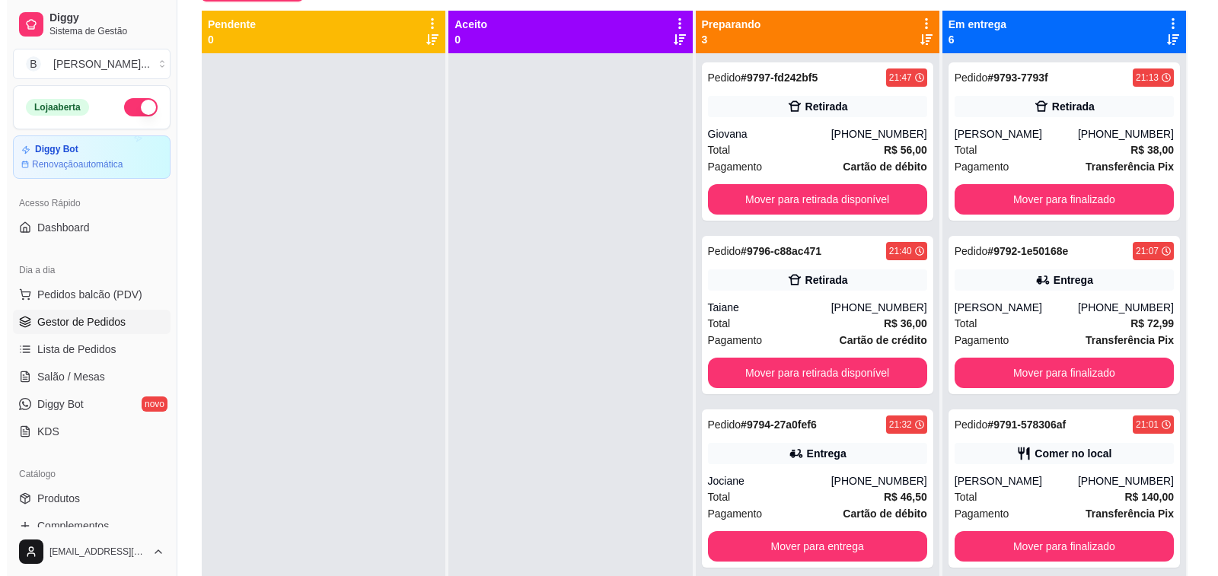
scroll to position [232, 0]
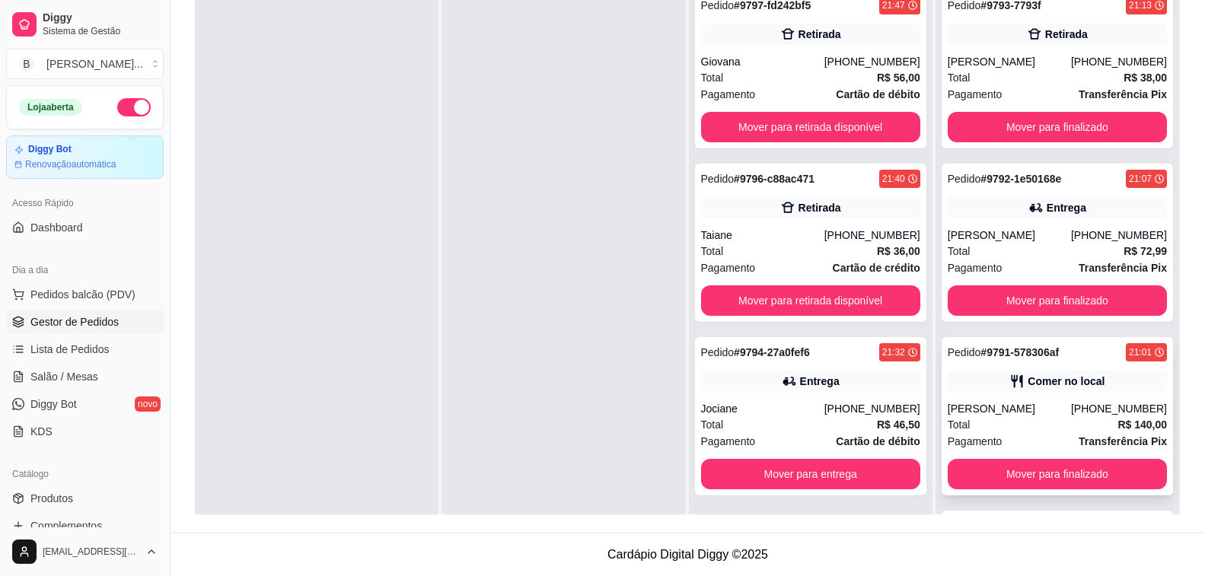
click at [1096, 411] on div "[PHONE_NUMBER]" at bounding box center [1119, 408] width 96 height 15
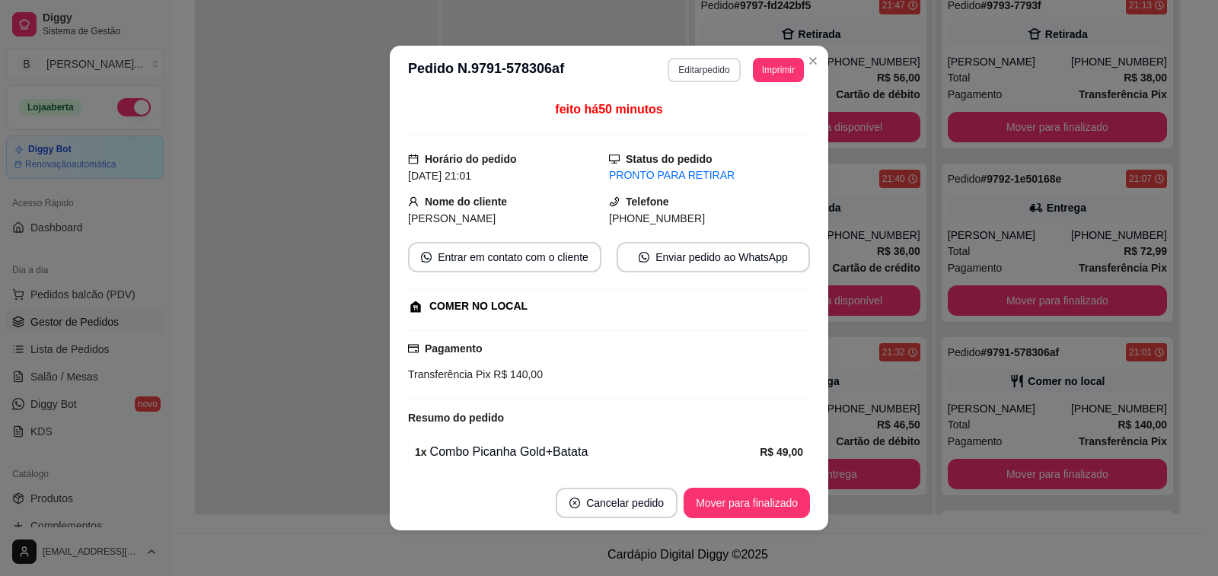
click at [678, 74] on button "Editar pedido" at bounding box center [703, 70] width 72 height 24
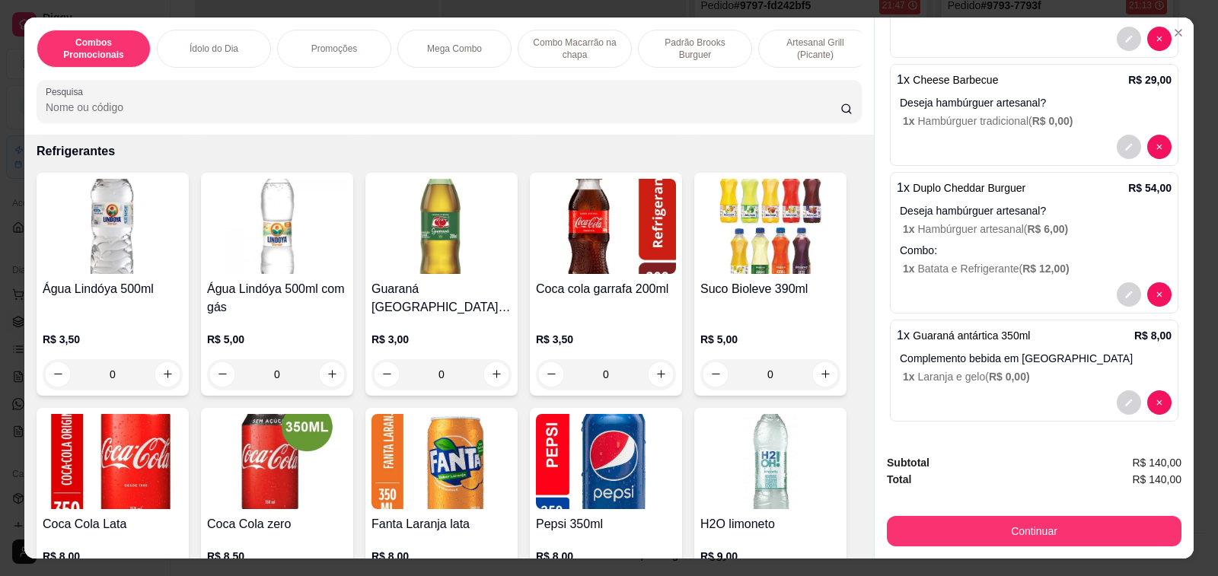
scroll to position [6088, 0]
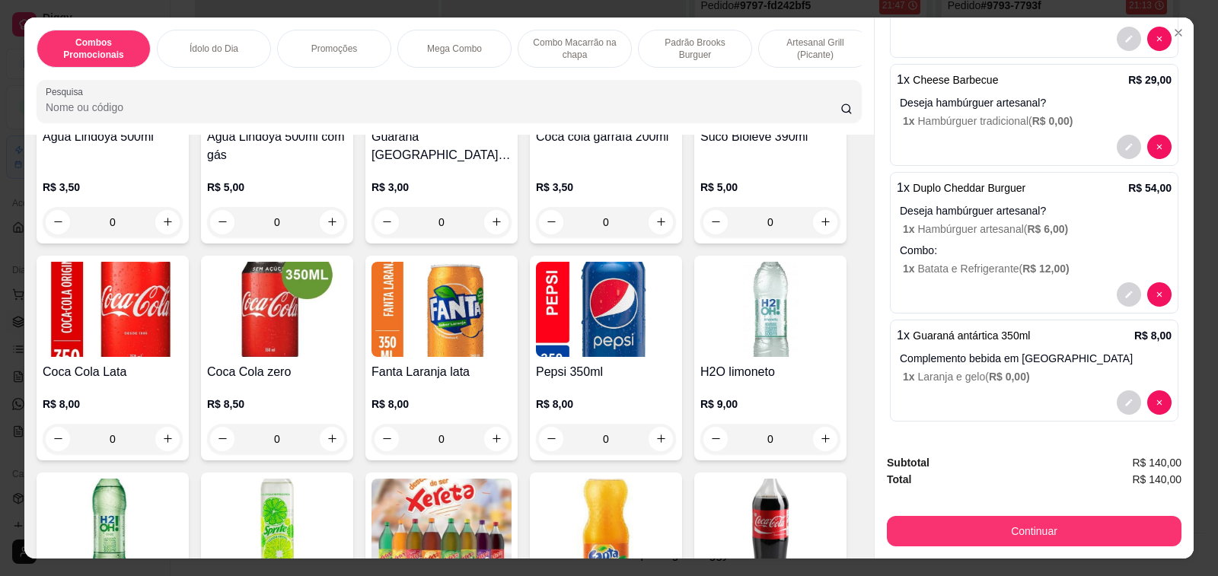
click at [167, 424] on div "0" at bounding box center [113, 439] width 140 height 30
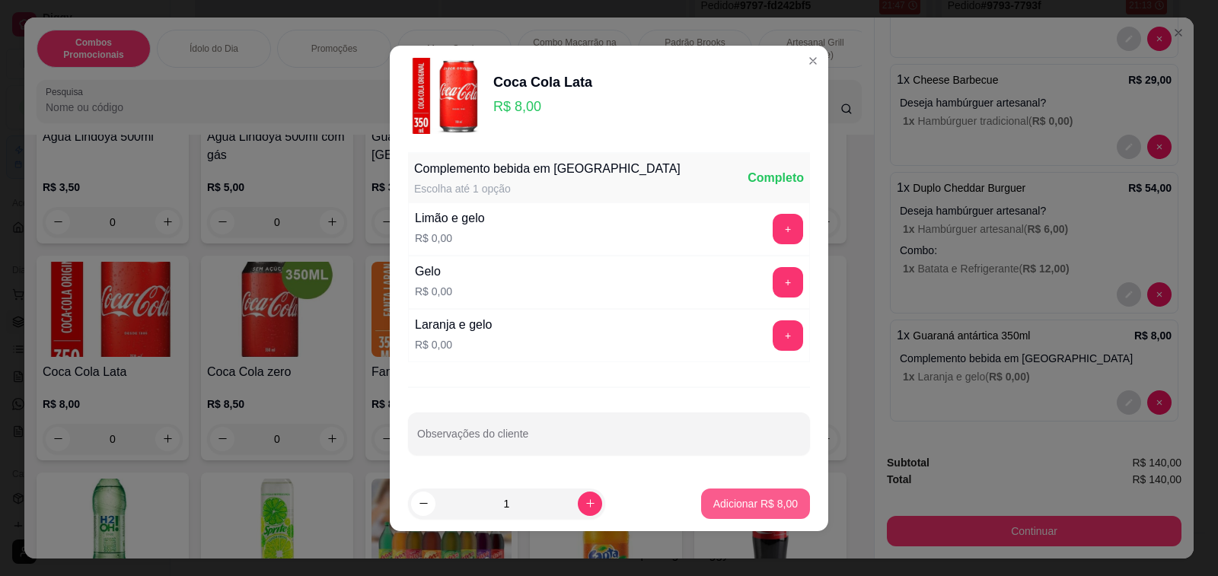
click at [727, 505] on p "Adicionar R$ 8,00" at bounding box center [755, 503] width 84 height 15
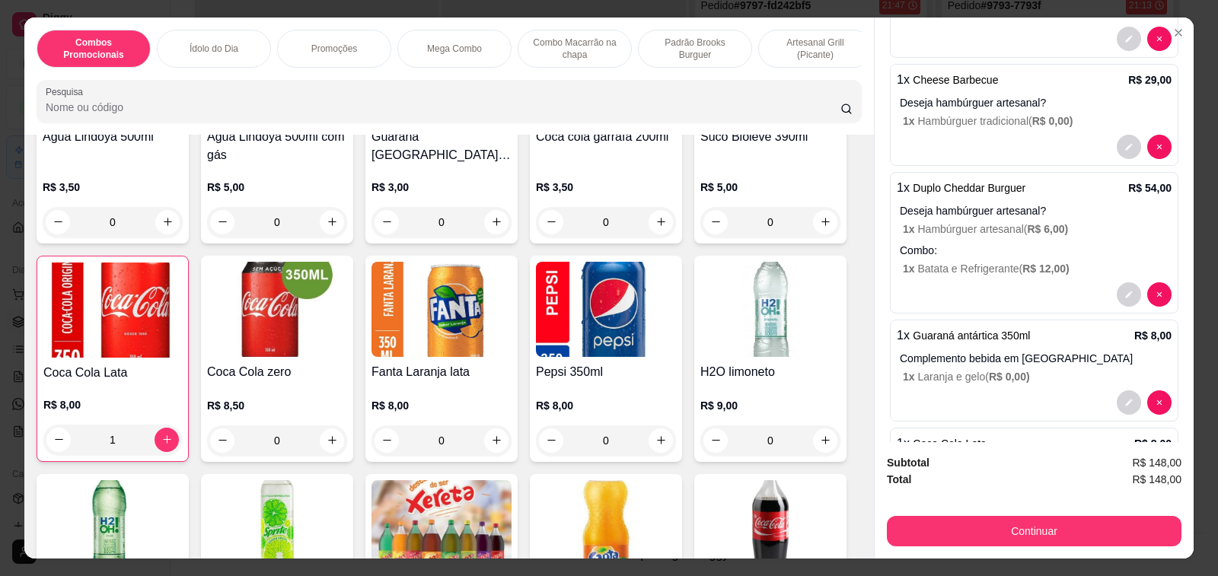
type input "1"
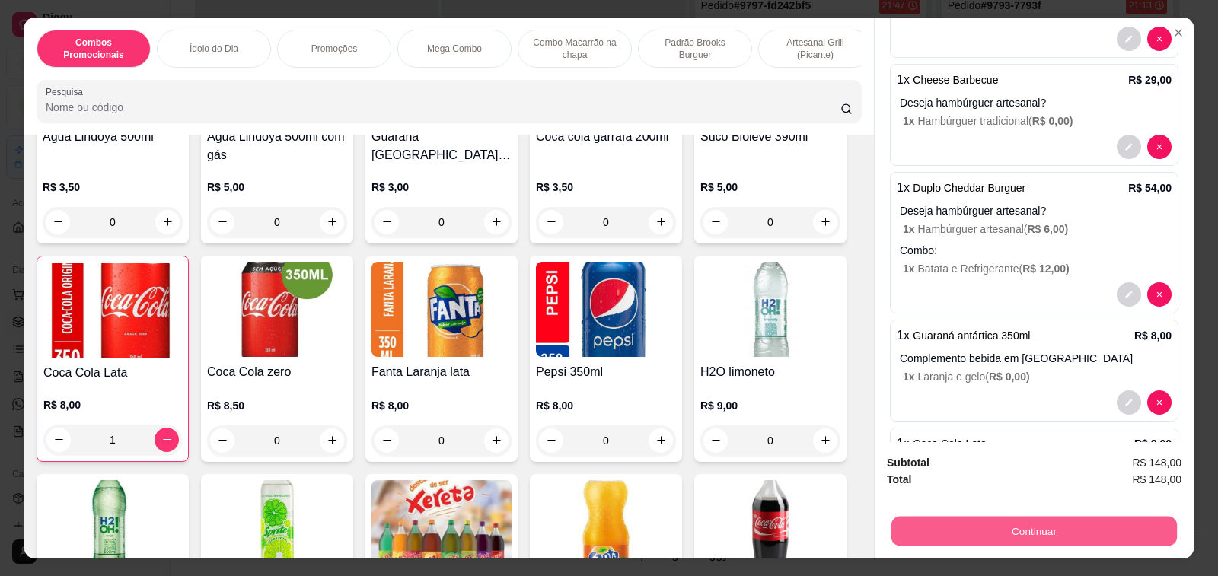
click at [1096, 528] on button "Continuar" at bounding box center [1033, 532] width 285 height 30
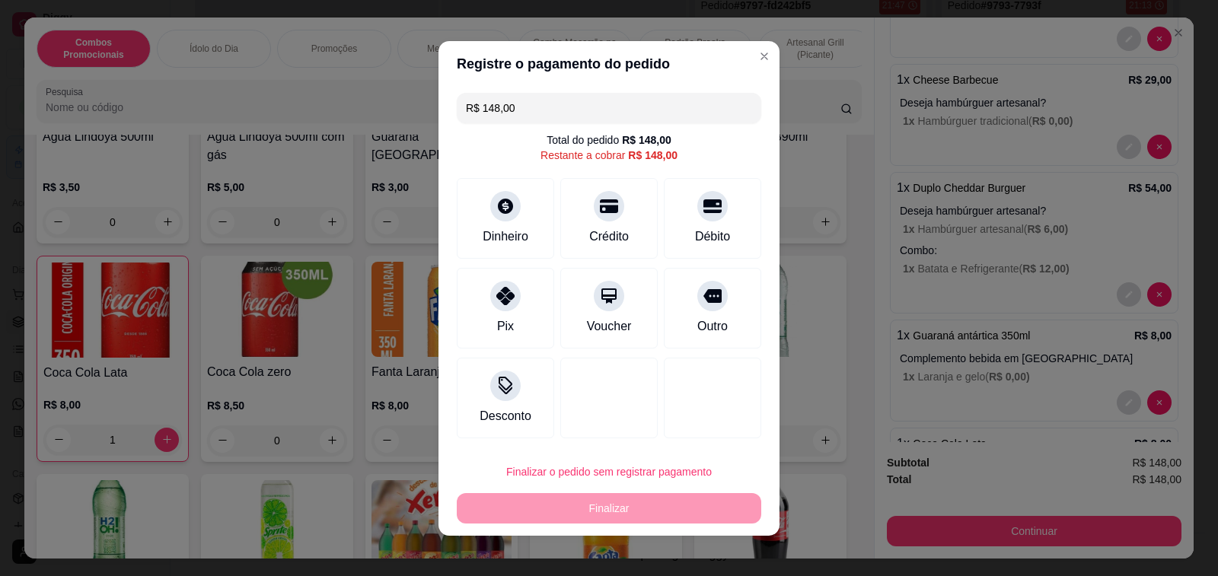
click at [600, 468] on button "Finalizar o pedido sem registrar pagamento" at bounding box center [609, 472] width 304 height 30
click at [694, 433] on button "Confirmar" at bounding box center [693, 429] width 56 height 24
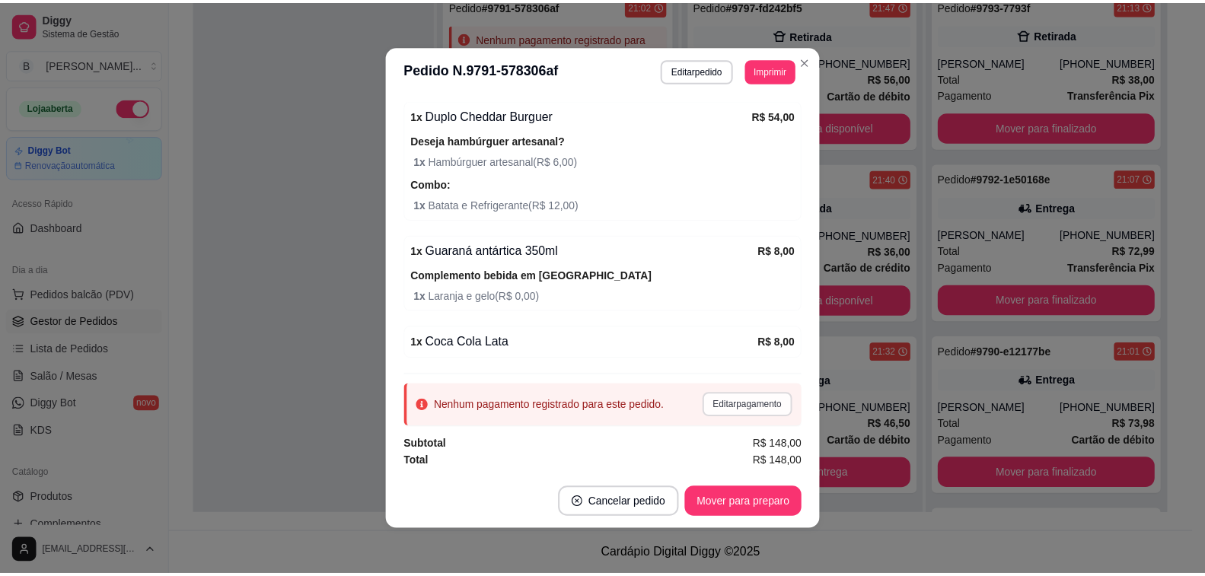
scroll to position [3, 0]
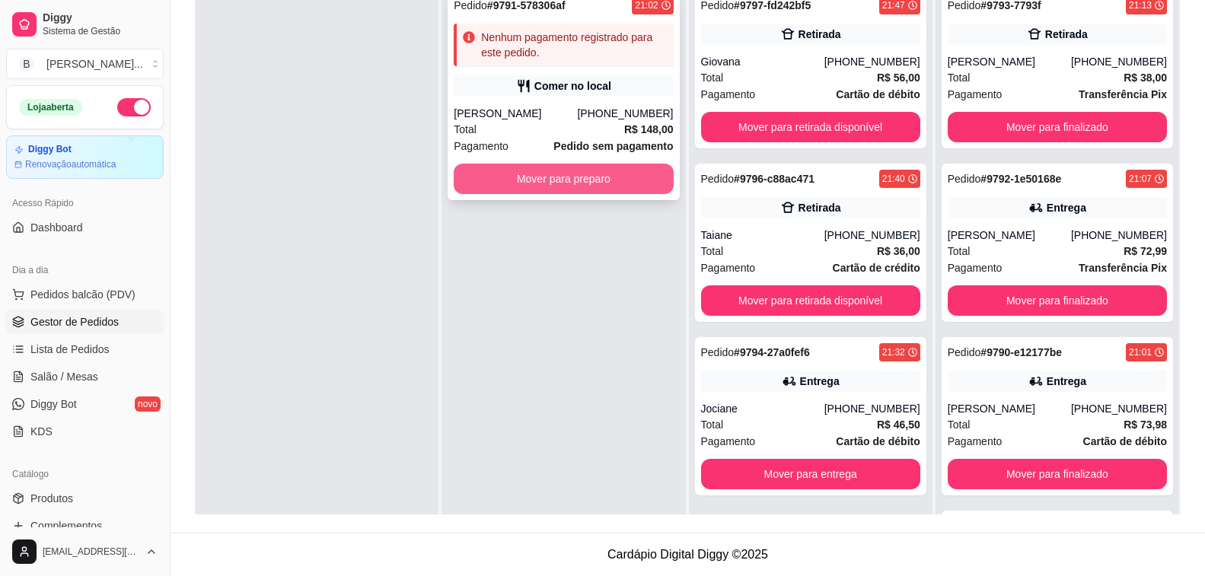
click at [626, 184] on button "Mover para preparo" at bounding box center [563, 179] width 219 height 30
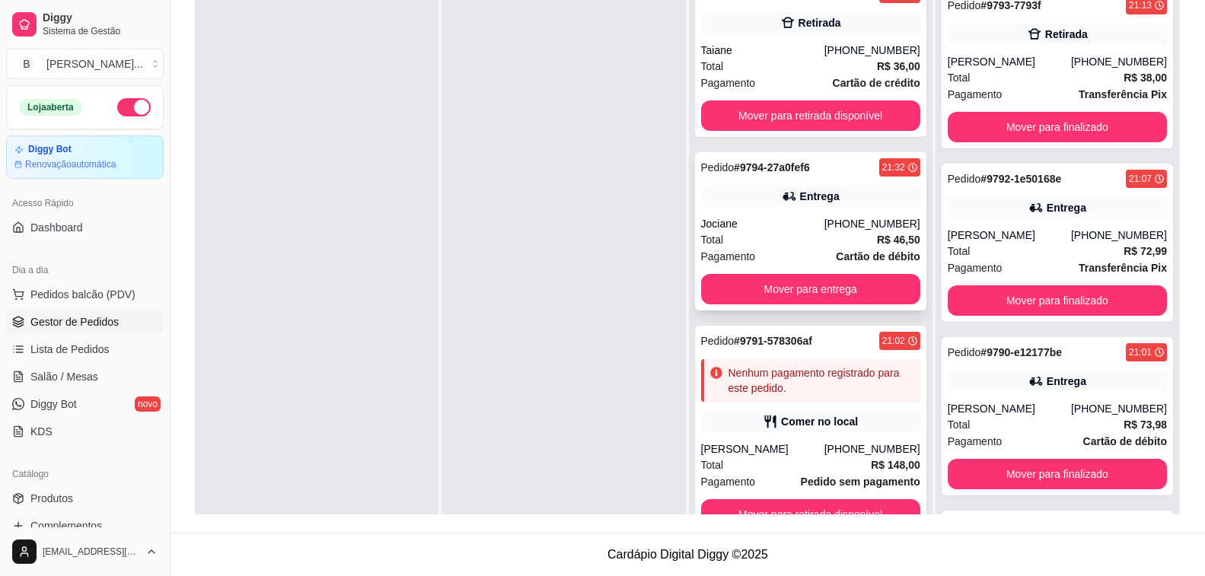
scroll to position [43, 0]
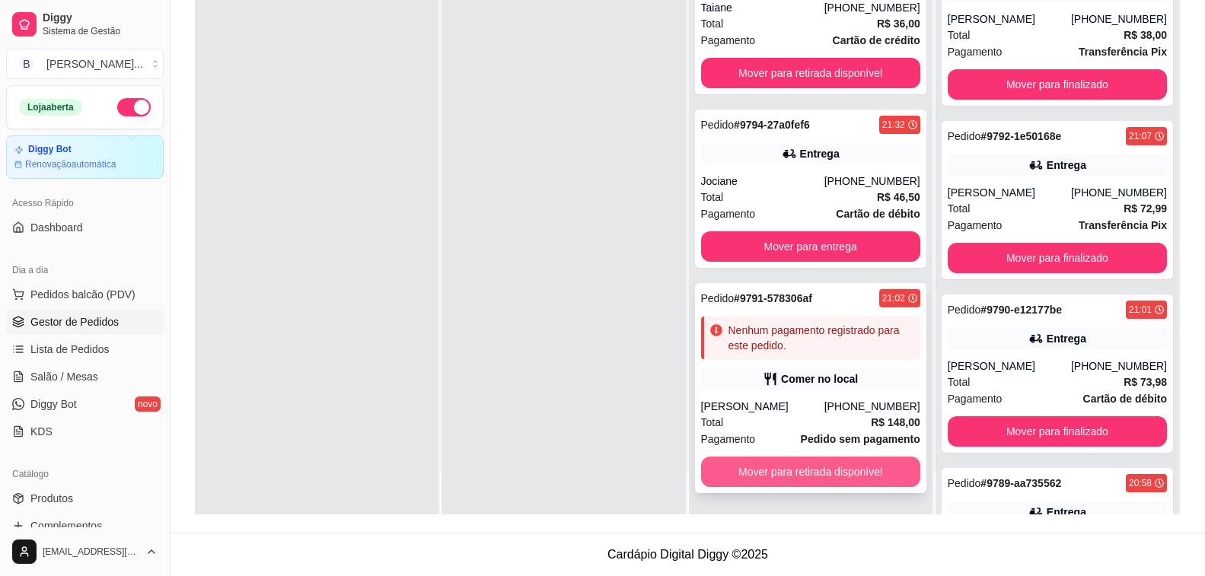
click at [795, 483] on button "Mover para retirada disponível" at bounding box center [810, 472] width 219 height 30
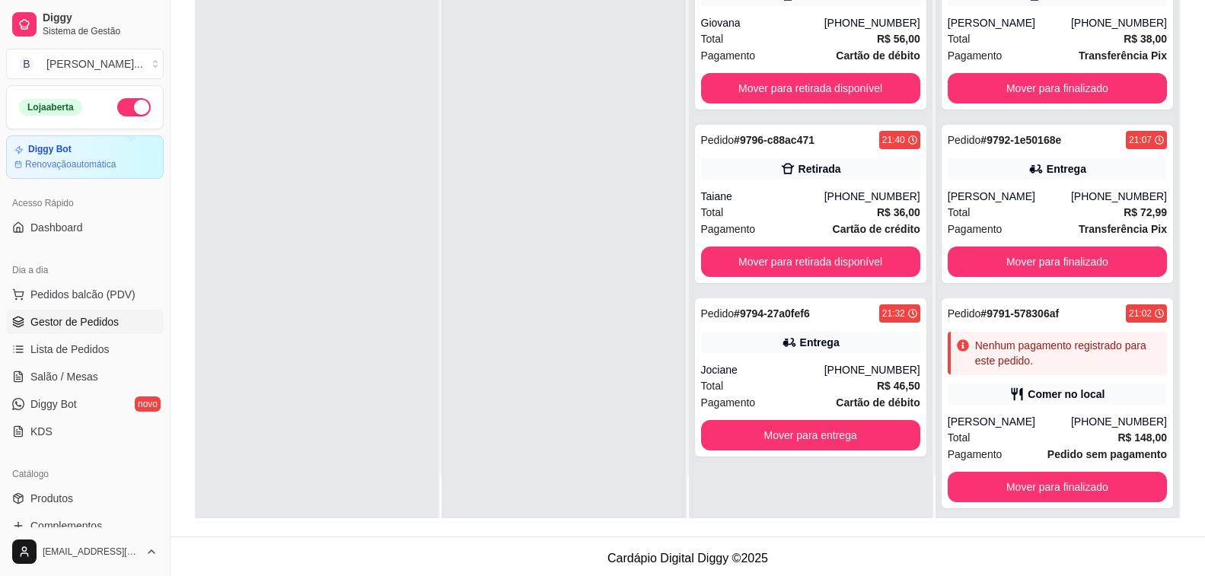
scroll to position [232, 0]
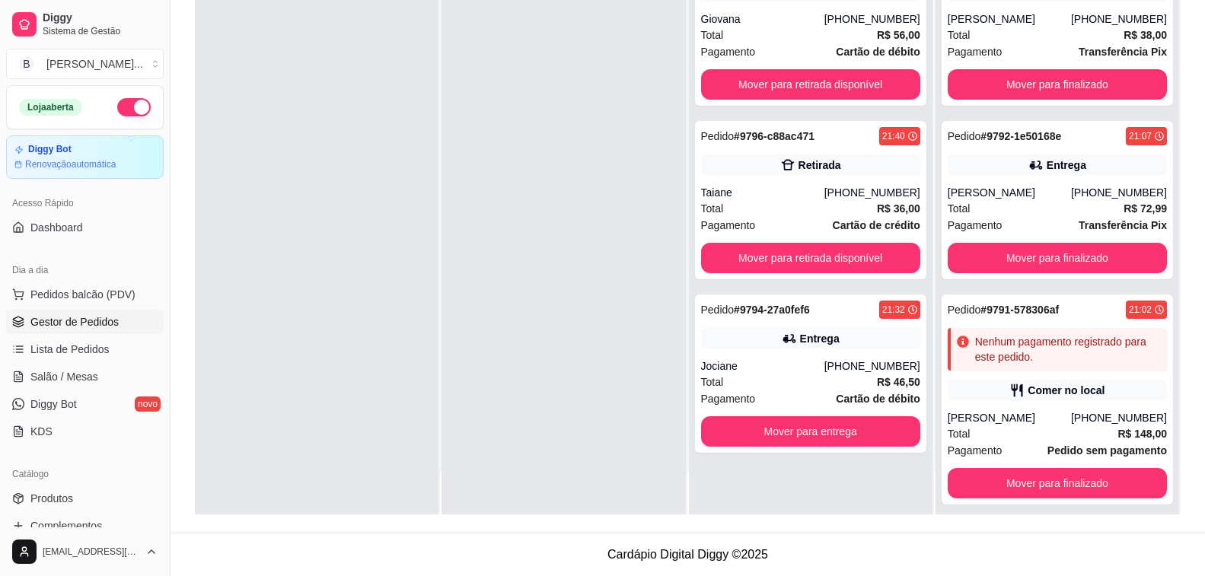
click at [359, 267] on div at bounding box center [317, 226] width 244 height 576
click at [856, 376] on div "Total R$ 46,50" at bounding box center [810, 382] width 219 height 17
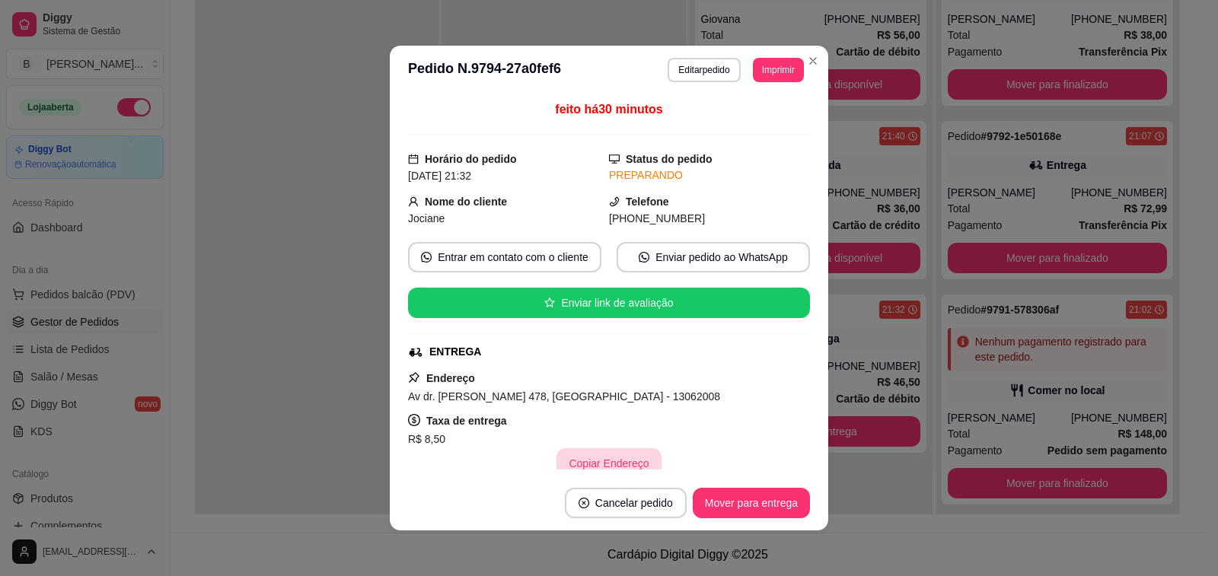
click at [583, 458] on button "Copiar Endereço" at bounding box center [608, 463] width 104 height 30
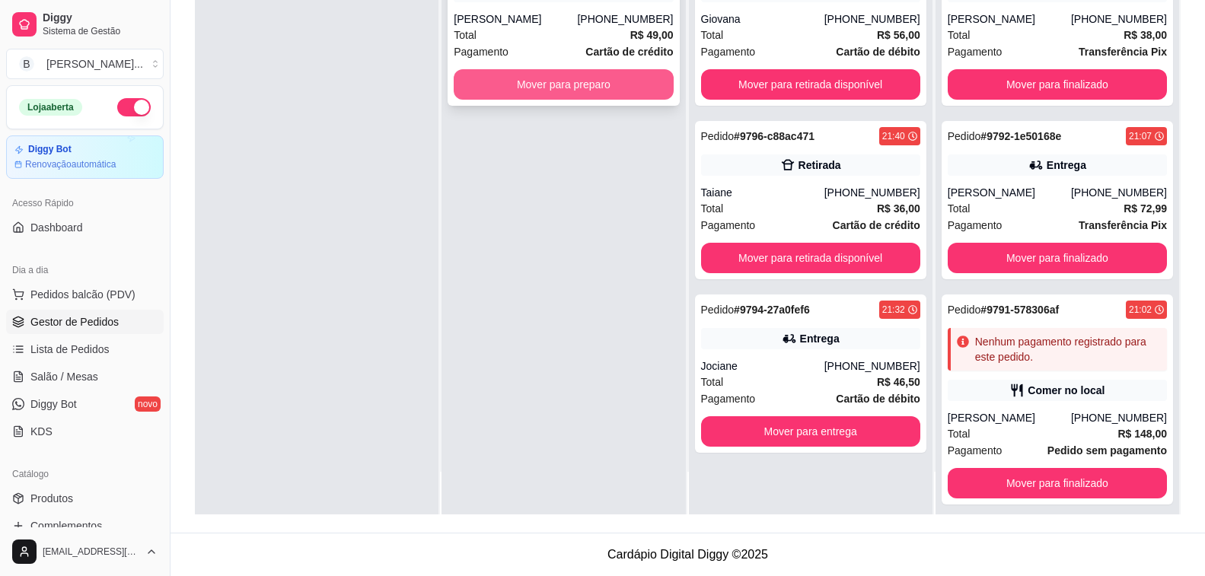
click at [575, 82] on button "Mover para preparo" at bounding box center [563, 84] width 219 height 30
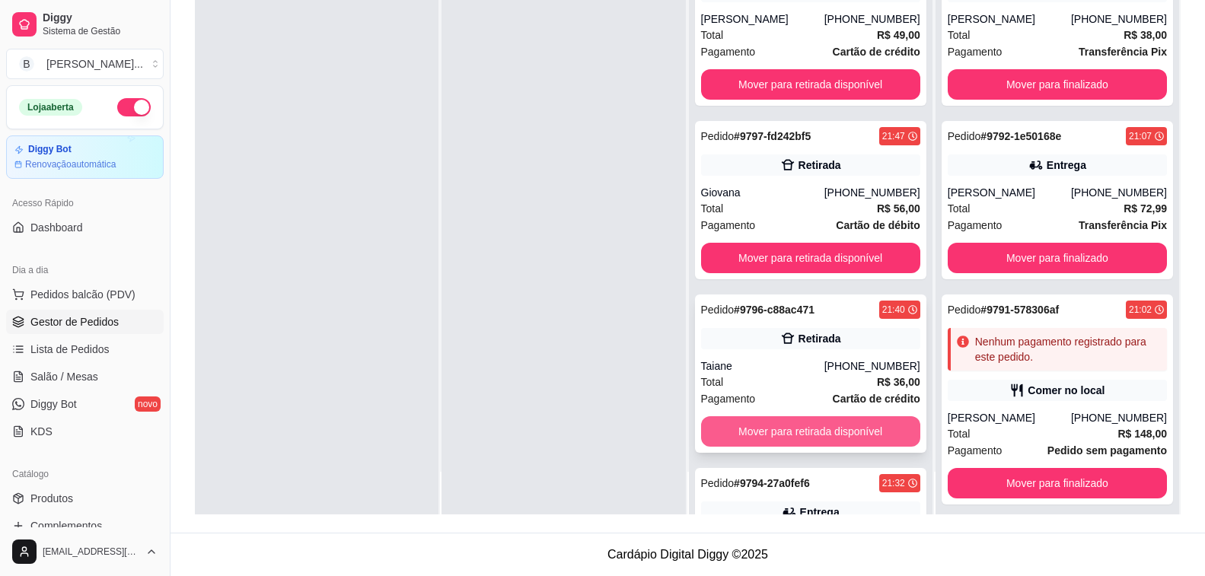
scroll to position [133, 0]
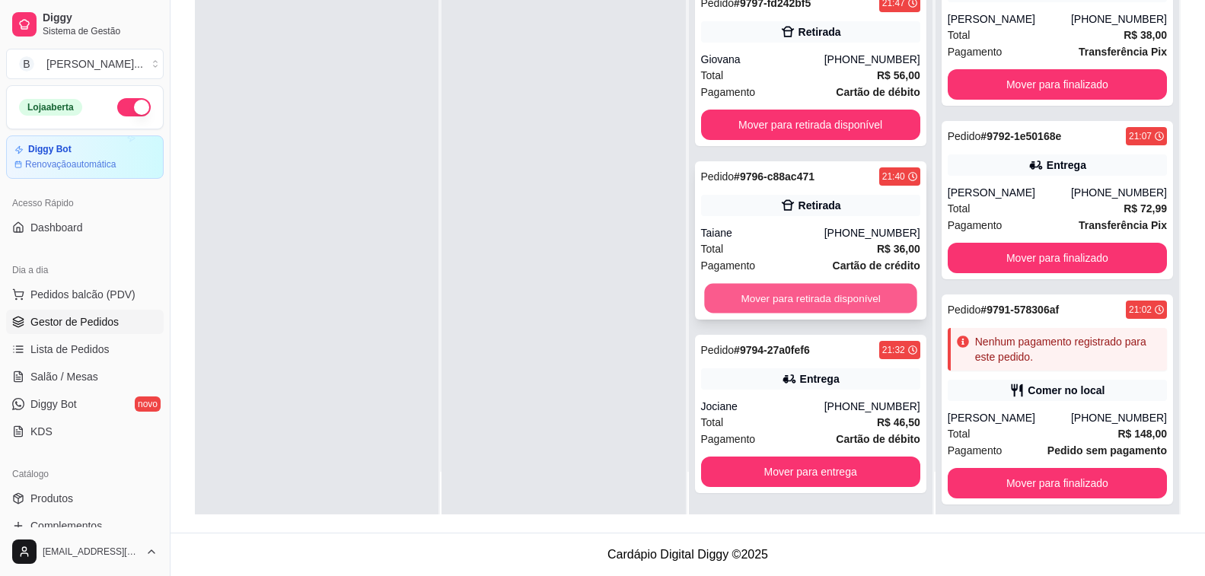
click at [804, 304] on button "Mover para retirada disponível" at bounding box center [810, 299] width 213 height 30
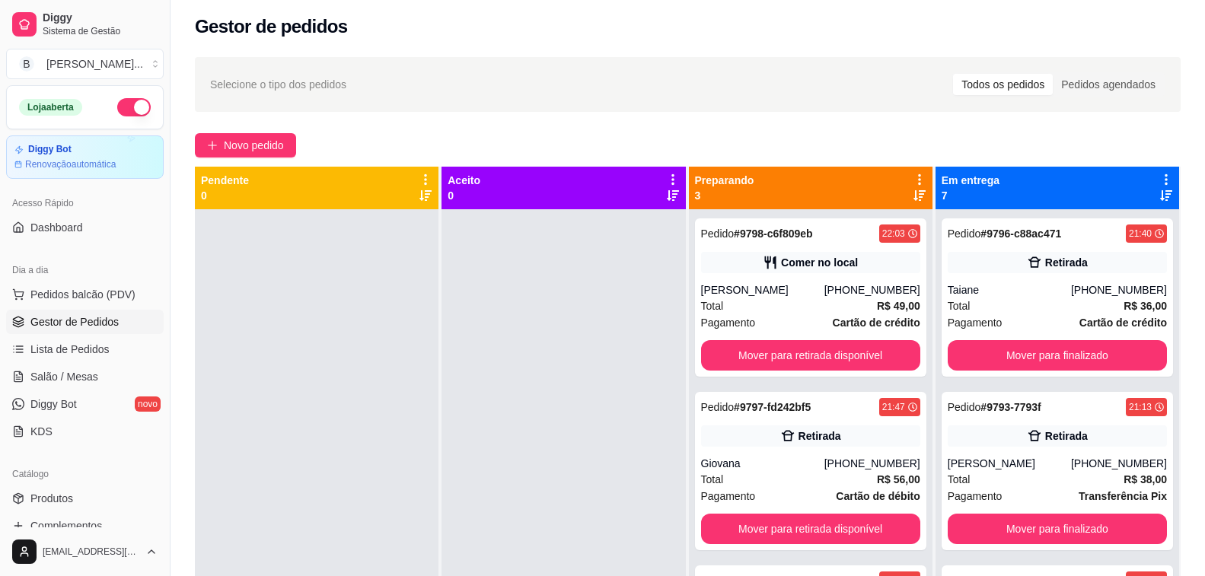
scroll to position [43, 0]
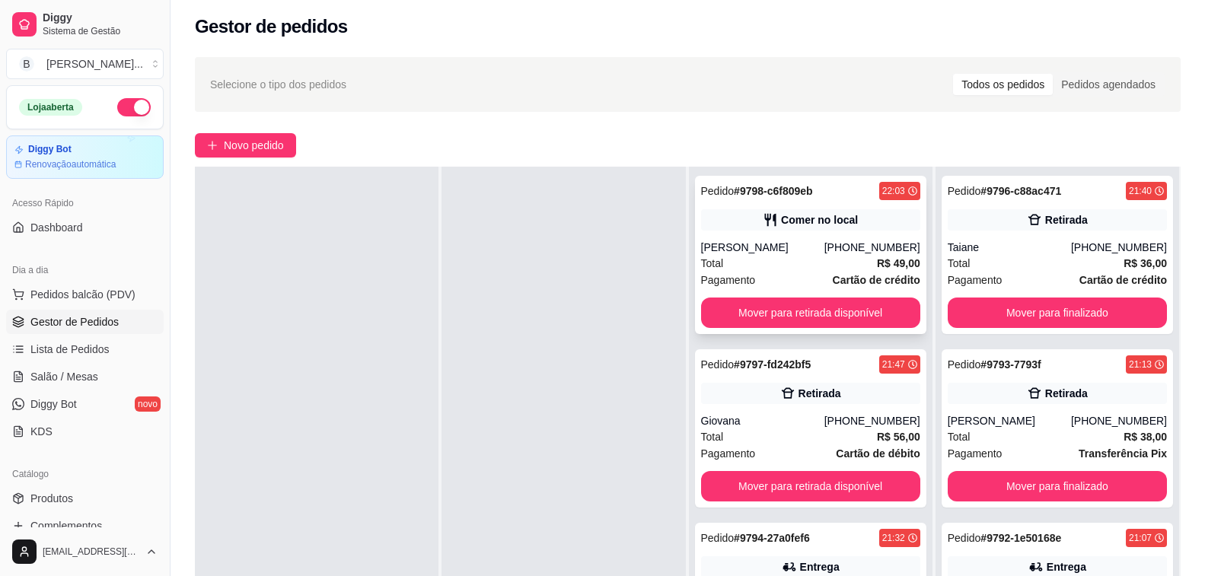
click at [799, 241] on div "[PERSON_NAME]" at bounding box center [762, 247] width 123 height 15
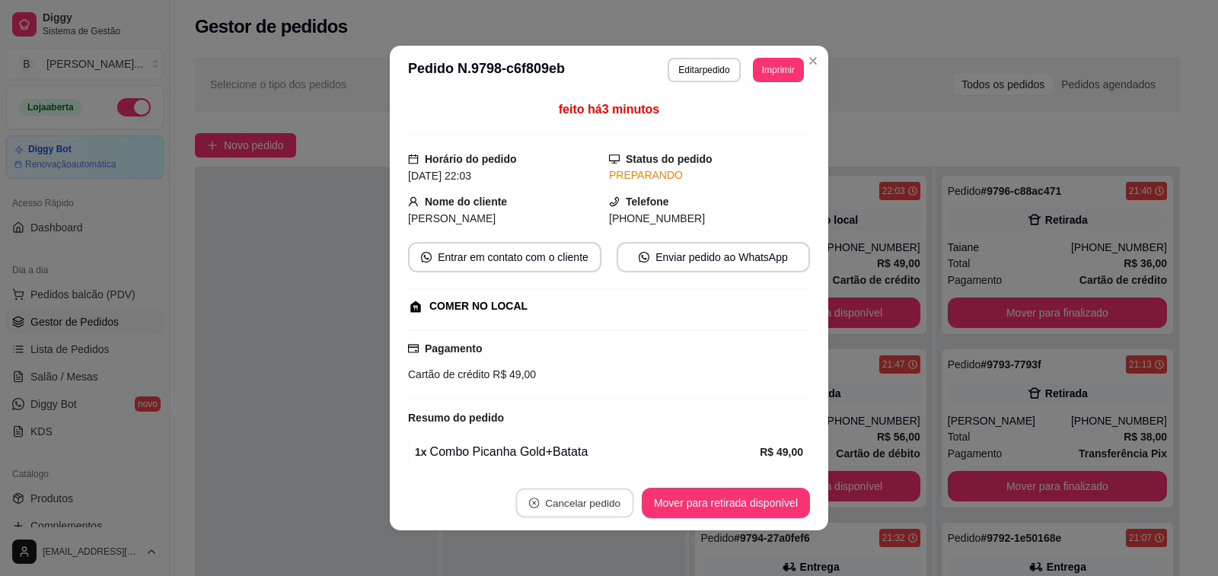
click at [610, 496] on button "Cancelar pedido" at bounding box center [574, 504] width 118 height 30
click at [584, 467] on button "Sim" at bounding box center [614, 465] width 61 height 30
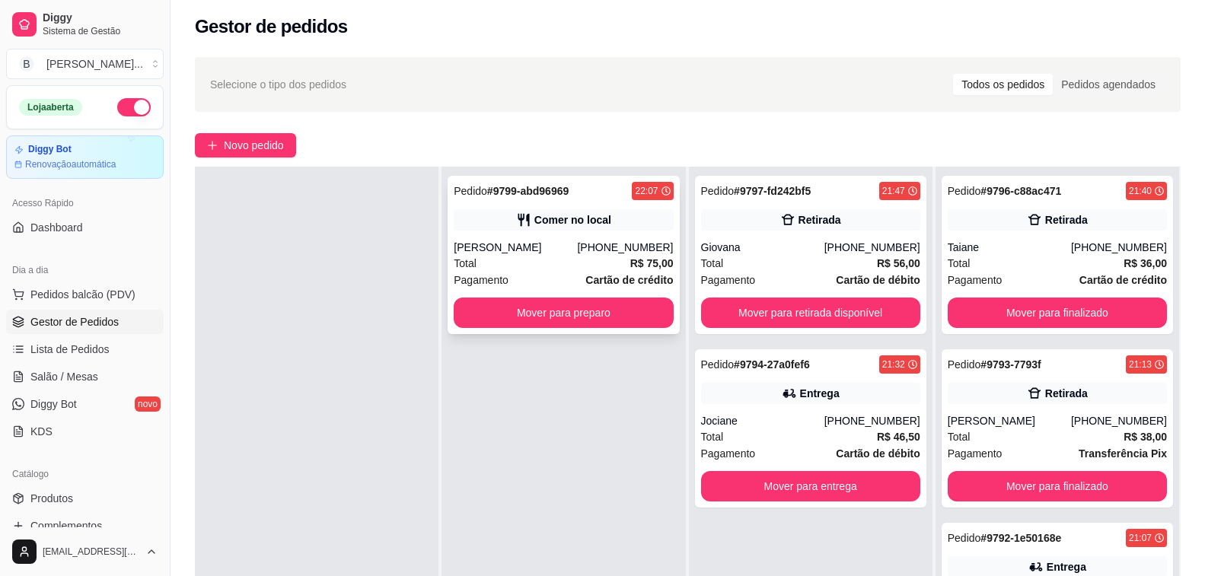
click at [506, 271] on div "Total R$ 75,00" at bounding box center [563, 263] width 219 height 17
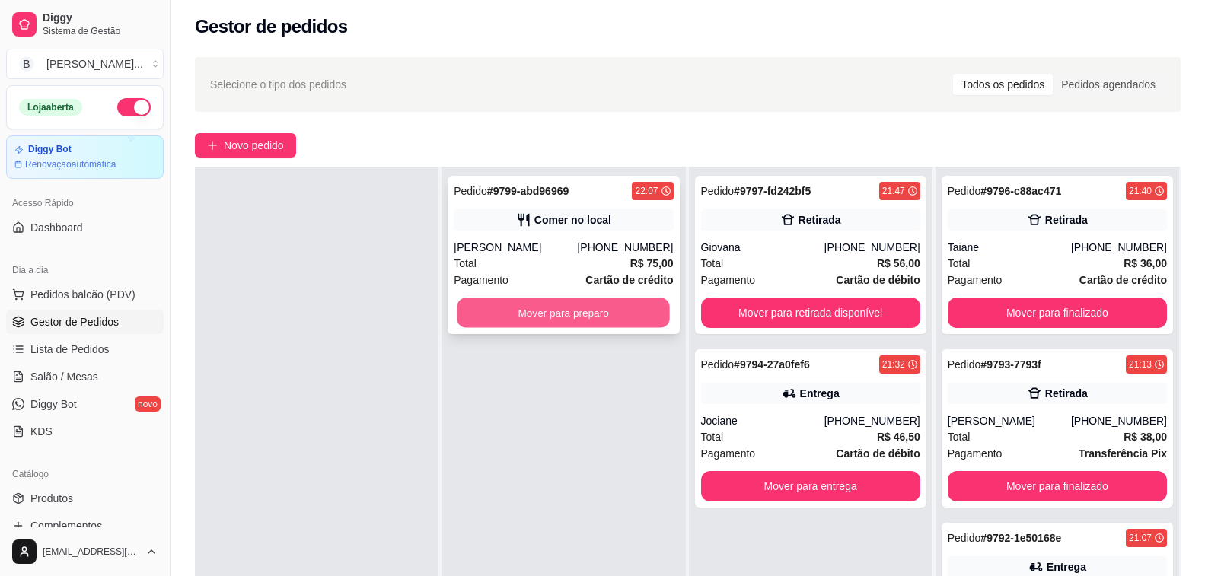
click at [630, 323] on button "Mover para preparo" at bounding box center [563, 313] width 213 height 30
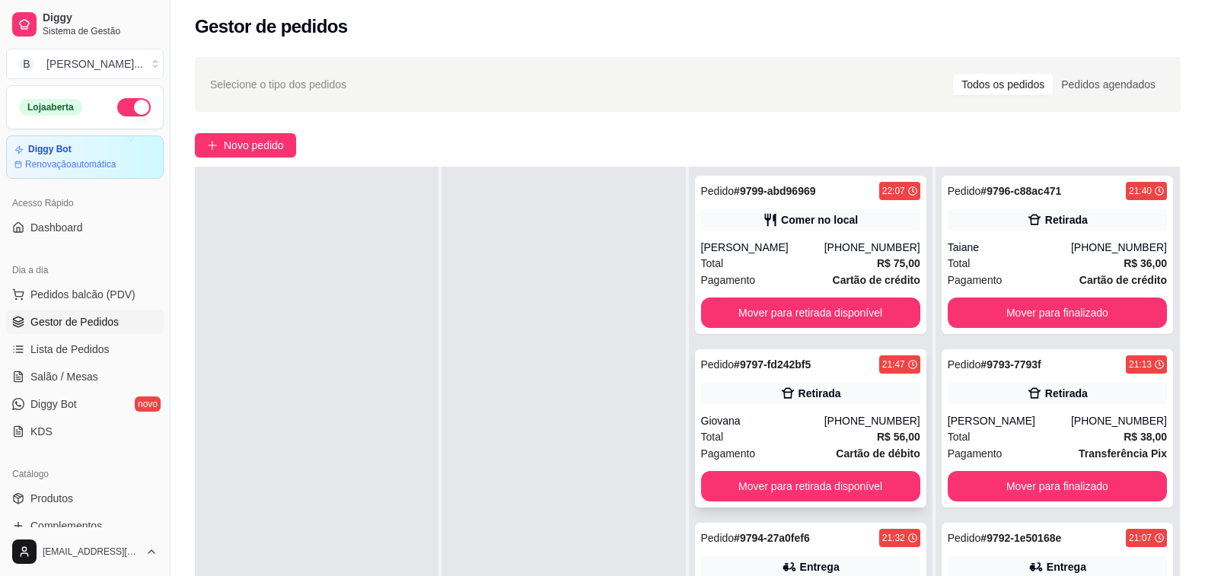
click at [820, 451] on div "Pagamento Cartão de débito" at bounding box center [810, 453] width 219 height 17
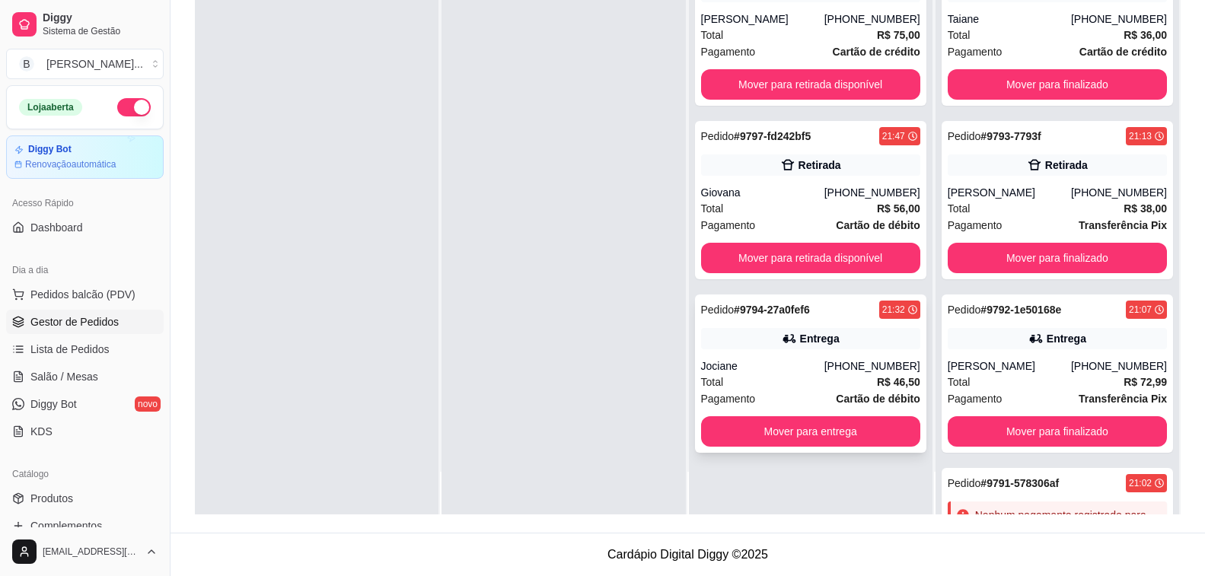
click at [847, 377] on div "Total R$ 46,50" at bounding box center [810, 382] width 219 height 17
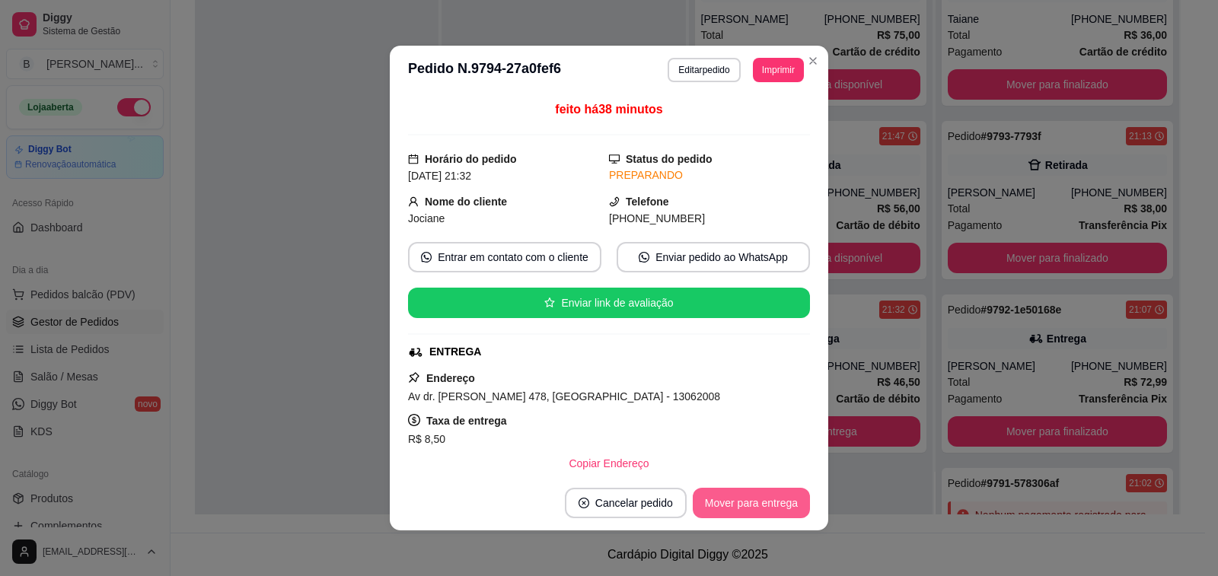
click at [736, 503] on button "Mover para entrega" at bounding box center [751, 503] width 117 height 30
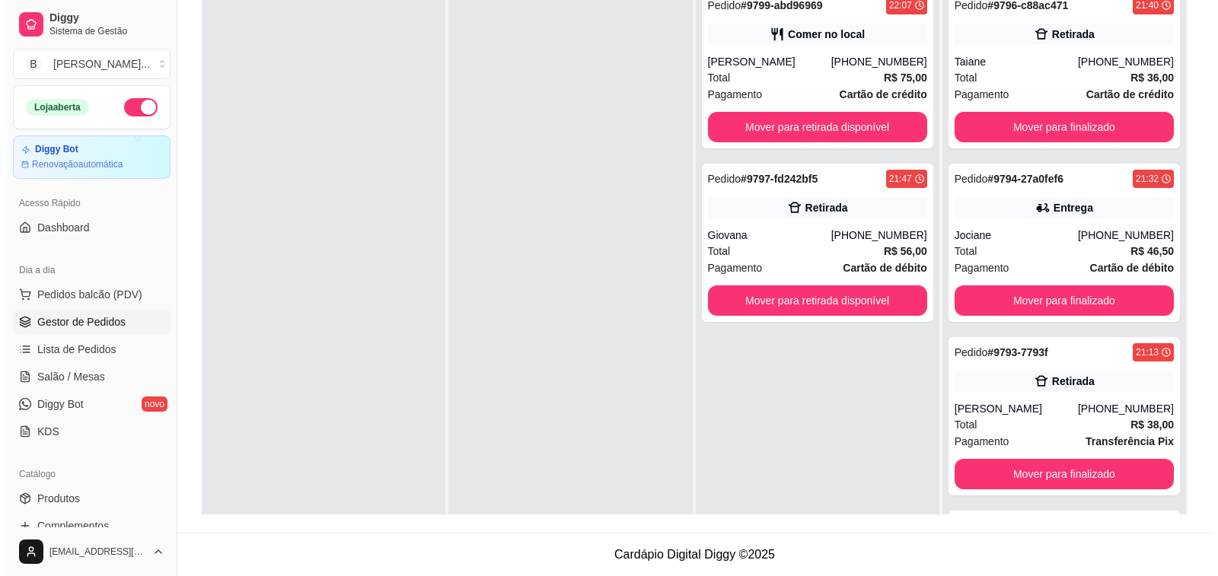
scroll to position [4, 0]
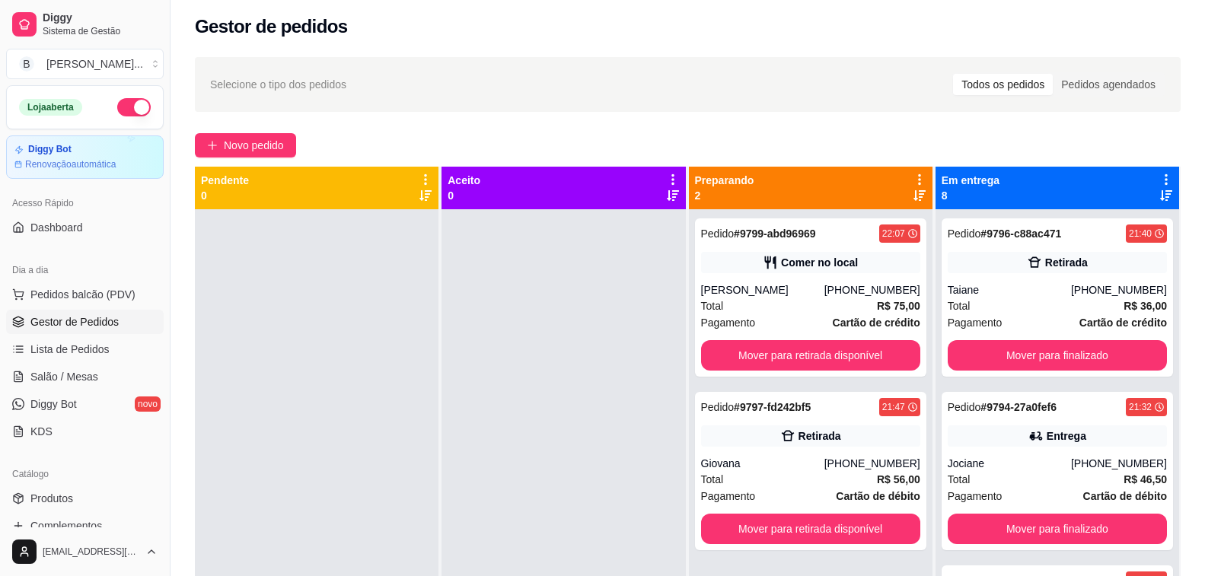
click at [433, 42] on div "Gestor de pedidos" at bounding box center [687, 22] width 1034 height 52
click at [898, 460] on div "[PHONE_NUMBER]" at bounding box center [872, 463] width 96 height 15
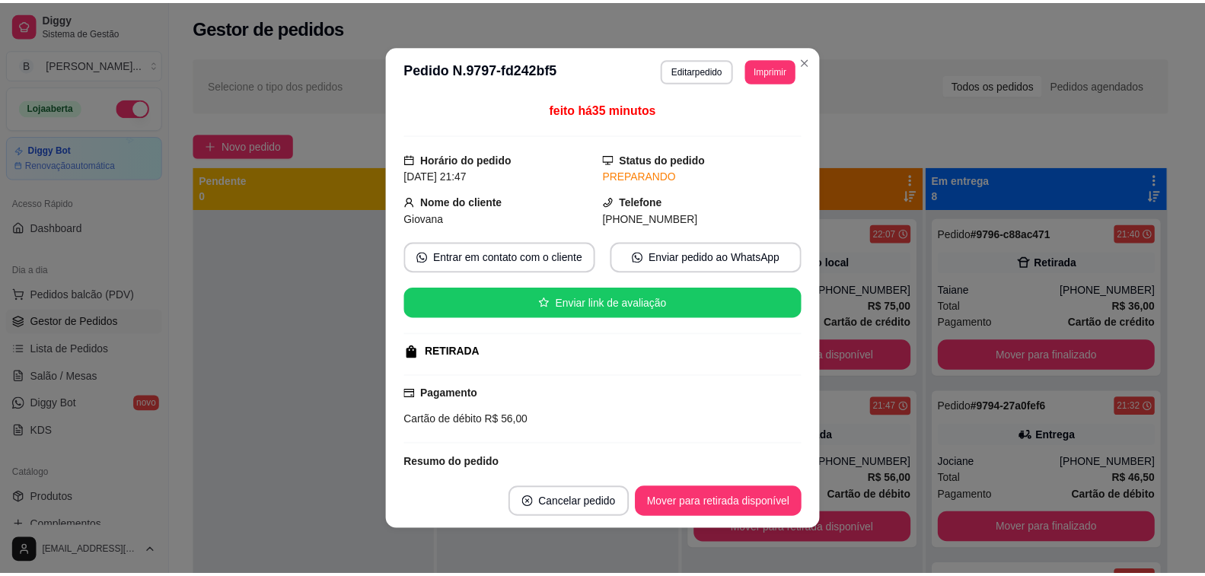
scroll to position [104, 0]
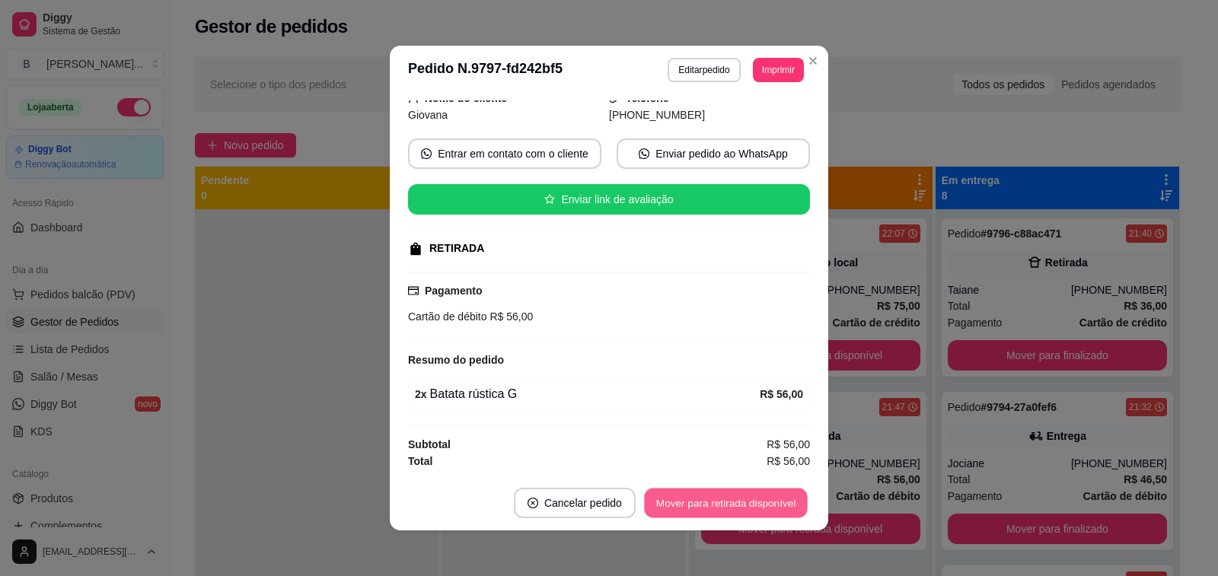
click at [744, 498] on button "Mover para retirada disponível" at bounding box center [725, 504] width 163 height 30
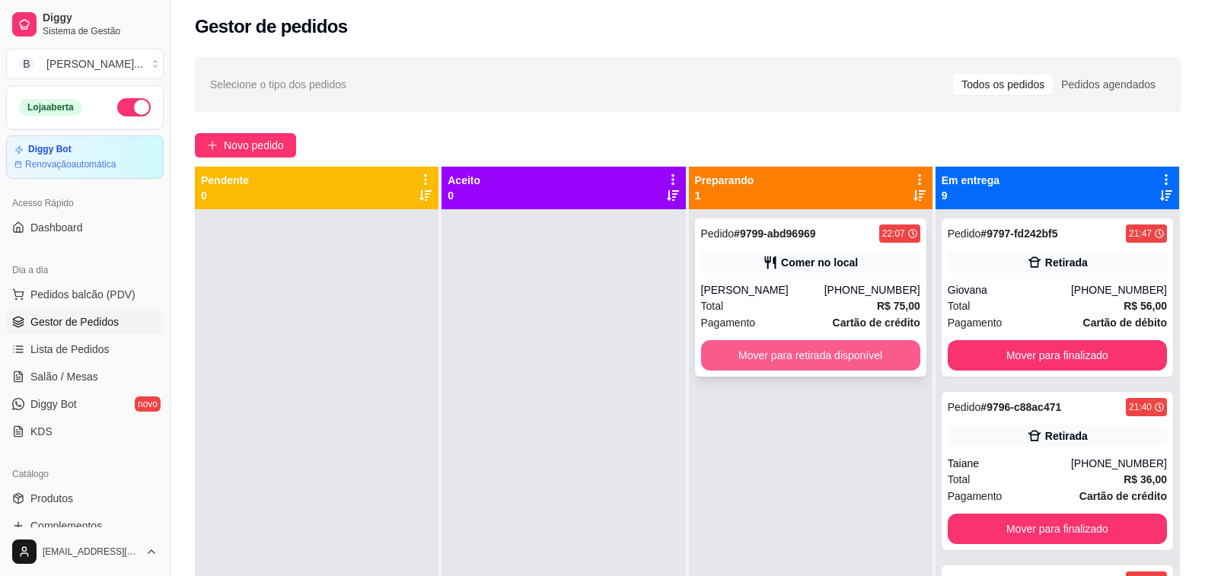
click at [882, 353] on button "Mover para retirada disponível" at bounding box center [810, 355] width 219 height 30
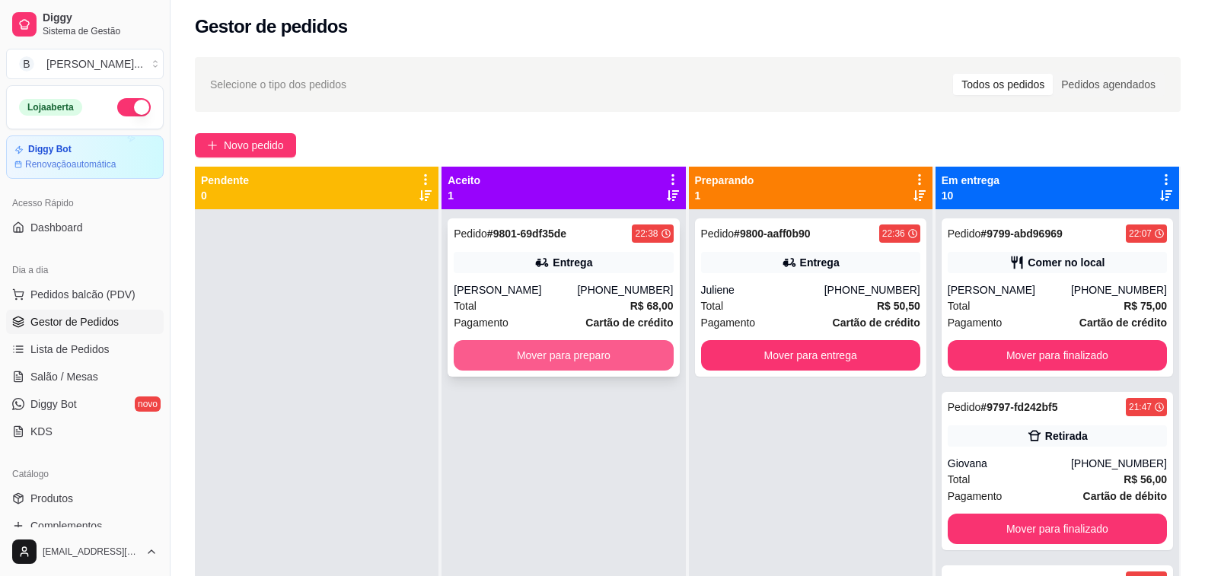
click at [613, 352] on button "Mover para preparo" at bounding box center [563, 355] width 219 height 30
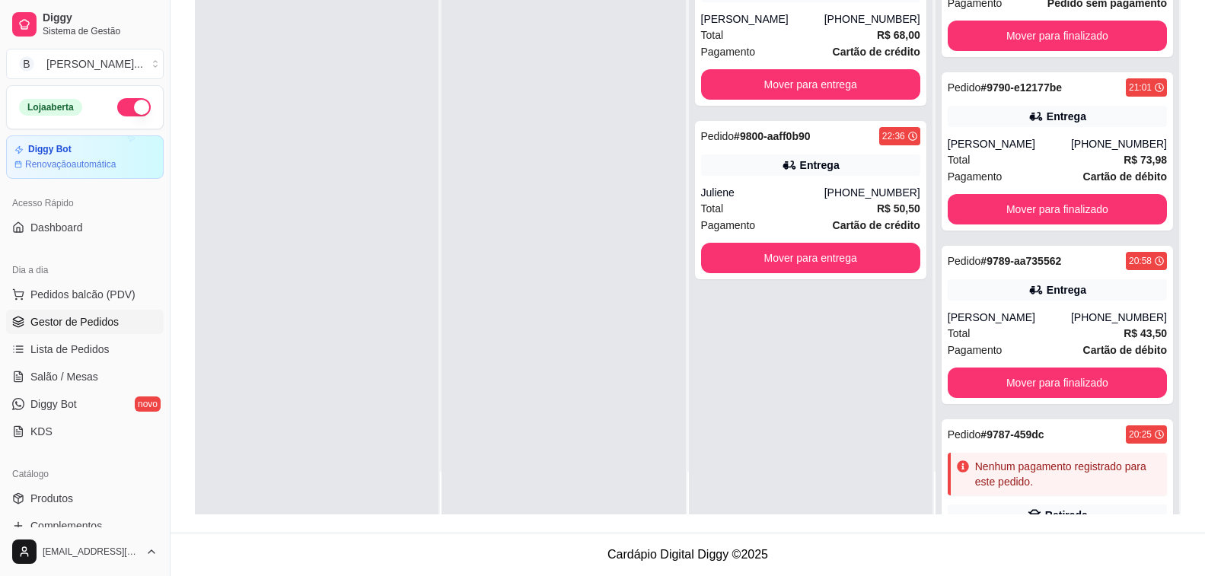
scroll to position [1278, 0]
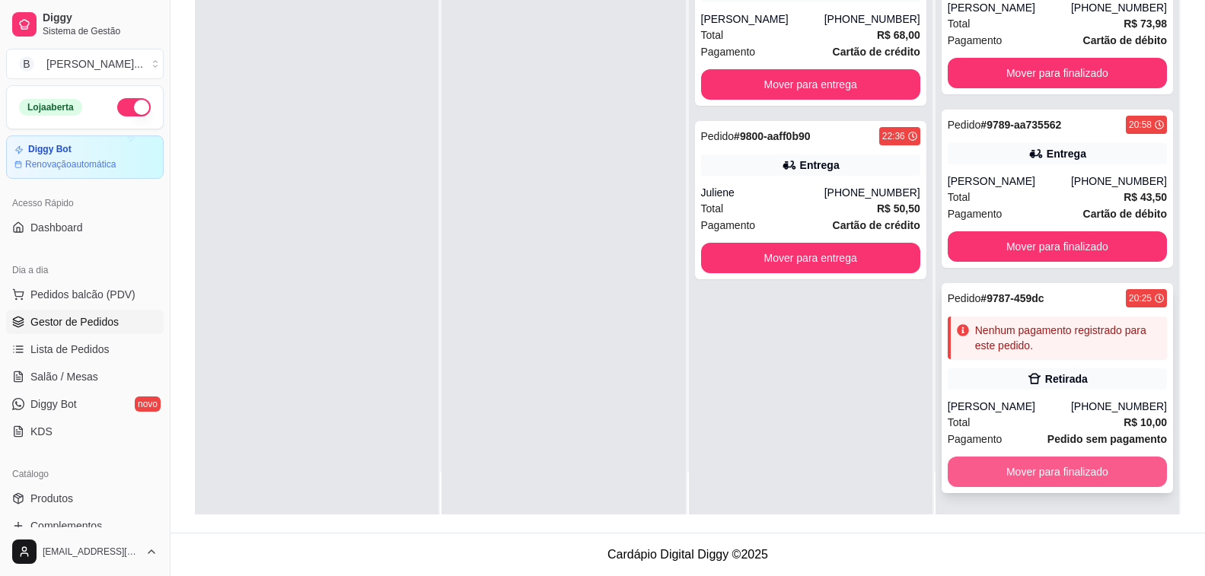
click at [1048, 479] on button "Mover para finalizado" at bounding box center [1056, 472] width 219 height 30
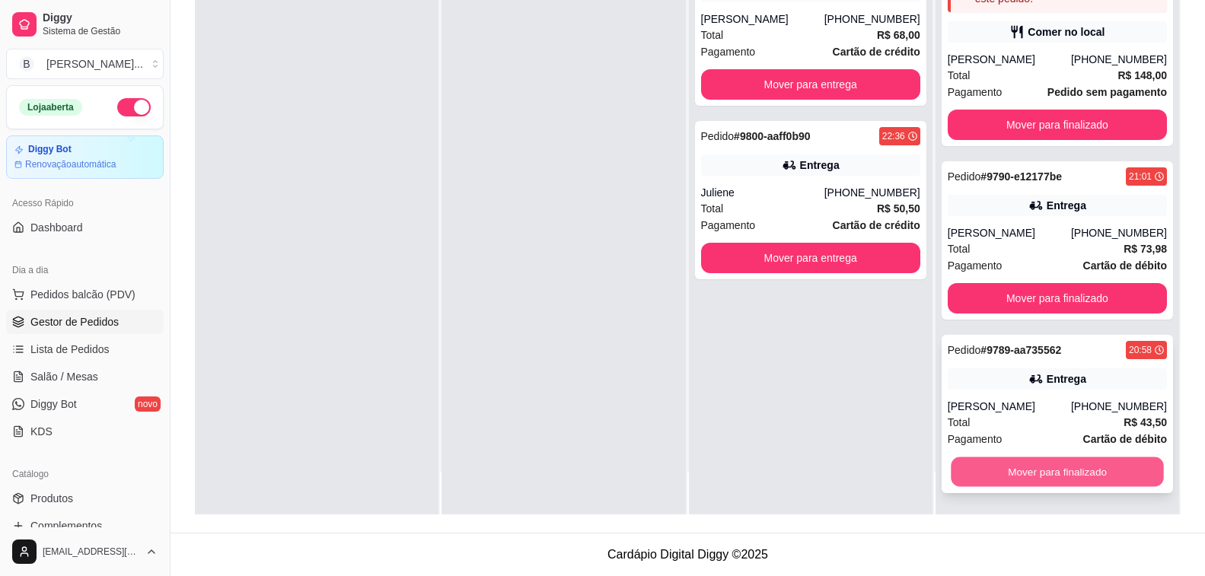
click at [1054, 482] on button "Mover para finalizado" at bounding box center [1057, 472] width 213 height 30
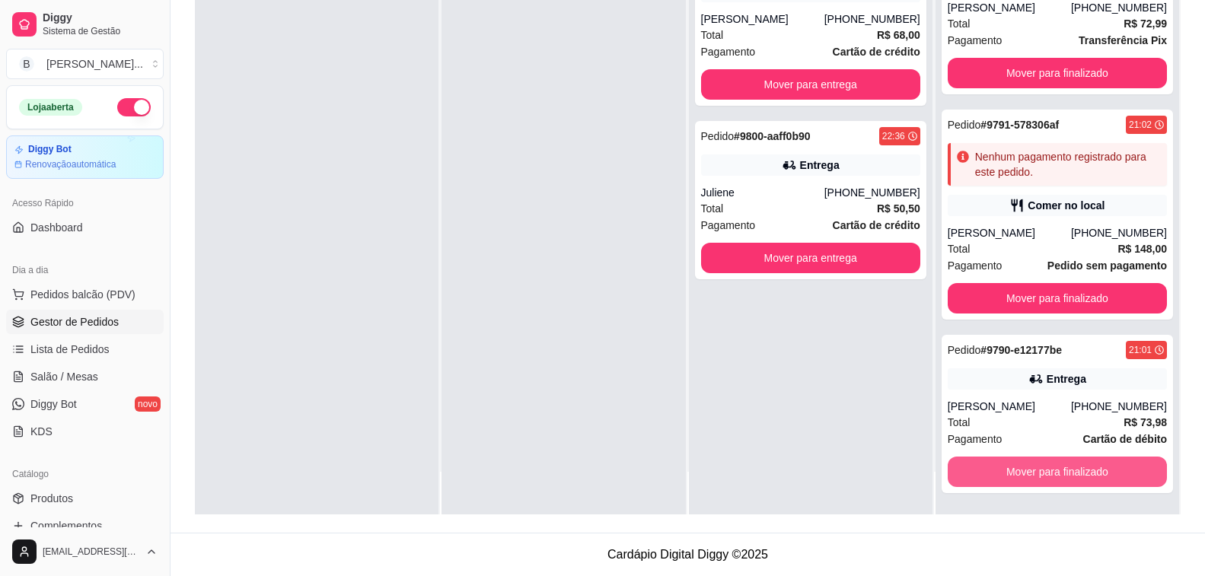
scroll to position [879, 0]
click at [1054, 482] on button "Mover para finalizado" at bounding box center [1057, 472] width 213 height 30
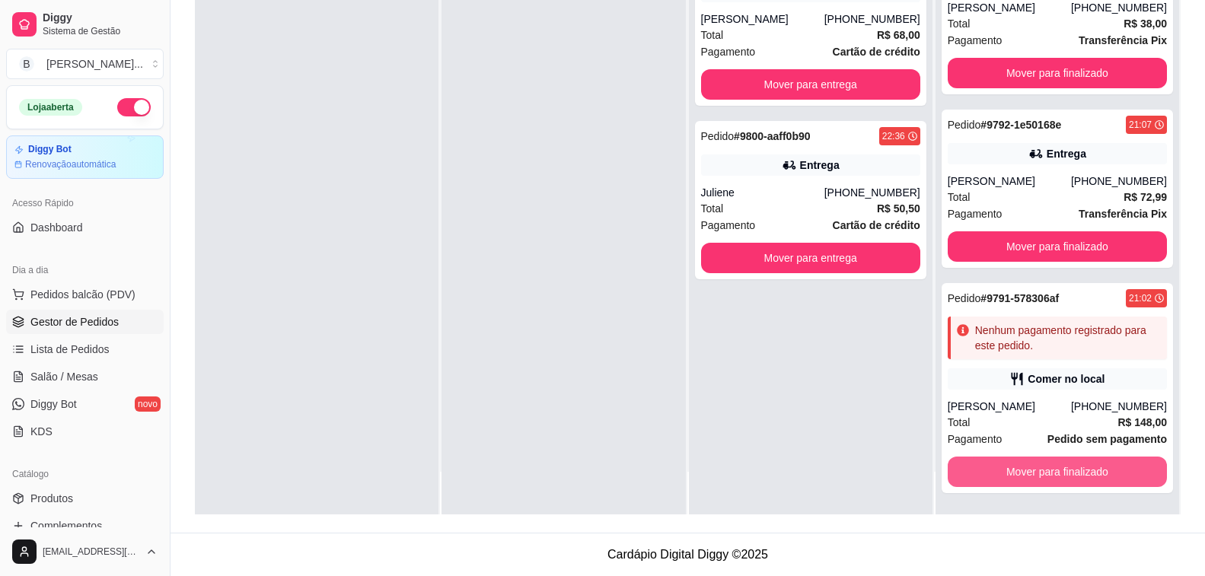
click at [1054, 482] on button "Mover para finalizado" at bounding box center [1056, 472] width 219 height 30
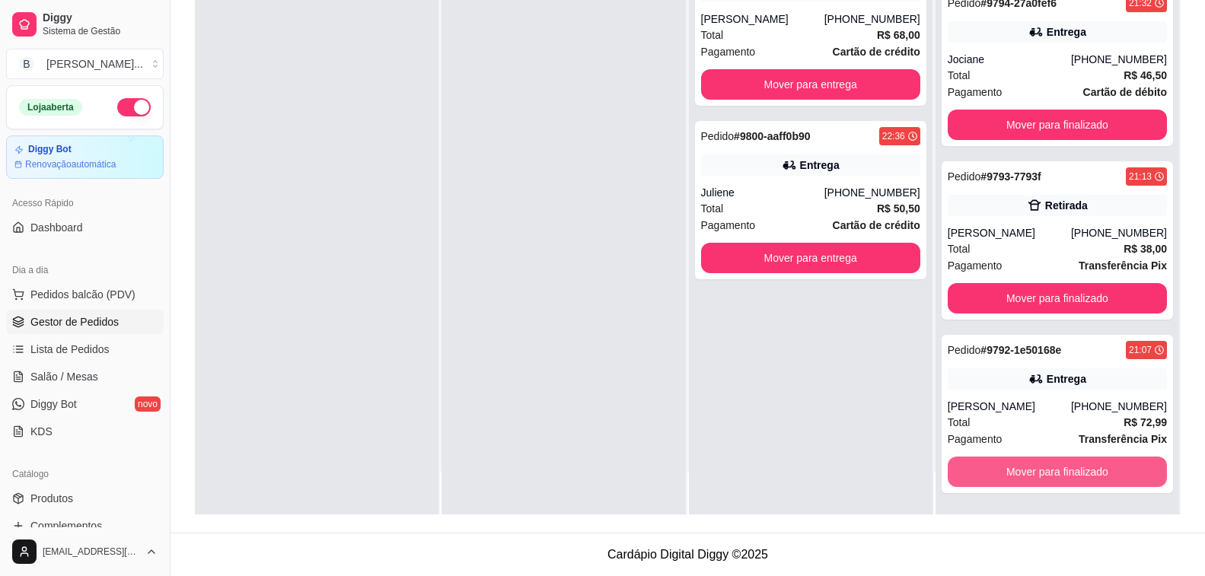
click at [1054, 482] on button "Mover para finalizado" at bounding box center [1056, 472] width 219 height 30
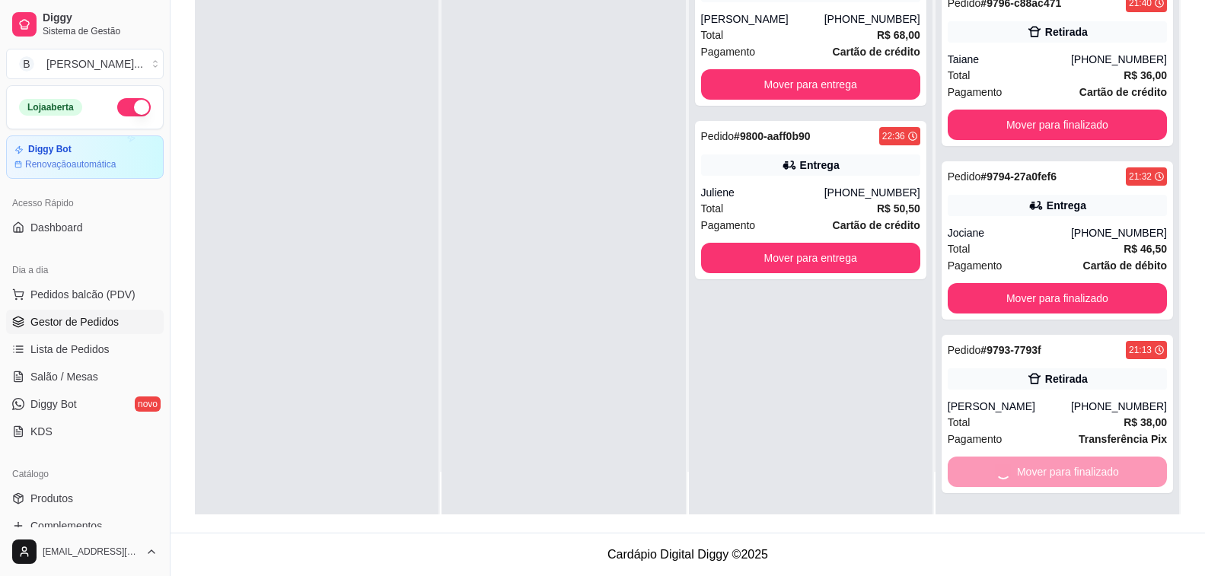
scroll to position [133, 0]
click at [1054, 482] on button "Mover para finalizado" at bounding box center [1057, 472] width 213 height 30
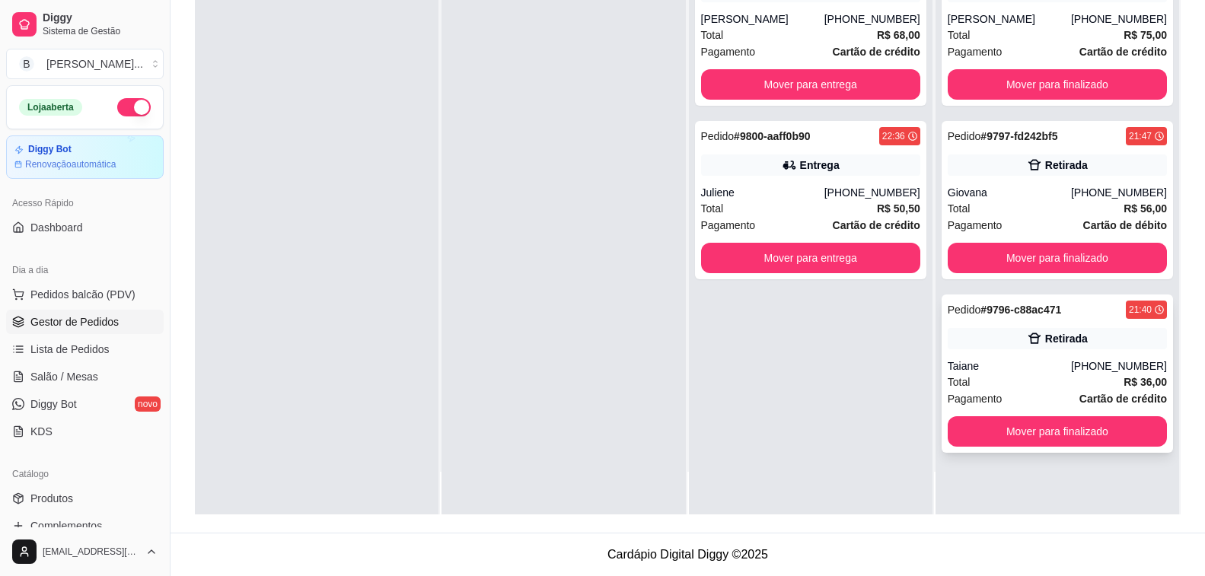
scroll to position [0, 0]
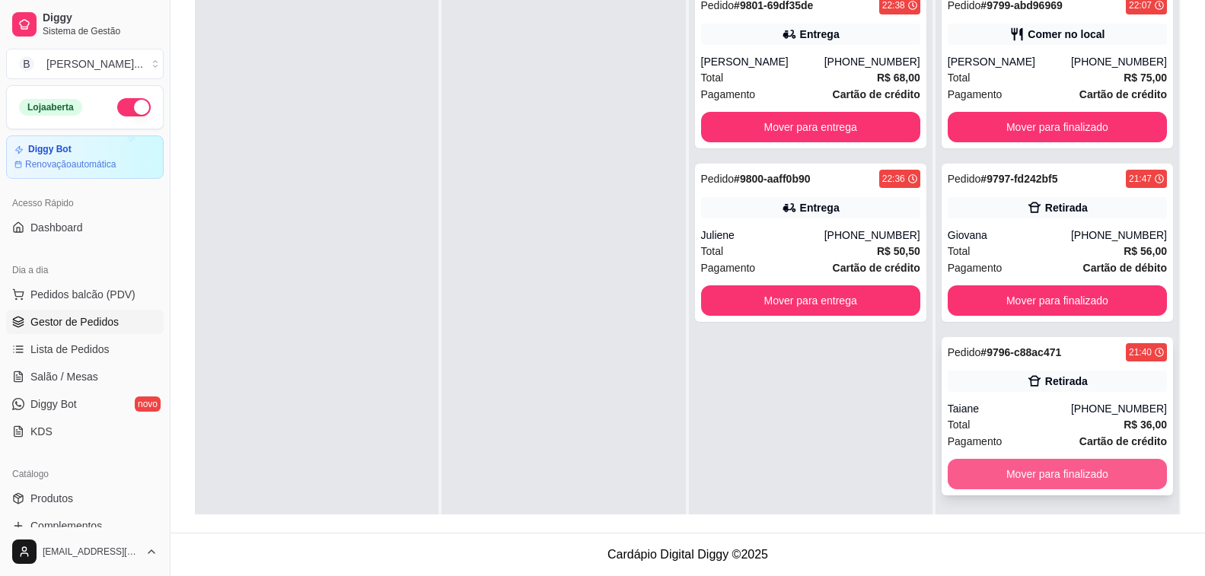
click at [1021, 465] on button "Mover para finalizado" at bounding box center [1056, 474] width 219 height 30
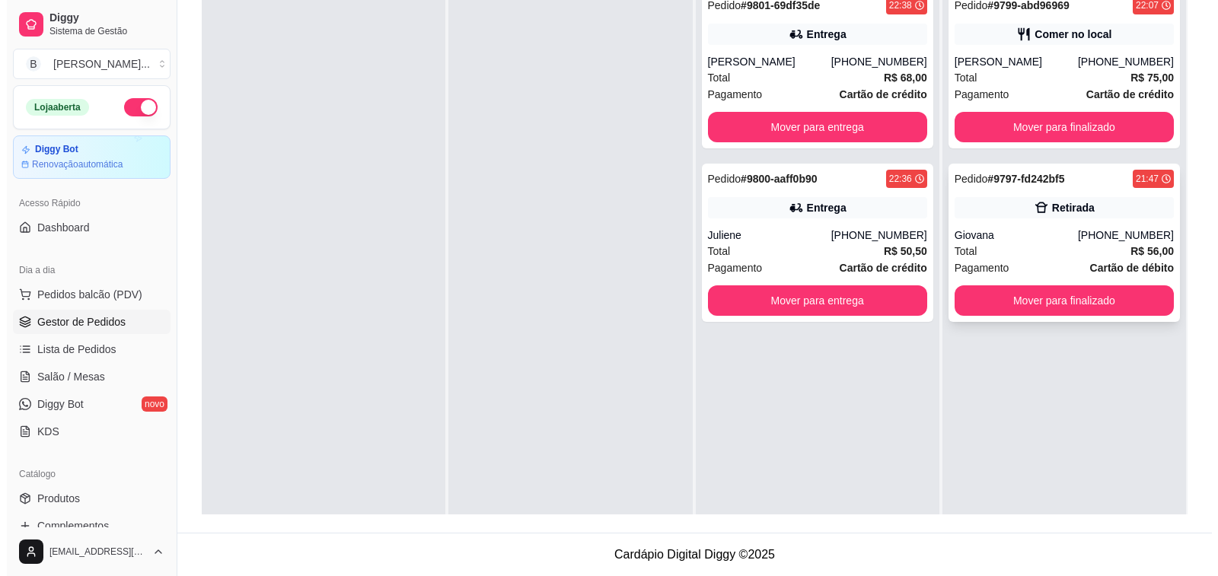
scroll to position [80, 0]
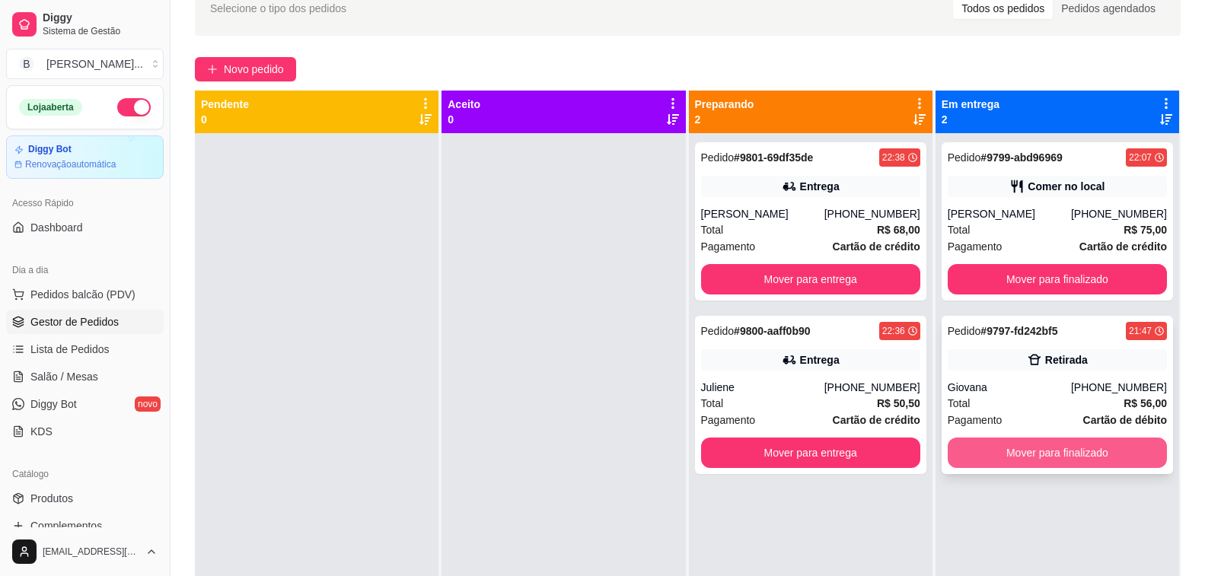
click at [1029, 454] on button "Mover para finalizado" at bounding box center [1056, 453] width 219 height 30
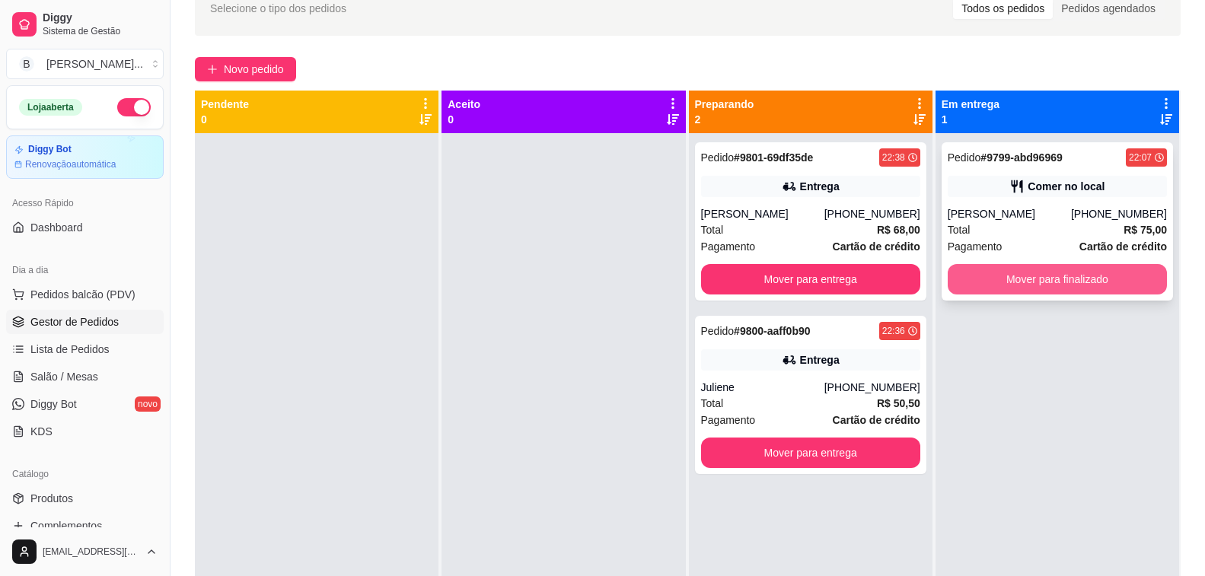
click at [1038, 279] on button "Mover para finalizado" at bounding box center [1056, 279] width 219 height 30
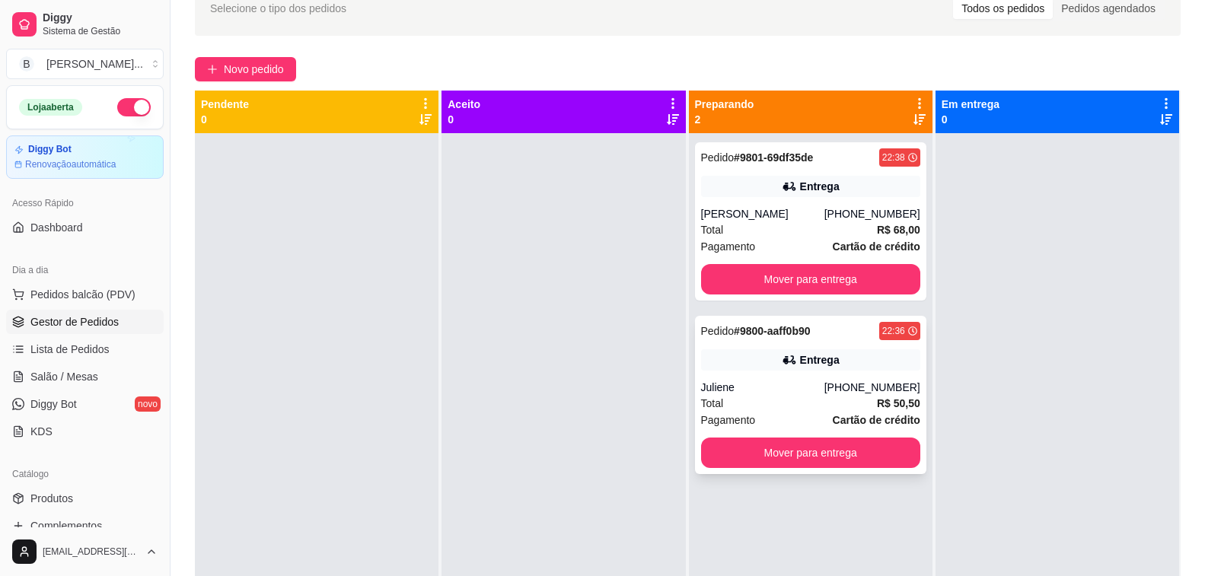
click at [789, 371] on div "Pedido # 9800-aaff0b90 22:36 Entrega Juliene [PHONE_NUMBER] Total R$ 50,50 Paga…" at bounding box center [810, 395] width 231 height 158
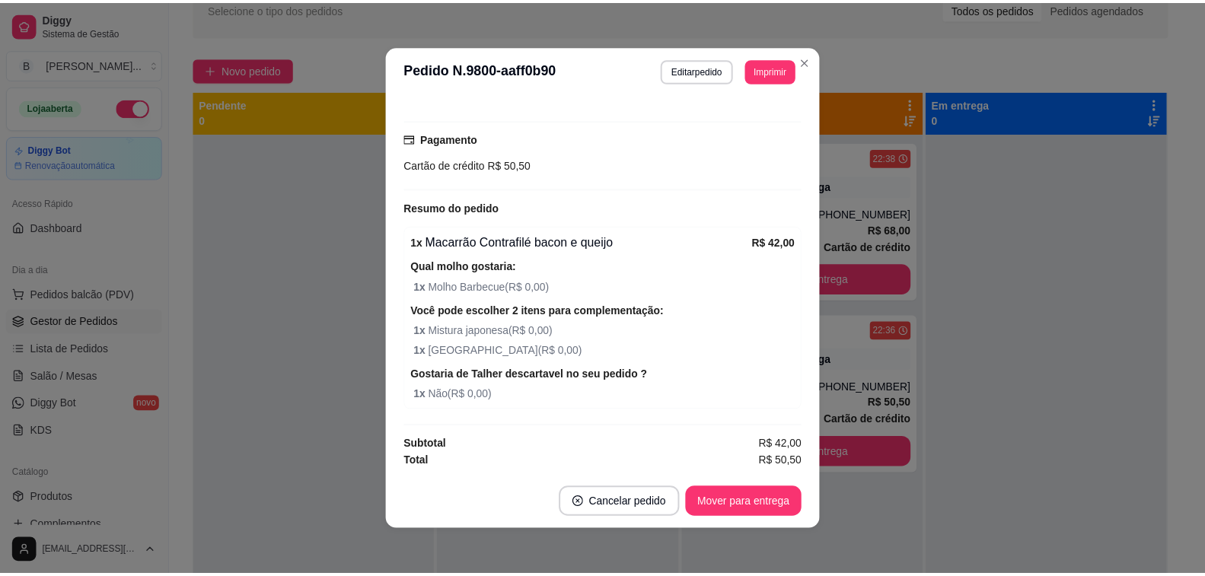
scroll to position [3, 0]
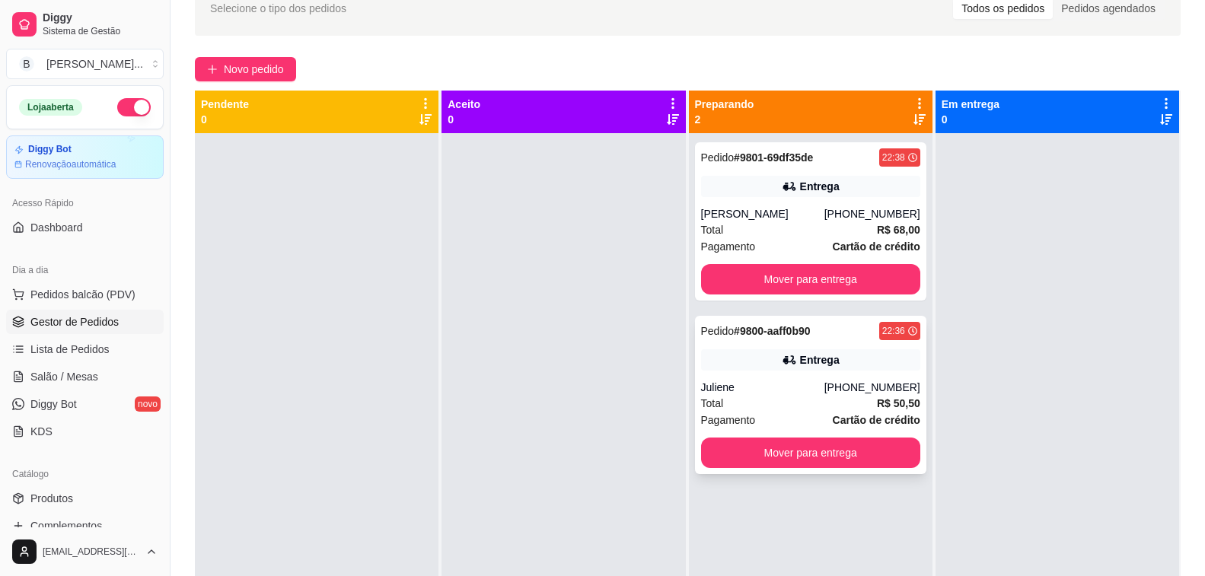
click at [821, 358] on div "Entrega" at bounding box center [820, 359] width 40 height 15
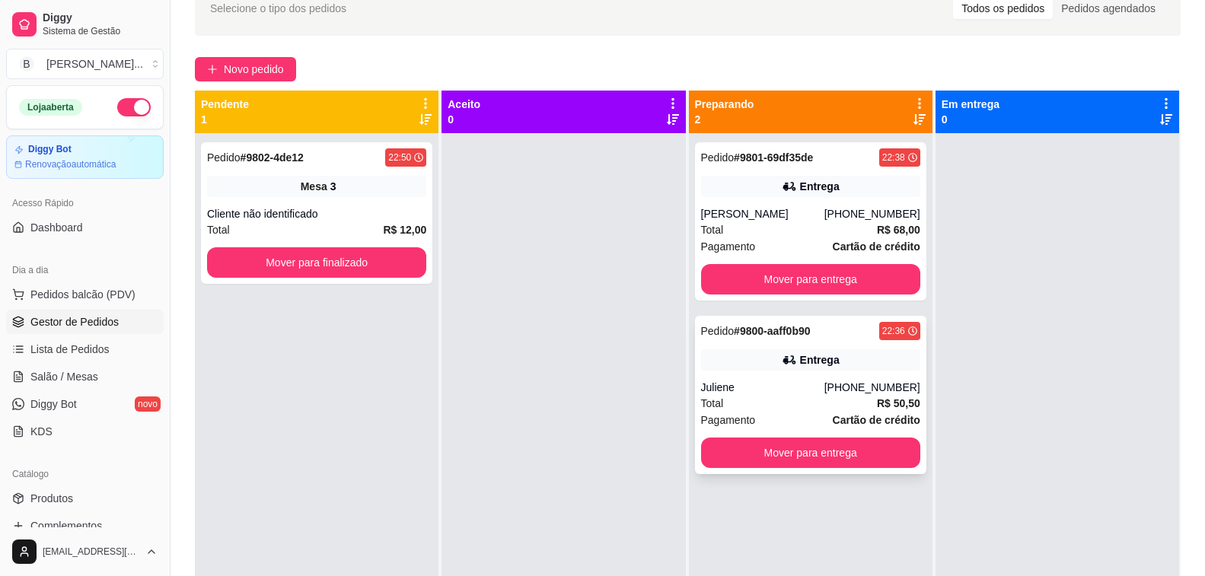
click at [832, 363] on div "Entrega" at bounding box center [810, 359] width 219 height 21
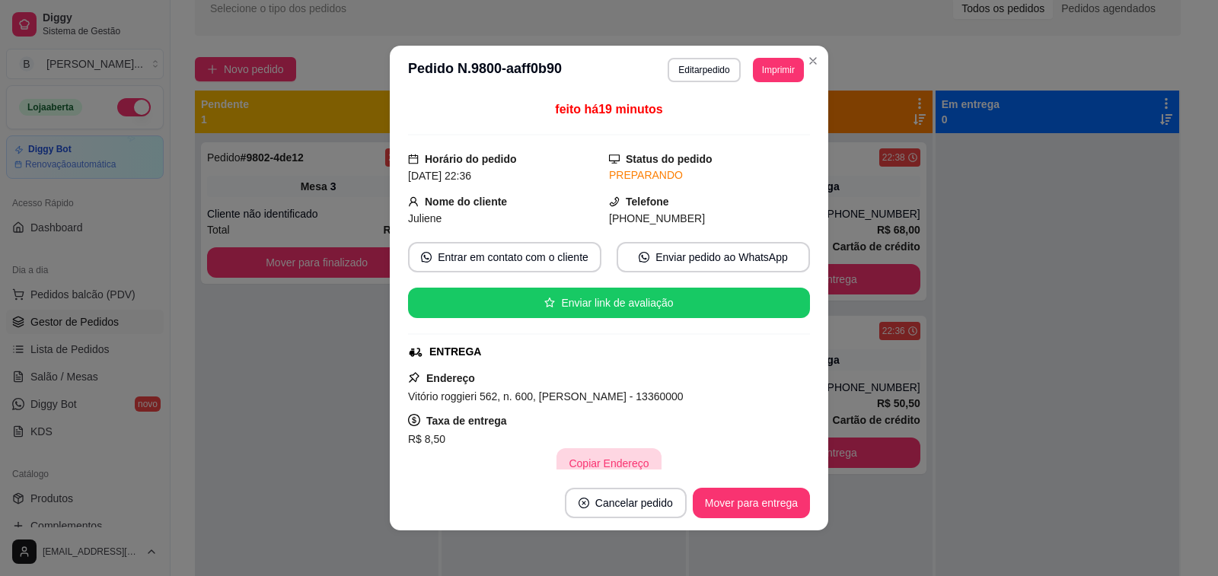
click at [611, 460] on button "Copiar Endereço" at bounding box center [608, 463] width 104 height 30
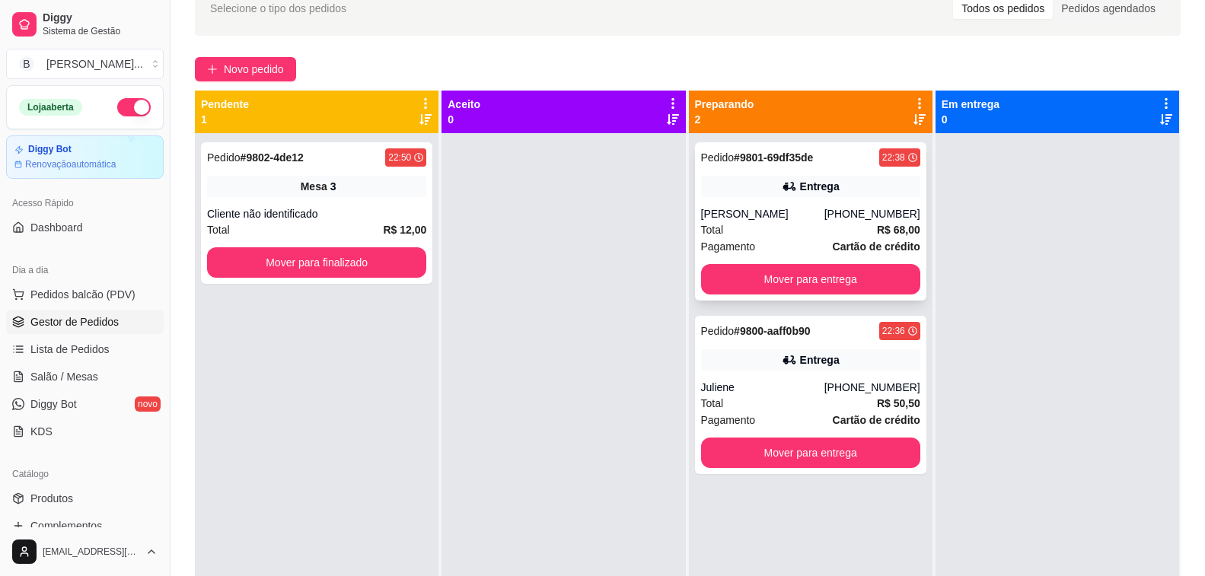
click at [755, 199] on div "Pedido # 9801-69df35de 22:38 Entrega [PERSON_NAME] [PHONE_NUMBER] Total R$ 68,0…" at bounding box center [810, 221] width 231 height 158
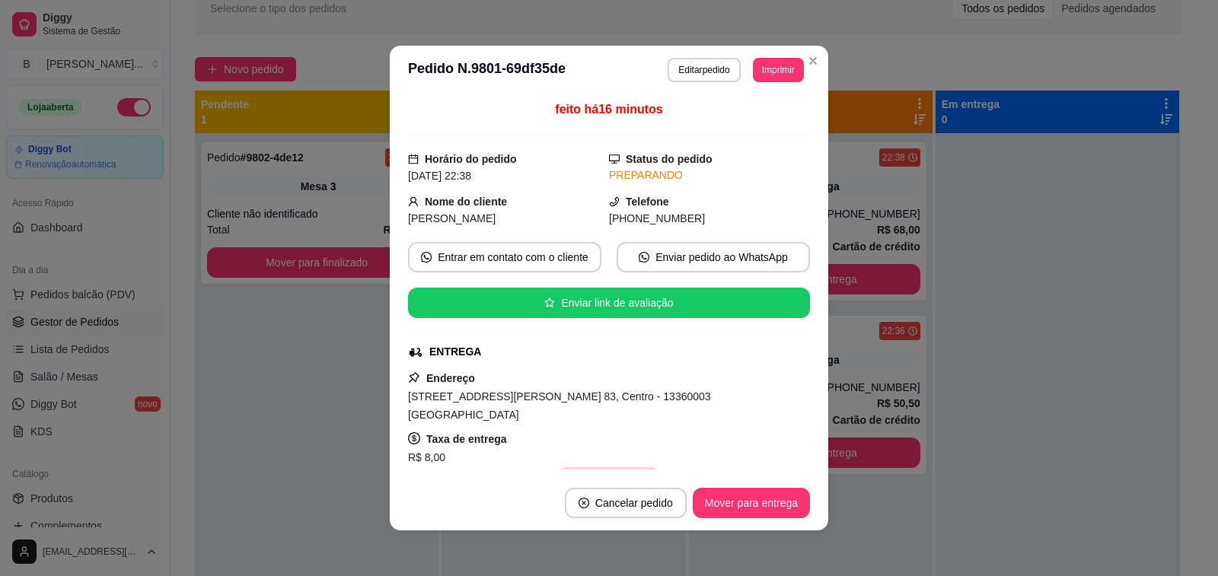
click at [607, 467] on button "Copiar Endereço" at bounding box center [609, 482] width 101 height 30
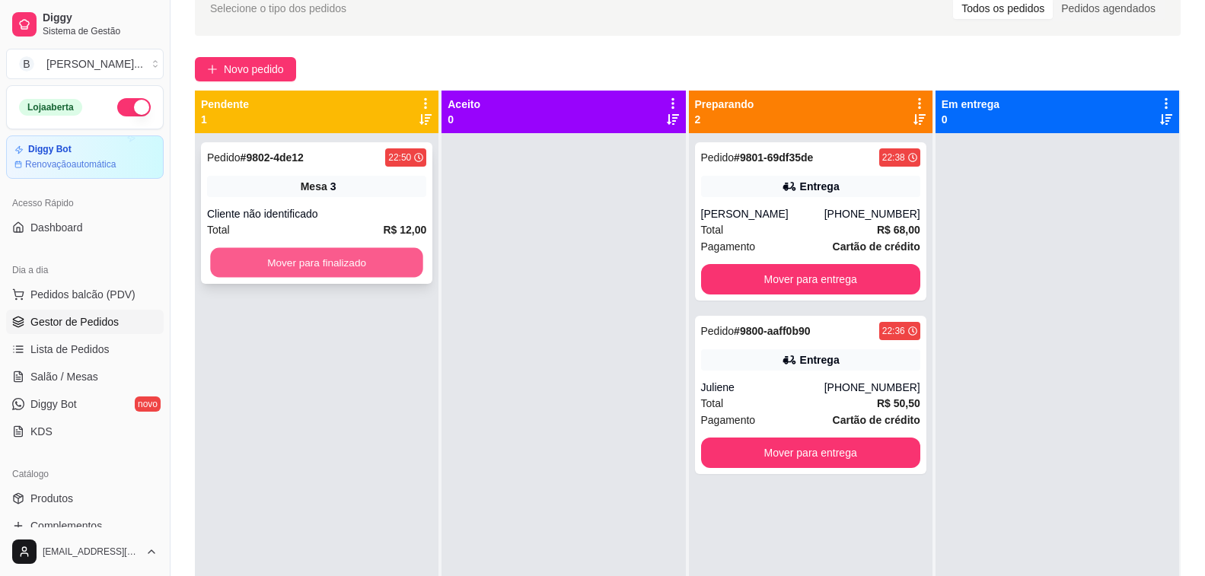
click at [323, 251] on button "Mover para finalizado" at bounding box center [316, 263] width 213 height 30
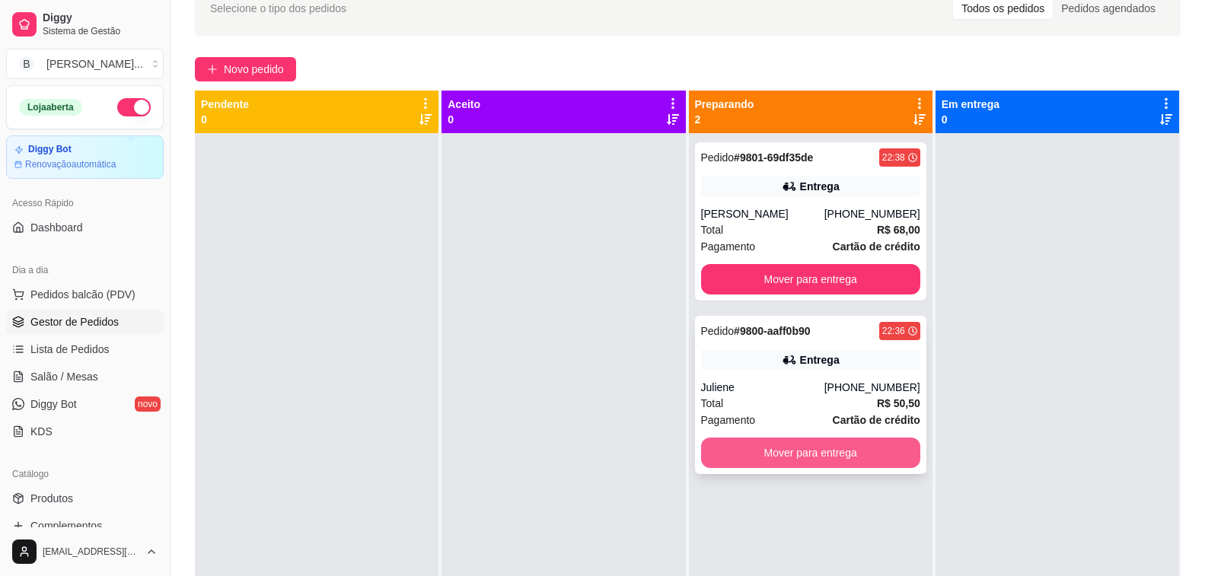
click at [823, 463] on button "Mover para entrega" at bounding box center [810, 453] width 219 height 30
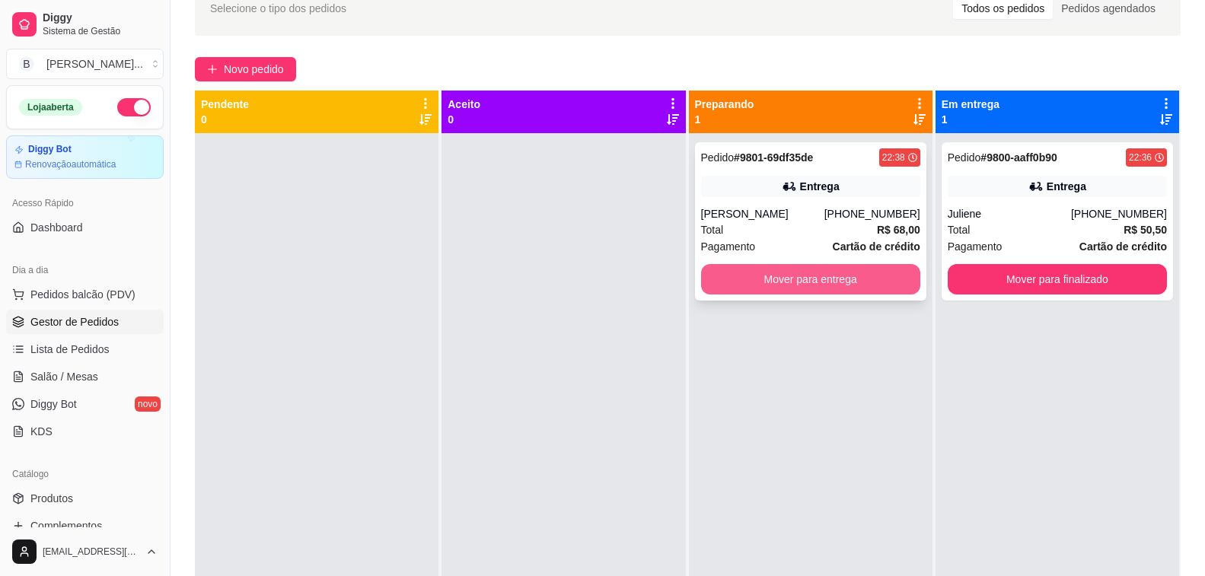
click at [830, 276] on button "Mover para entrega" at bounding box center [810, 279] width 219 height 30
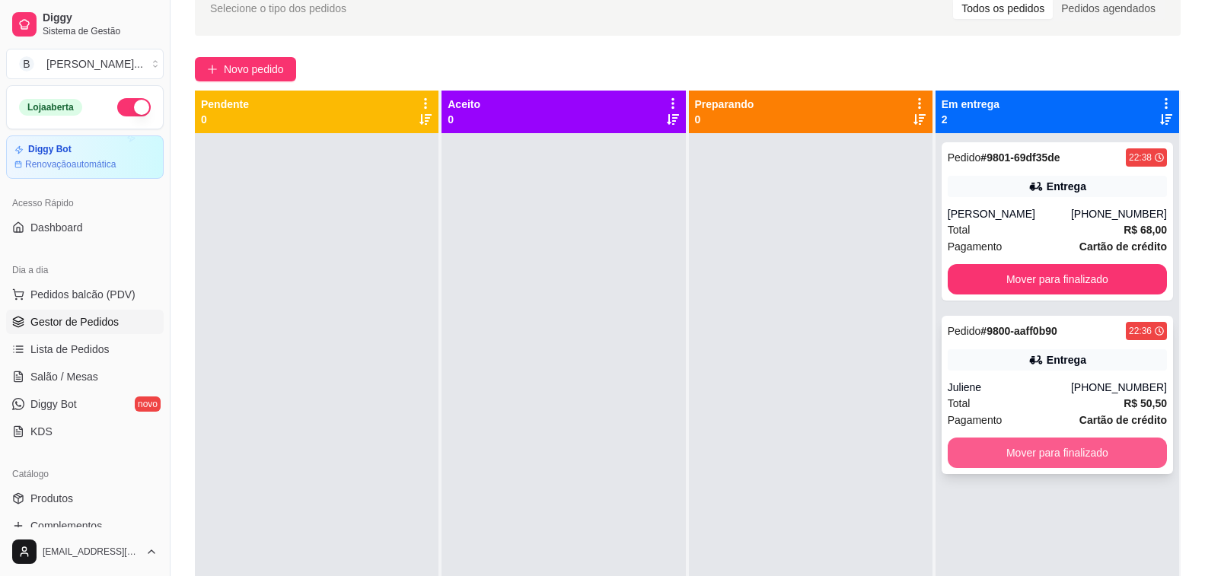
click at [1100, 466] on button "Mover para finalizado" at bounding box center [1056, 453] width 219 height 30
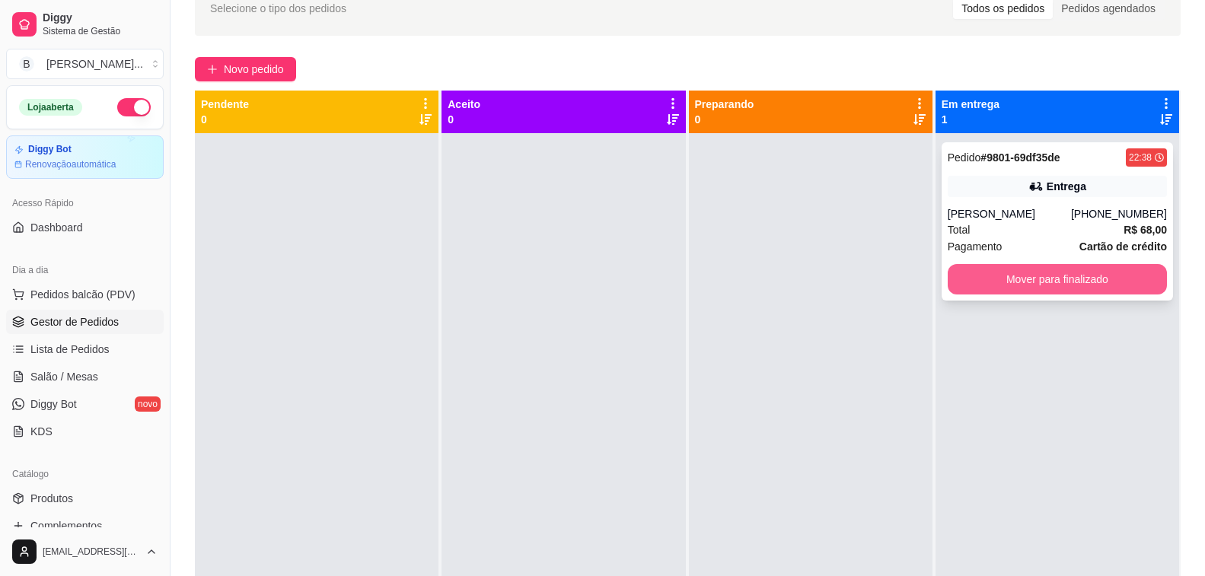
click at [1111, 290] on button "Mover para finalizado" at bounding box center [1056, 279] width 219 height 30
